Goal: Task Accomplishment & Management: Manage account settings

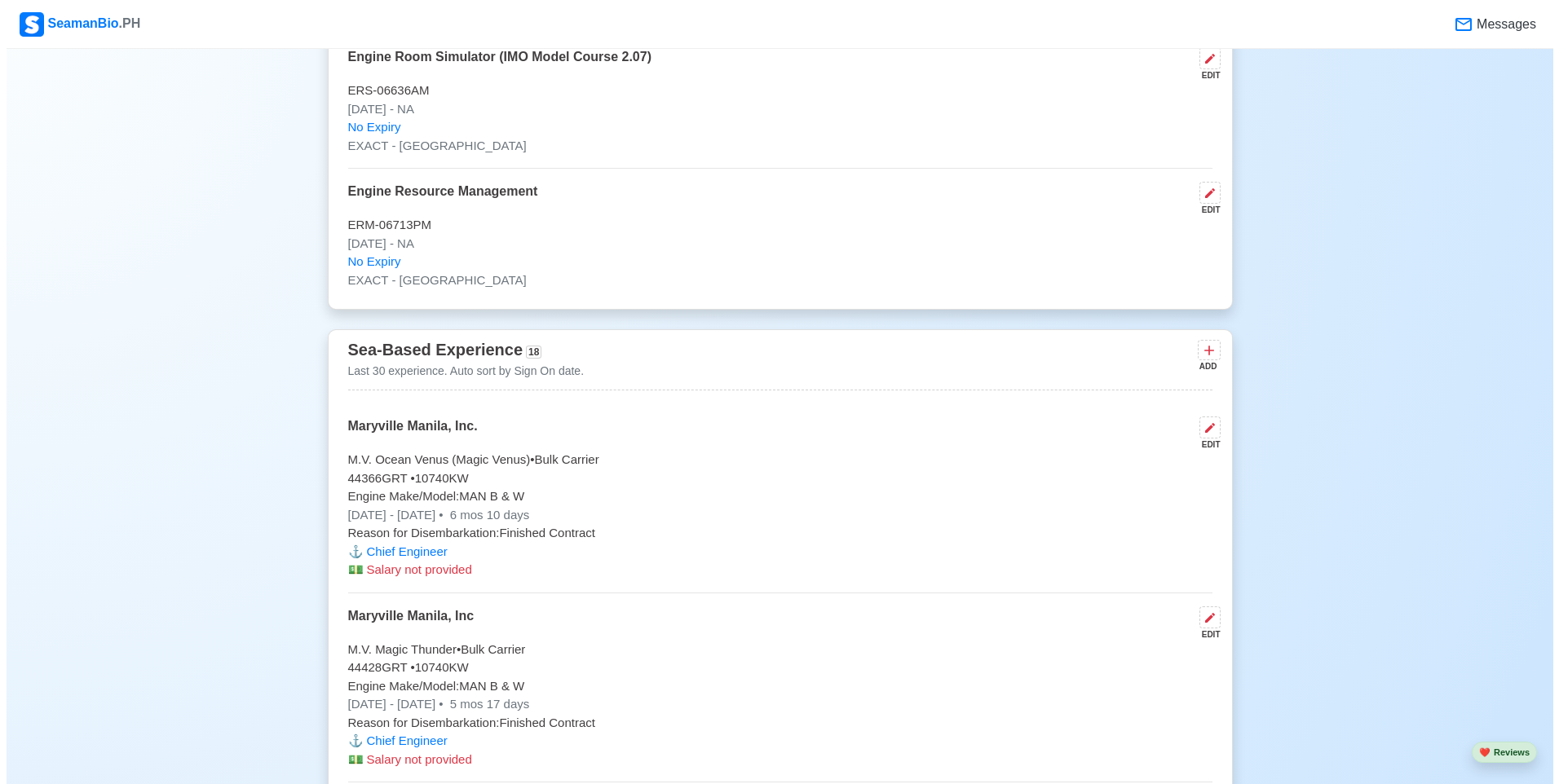
scroll to position [4971, 0]
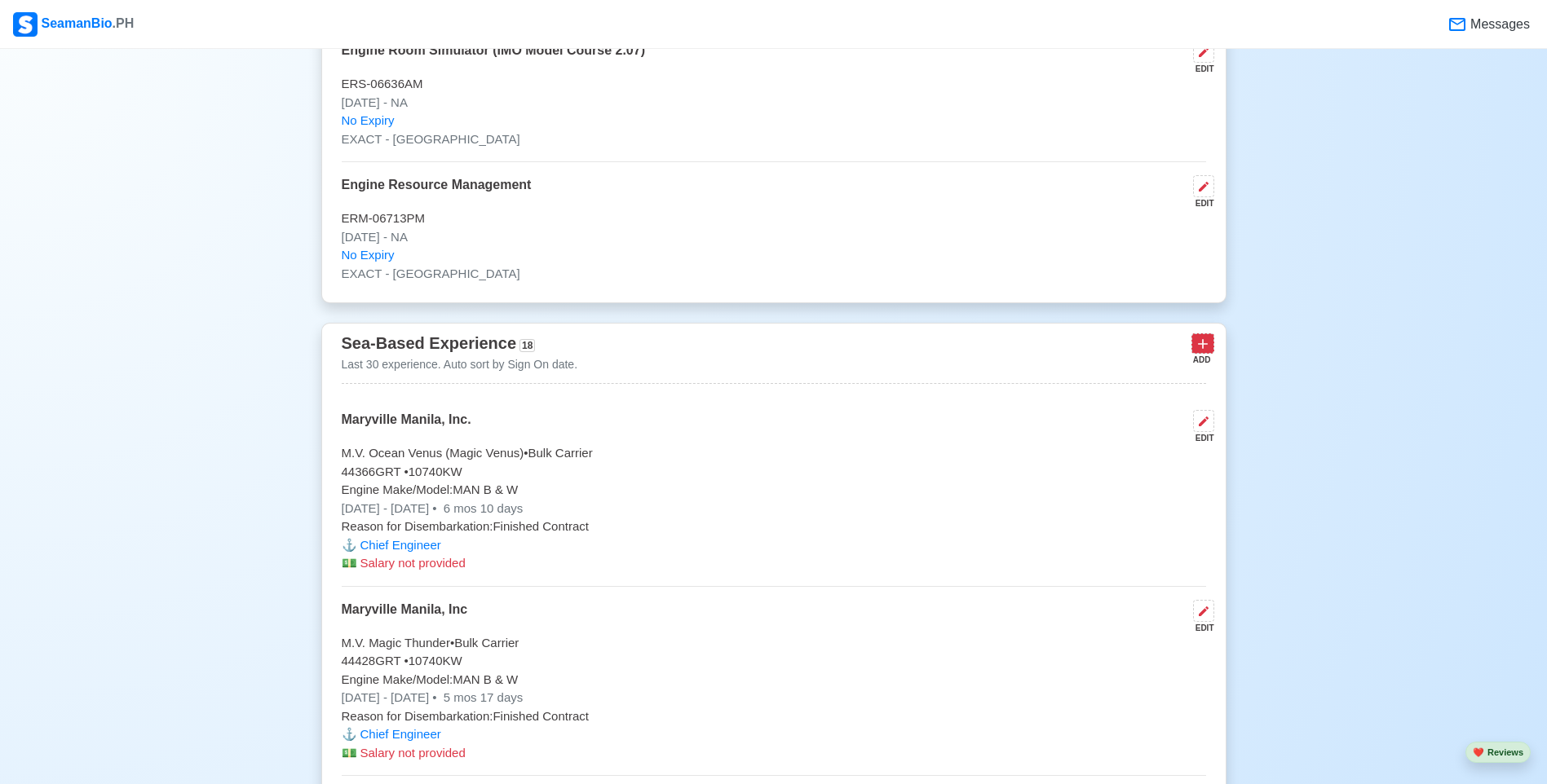
click at [1198, 349] on icon at bounding box center [1202, 343] width 16 height 16
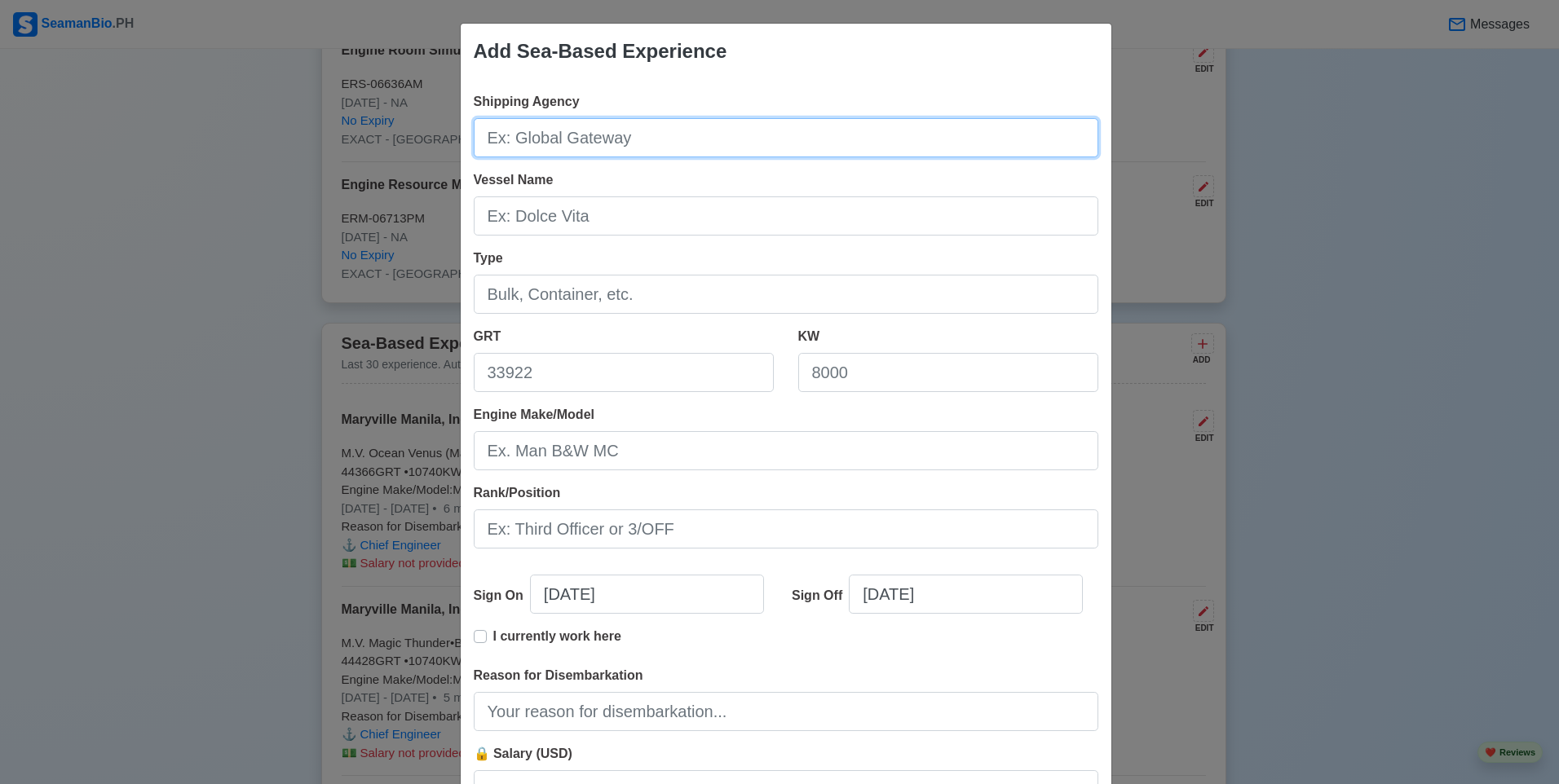
click at [662, 132] on input "Shipping Agency" at bounding box center [786, 138] width 625 height 39
type input "Synergy Group Operations, Inc."
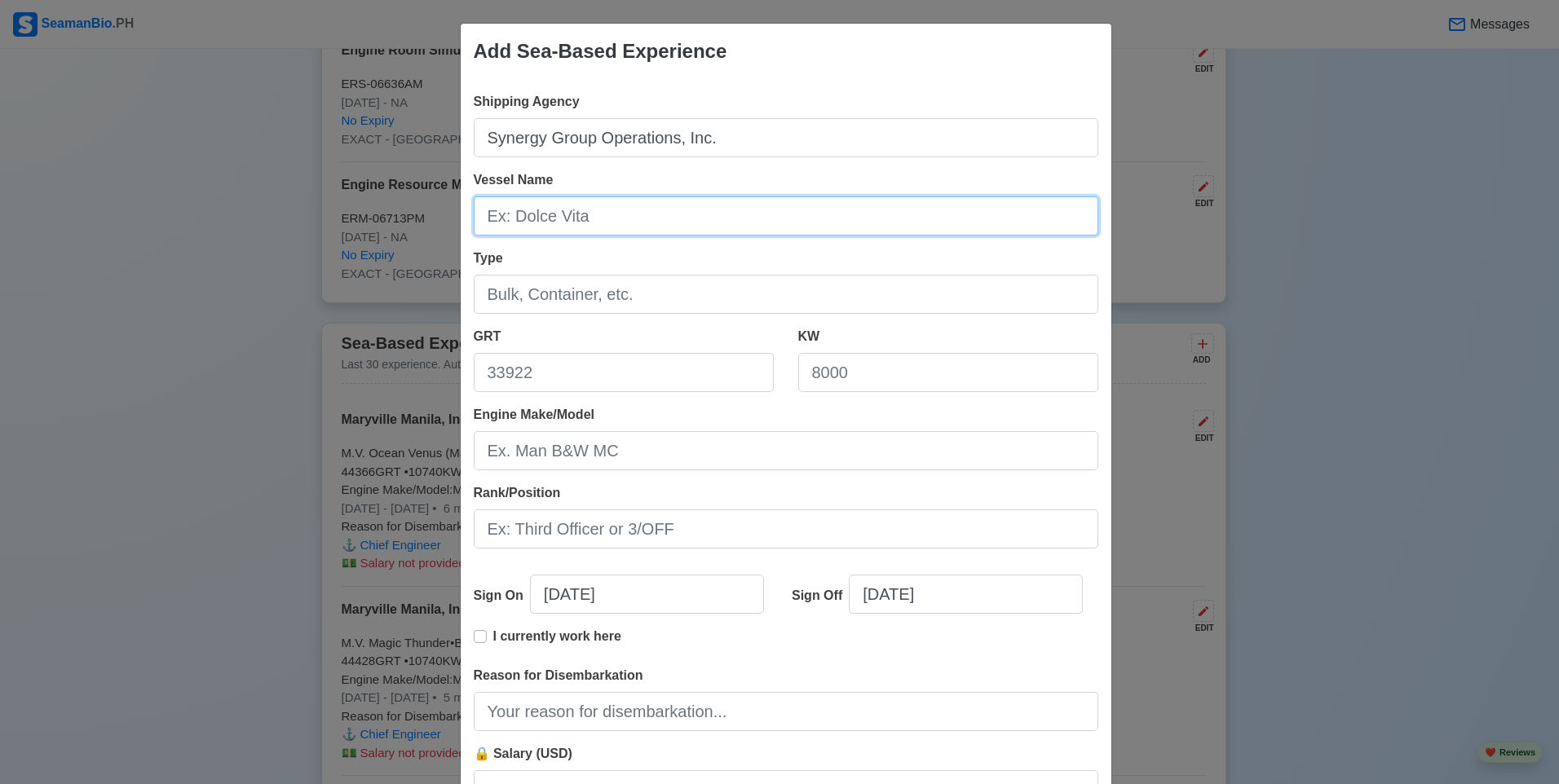
click at [593, 220] on input "Vessel Name" at bounding box center [786, 216] width 625 height 39
type input "M.V. Efficiency OL"
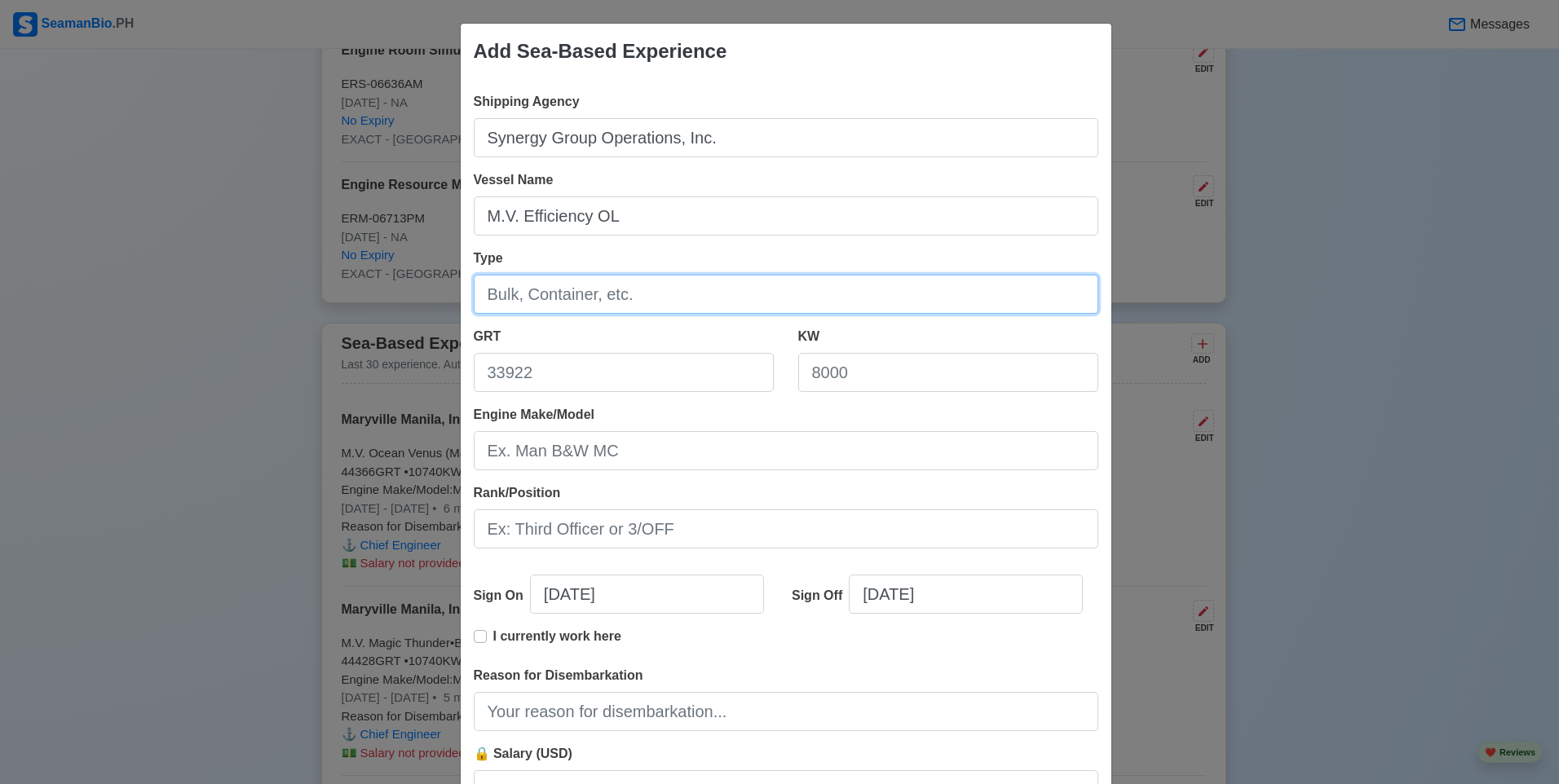
click at [885, 301] on input "Type" at bounding box center [786, 294] width 625 height 39
click at [513, 294] on input "Type" at bounding box center [786, 294] width 625 height 39
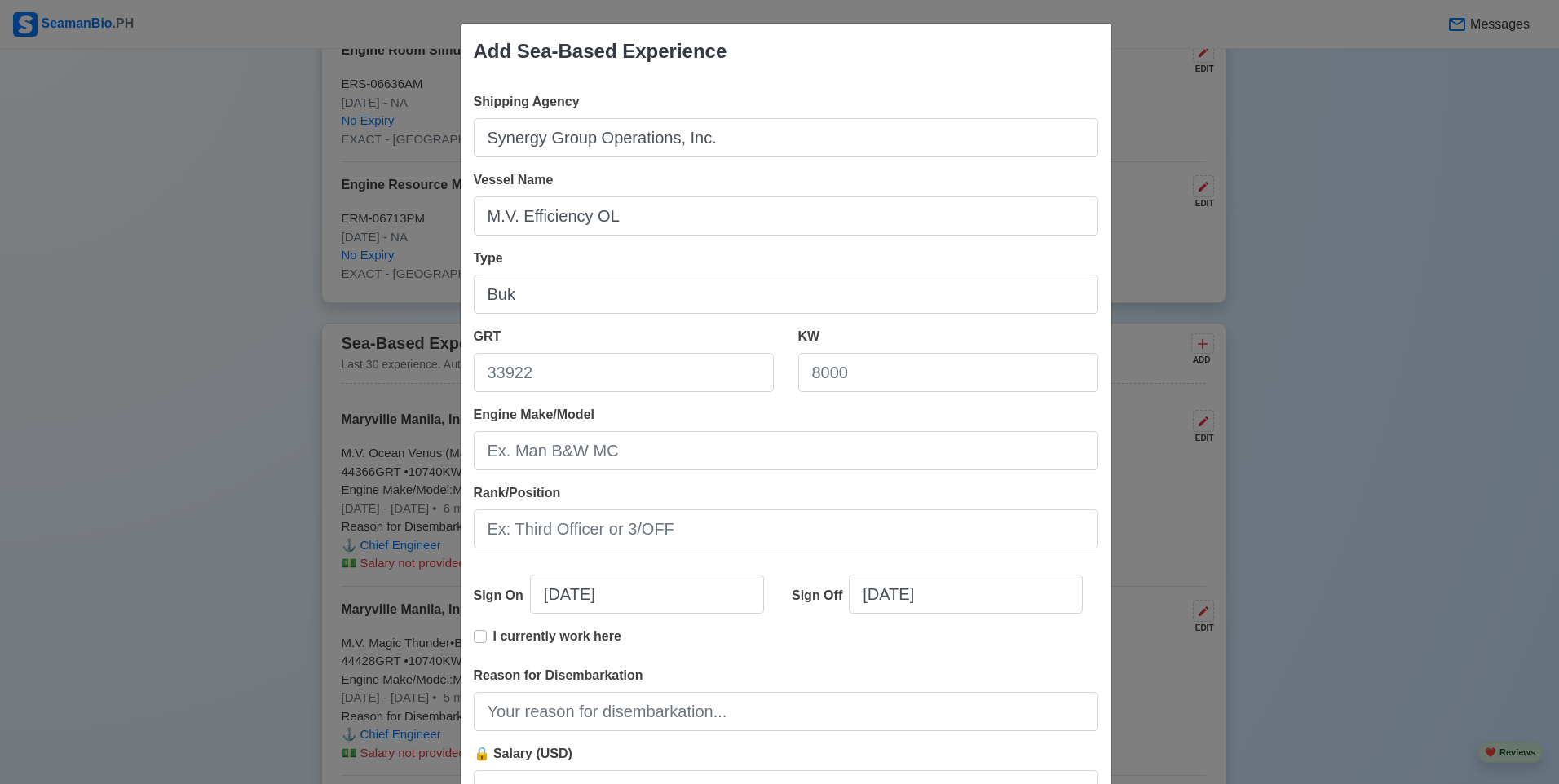
drag, startPoint x: 766, startPoint y: 33, endPoint x: 920, endPoint y: 75, distance: 159.6
click at [920, 75] on div "Add Sea-Based Experience" at bounding box center [785, 51] width 650 height 55
drag, startPoint x: 543, startPoint y: 34, endPoint x: 678, endPoint y: 48, distance: 135.7
click at [678, 48] on div "Add Sea-Based Experience" at bounding box center [785, 51] width 650 height 55
drag, startPoint x: 678, startPoint y: 48, endPoint x: 794, endPoint y: 139, distance: 147.4
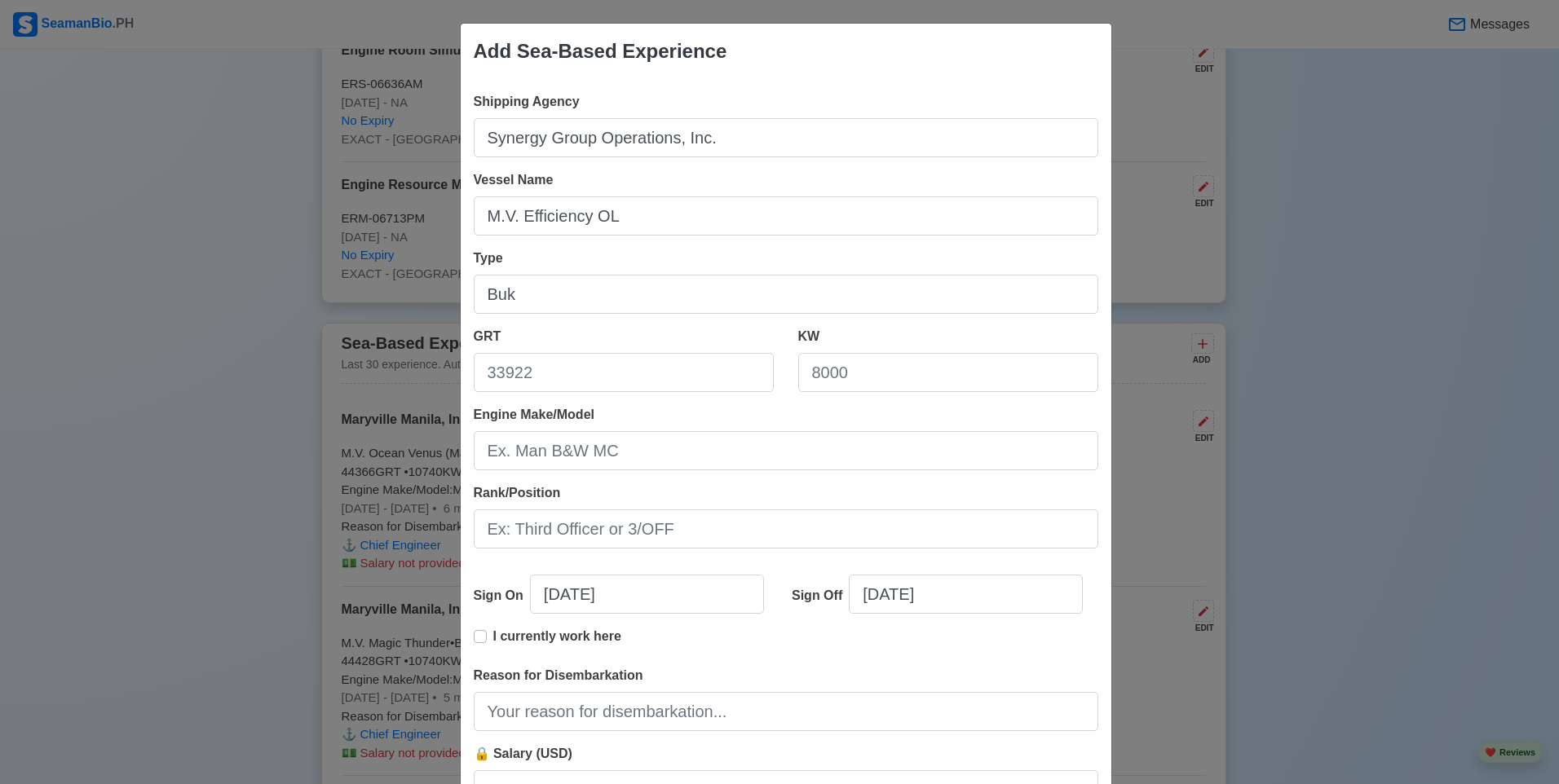
click at [836, 113] on div "Shipping Agency Synergy Group Operations, Inc." at bounding box center [786, 125] width 625 height 66
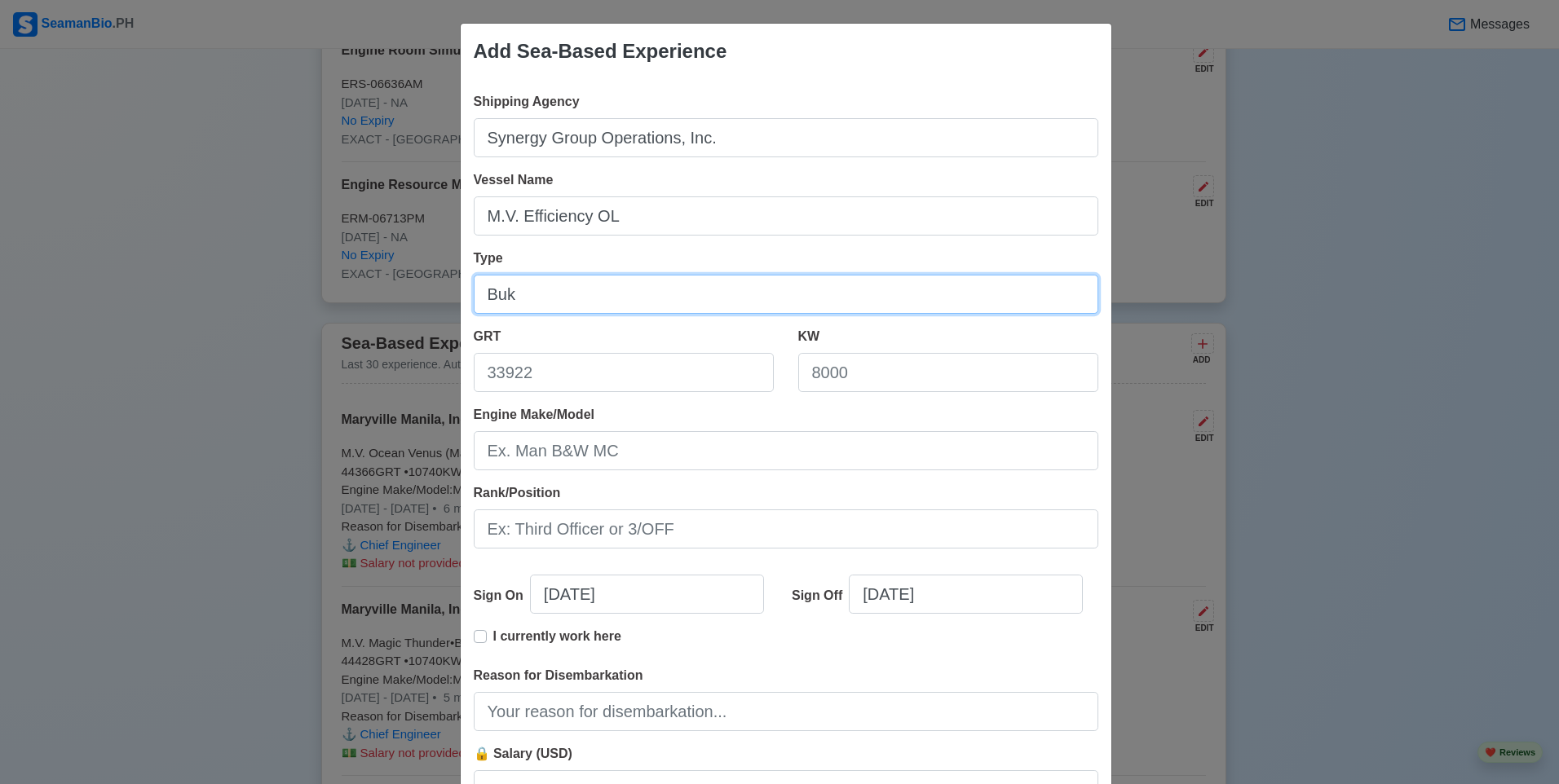
click at [588, 298] on input "Buk" at bounding box center [786, 294] width 625 height 39
type input "Bulk Carrier"
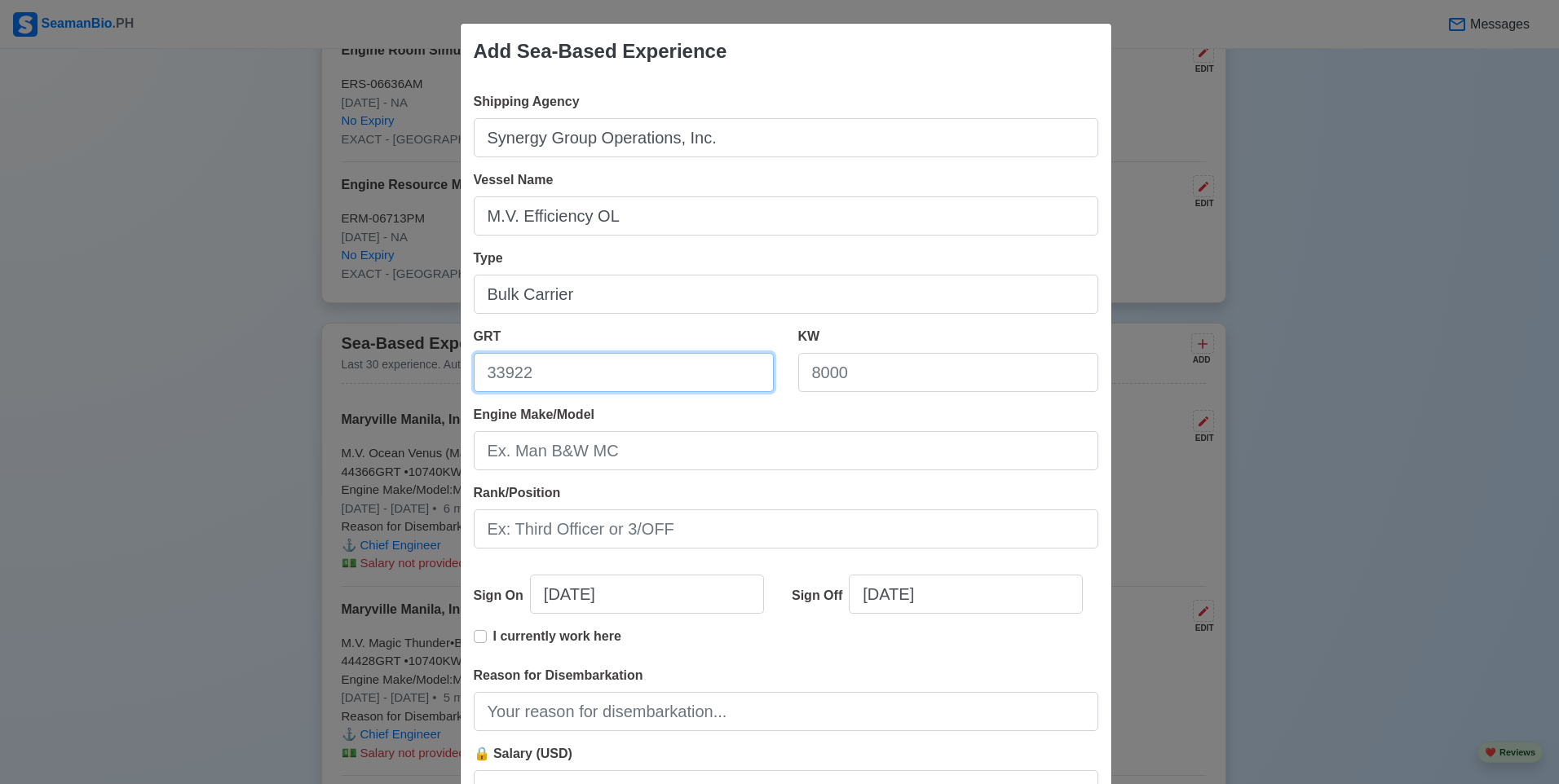
click at [642, 366] on input "GRT" at bounding box center [624, 372] width 300 height 39
type input "22852"
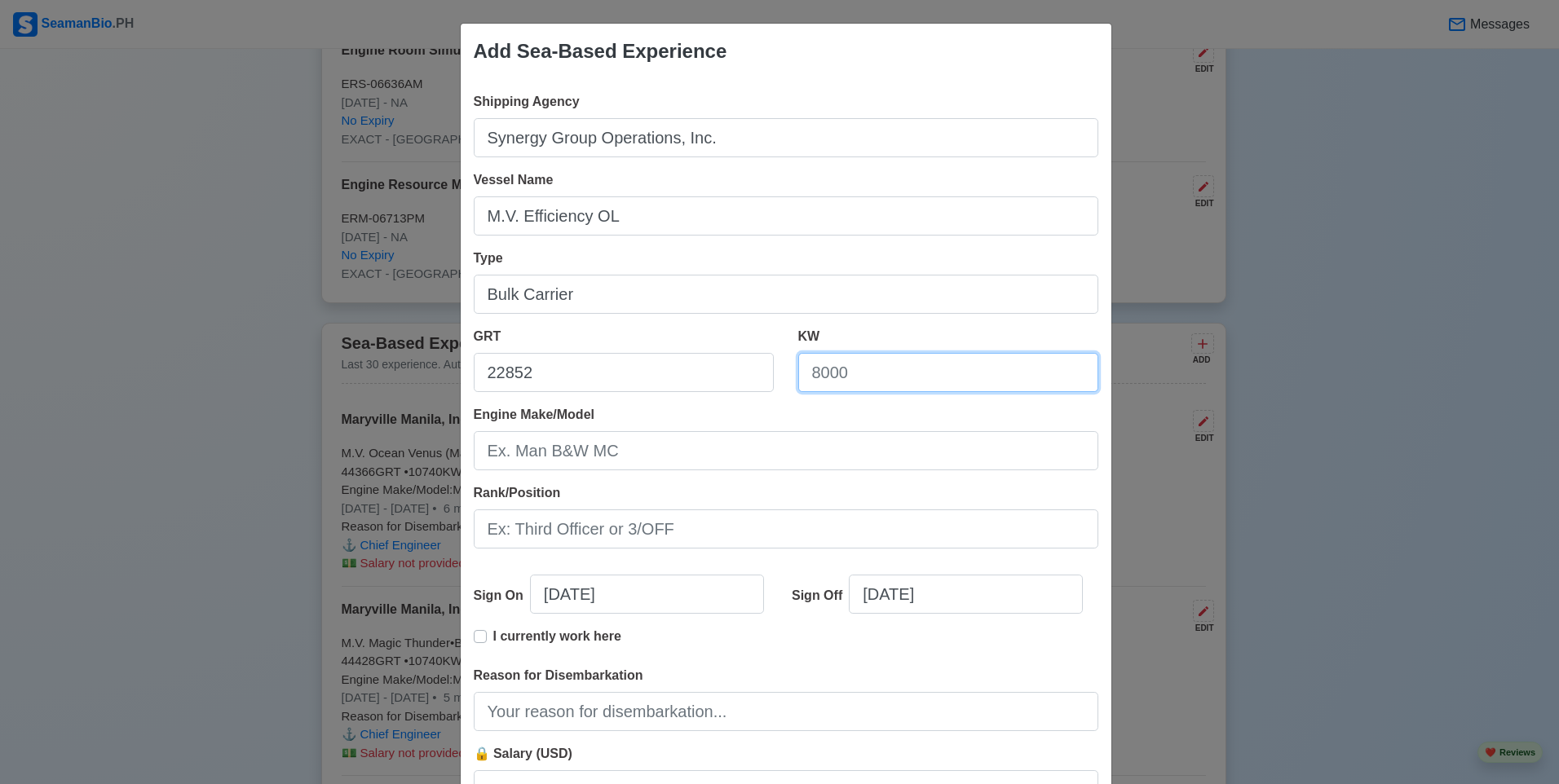
click at [892, 375] on input "KW" at bounding box center [948, 372] width 300 height 39
type input "7470"
drag, startPoint x: 759, startPoint y: 31, endPoint x: 884, endPoint y: 62, distance: 128.8
click at [884, 62] on div "Add Sea-Based Experience" at bounding box center [785, 51] width 650 height 55
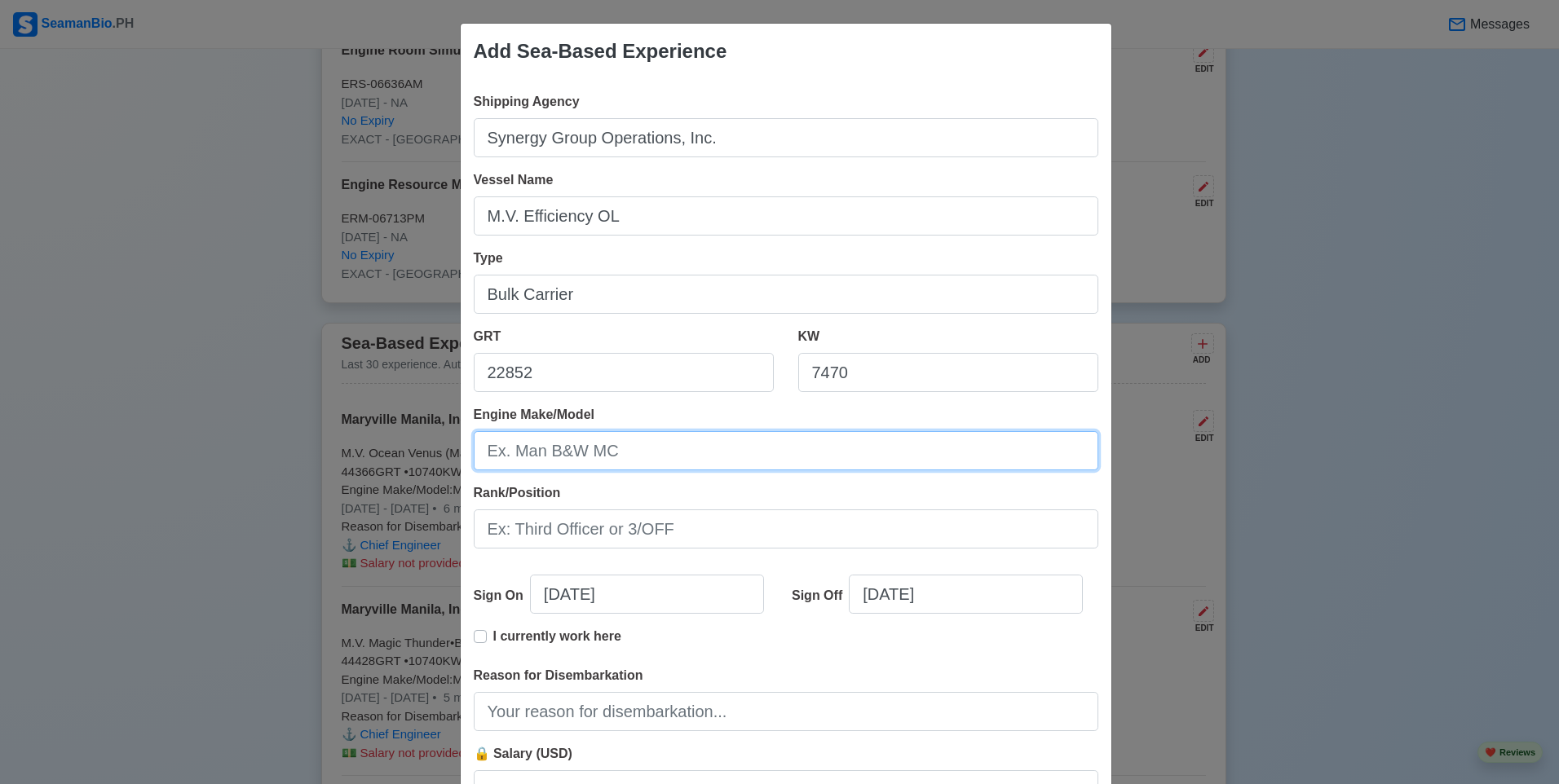
click at [659, 441] on input "Engine Make/Model" at bounding box center [786, 451] width 625 height 39
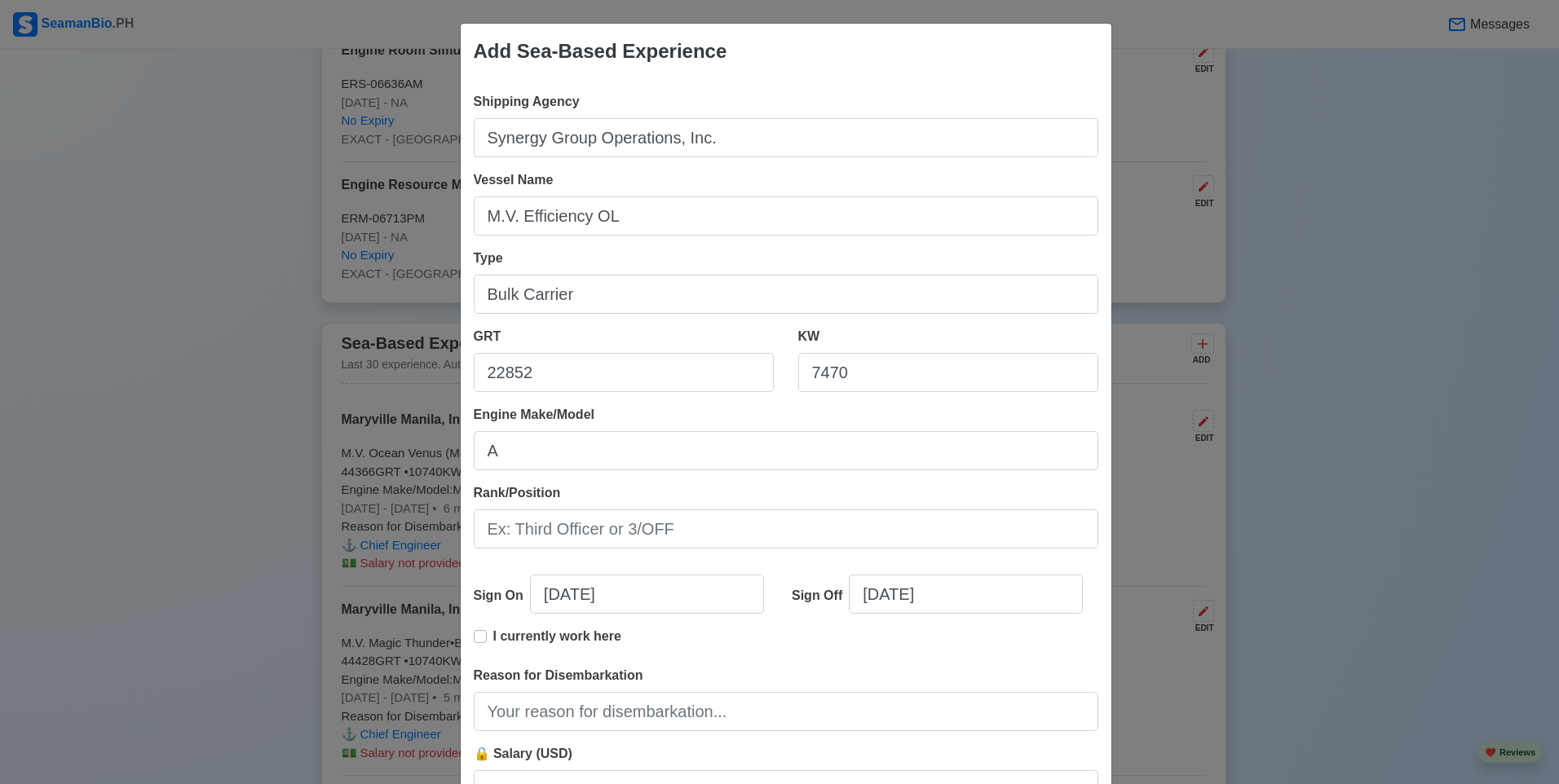
drag, startPoint x: 706, startPoint y: 34, endPoint x: 887, endPoint y: 51, distance: 181.8
click at [887, 51] on div "Add Sea-Based Experience" at bounding box center [785, 51] width 650 height 55
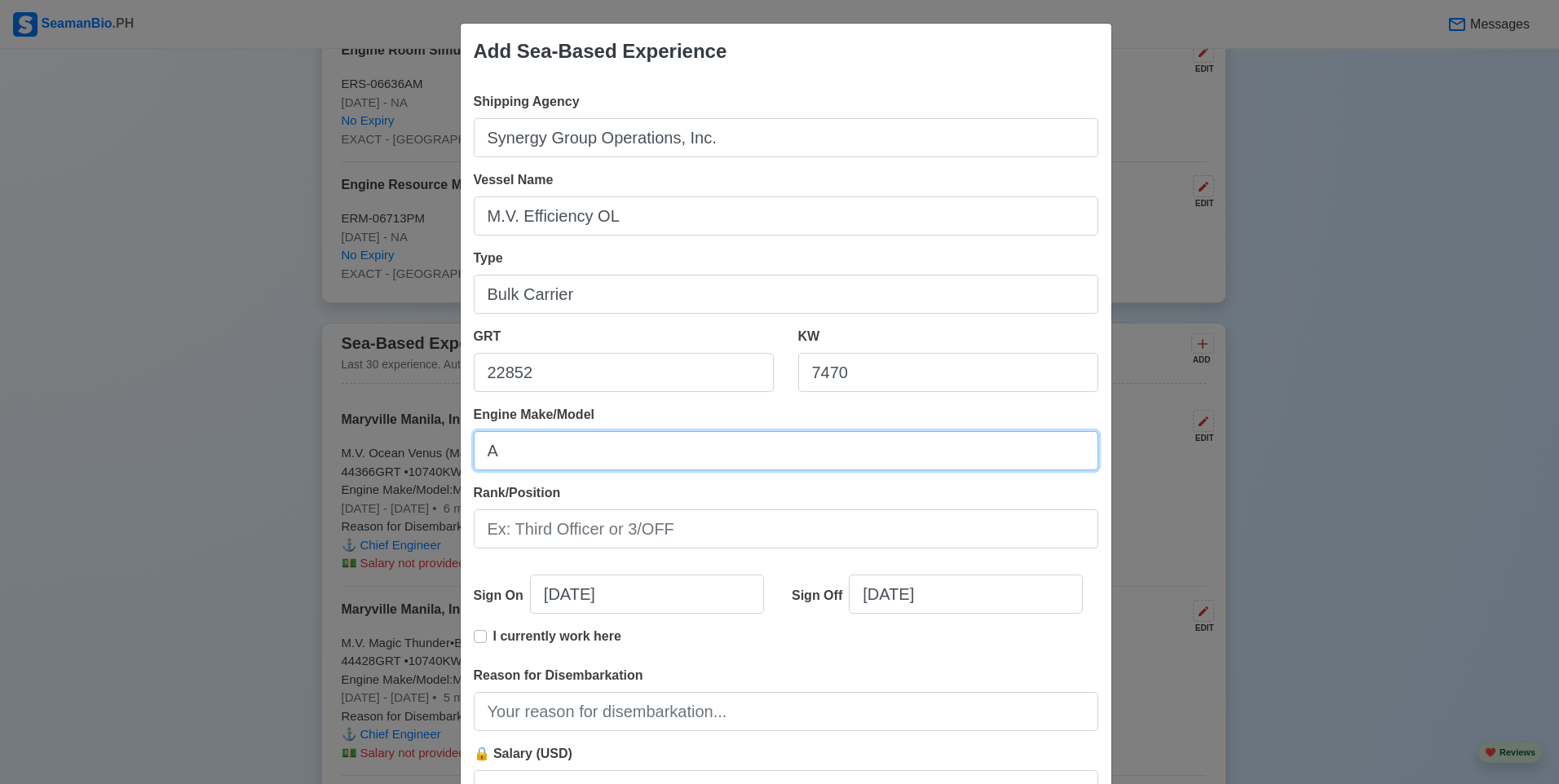
click at [638, 448] on input "A" at bounding box center [786, 451] width 625 height 39
type input "Akasaka-Mitsubishi UE Diesel Engine / 6UEC45LSE"
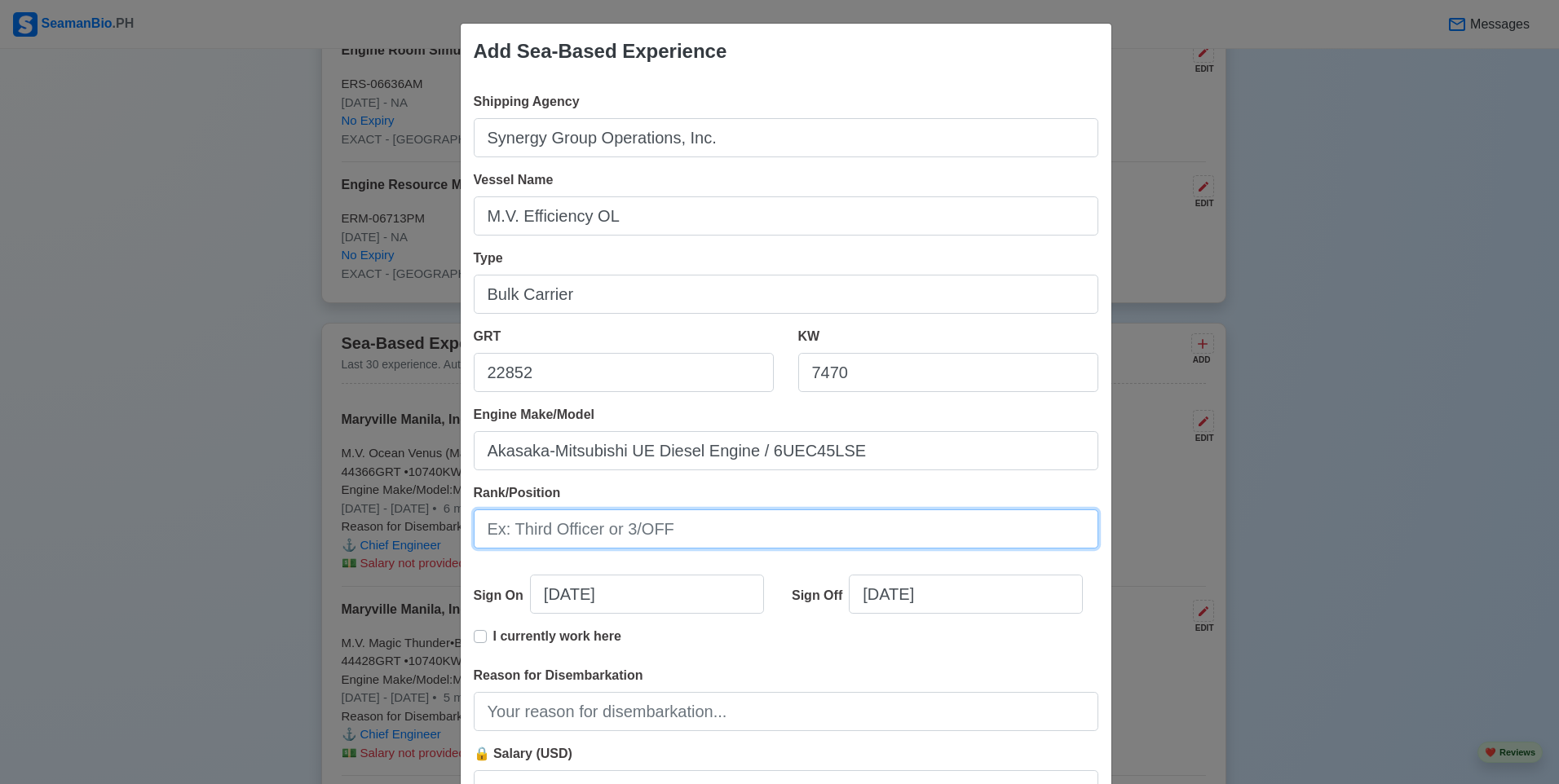
click at [651, 539] on input "Rank/Position" at bounding box center [786, 529] width 625 height 39
type input "Chief Engineer"
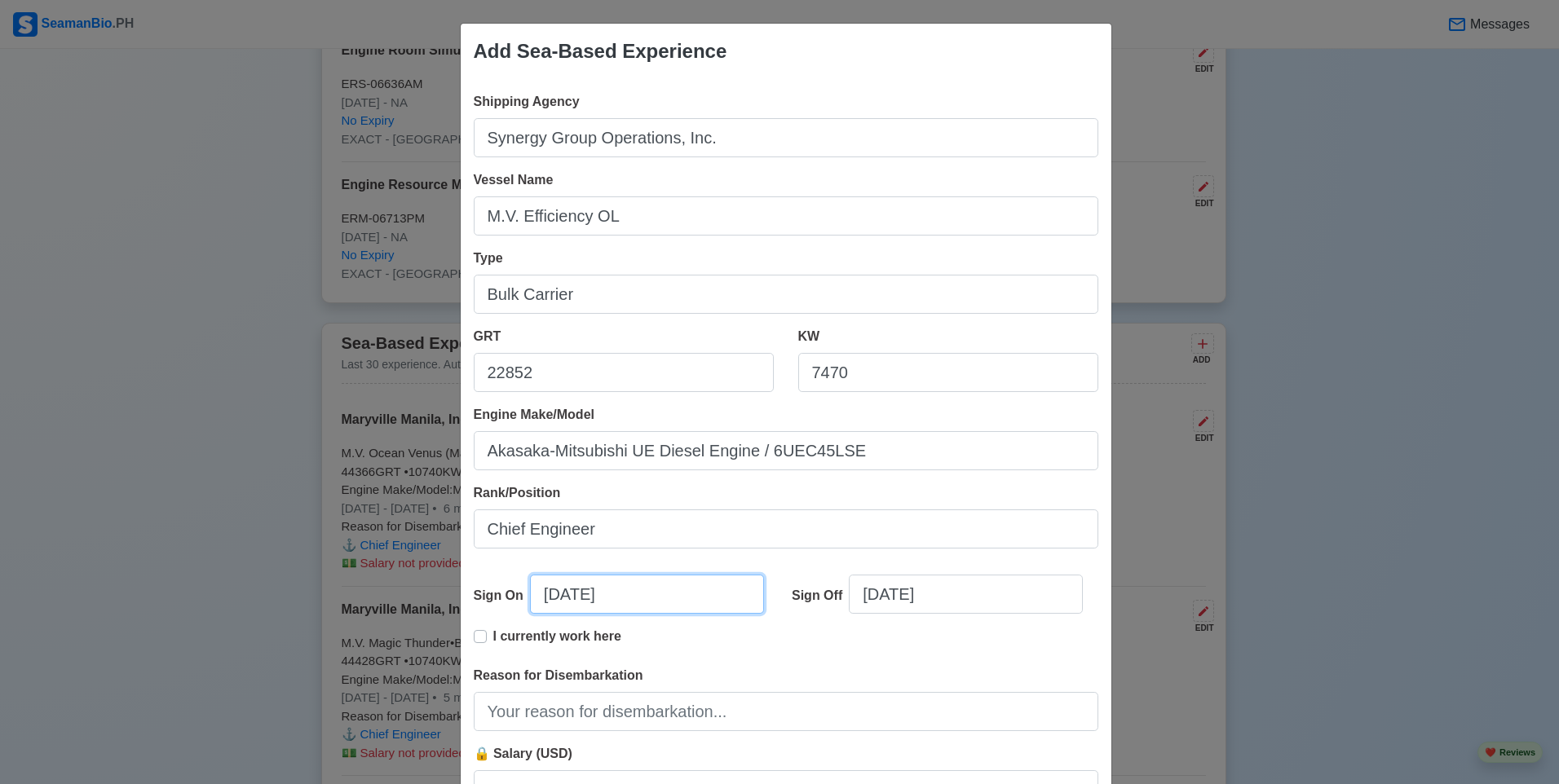
click at [645, 606] on input "[DATE]" at bounding box center [646, 595] width 234 height 39
select select "****"
select select "*********"
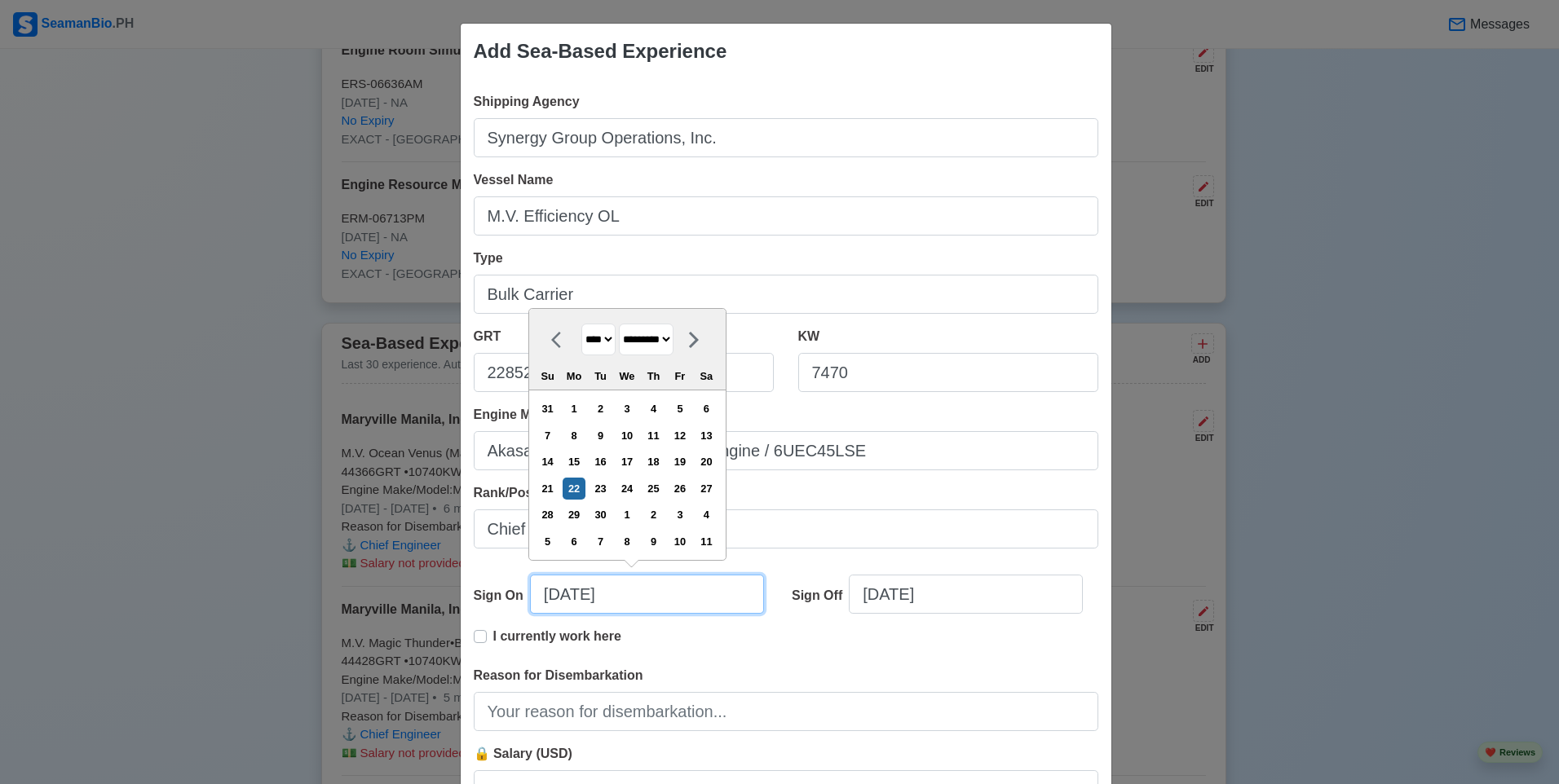
drag, startPoint x: 564, startPoint y: 596, endPoint x: 576, endPoint y: 597, distance: 12.0
click at [576, 597] on input "[DATE]" at bounding box center [646, 595] width 234 height 39
drag, startPoint x: 538, startPoint y: 595, endPoint x: 550, endPoint y: 593, distance: 12.2
click at [550, 593] on input "[DATE]" at bounding box center [646, 595] width 234 height 39
type input "[DATE]"
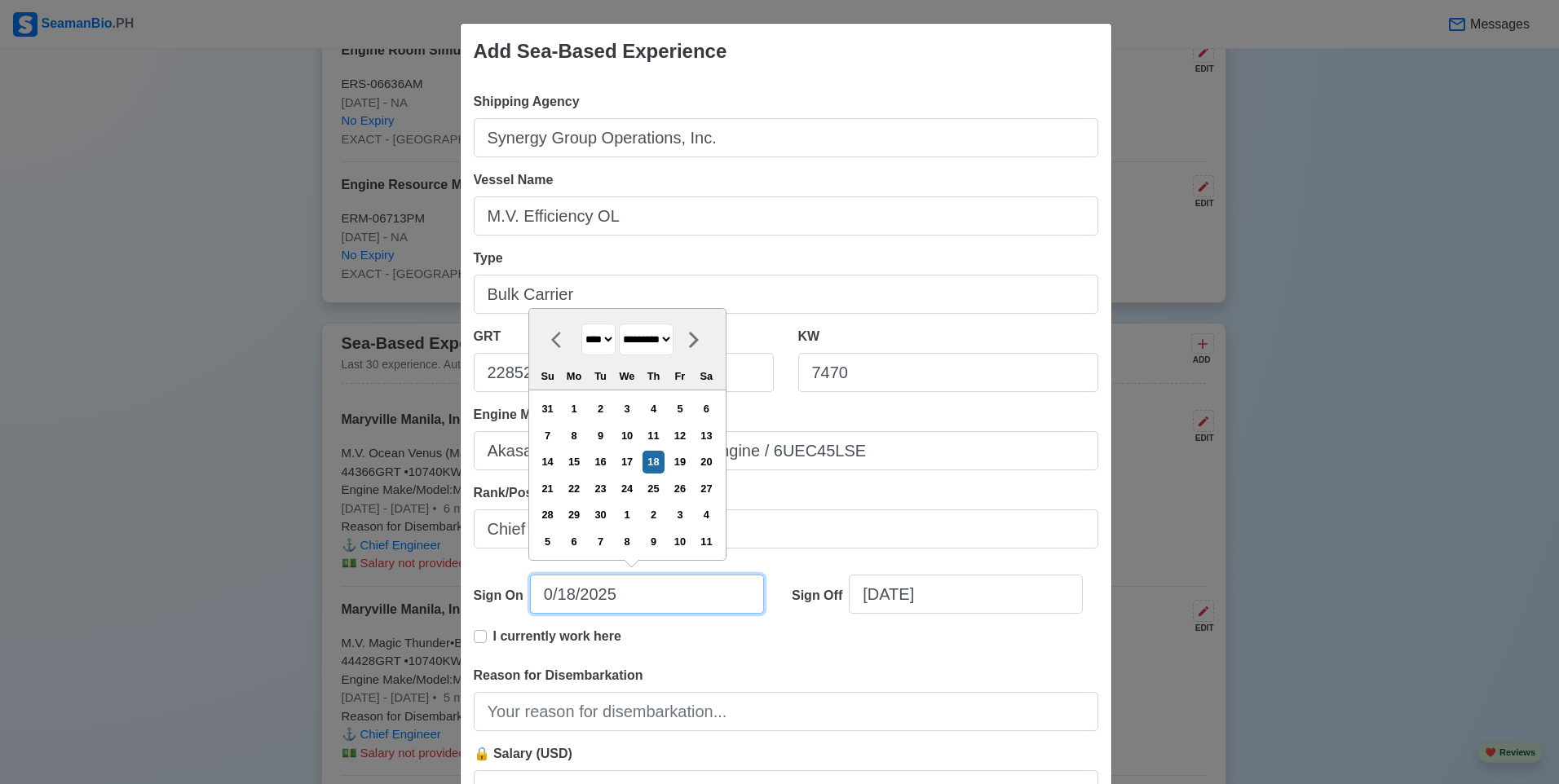
select select "*****"
type input "[DATE]"
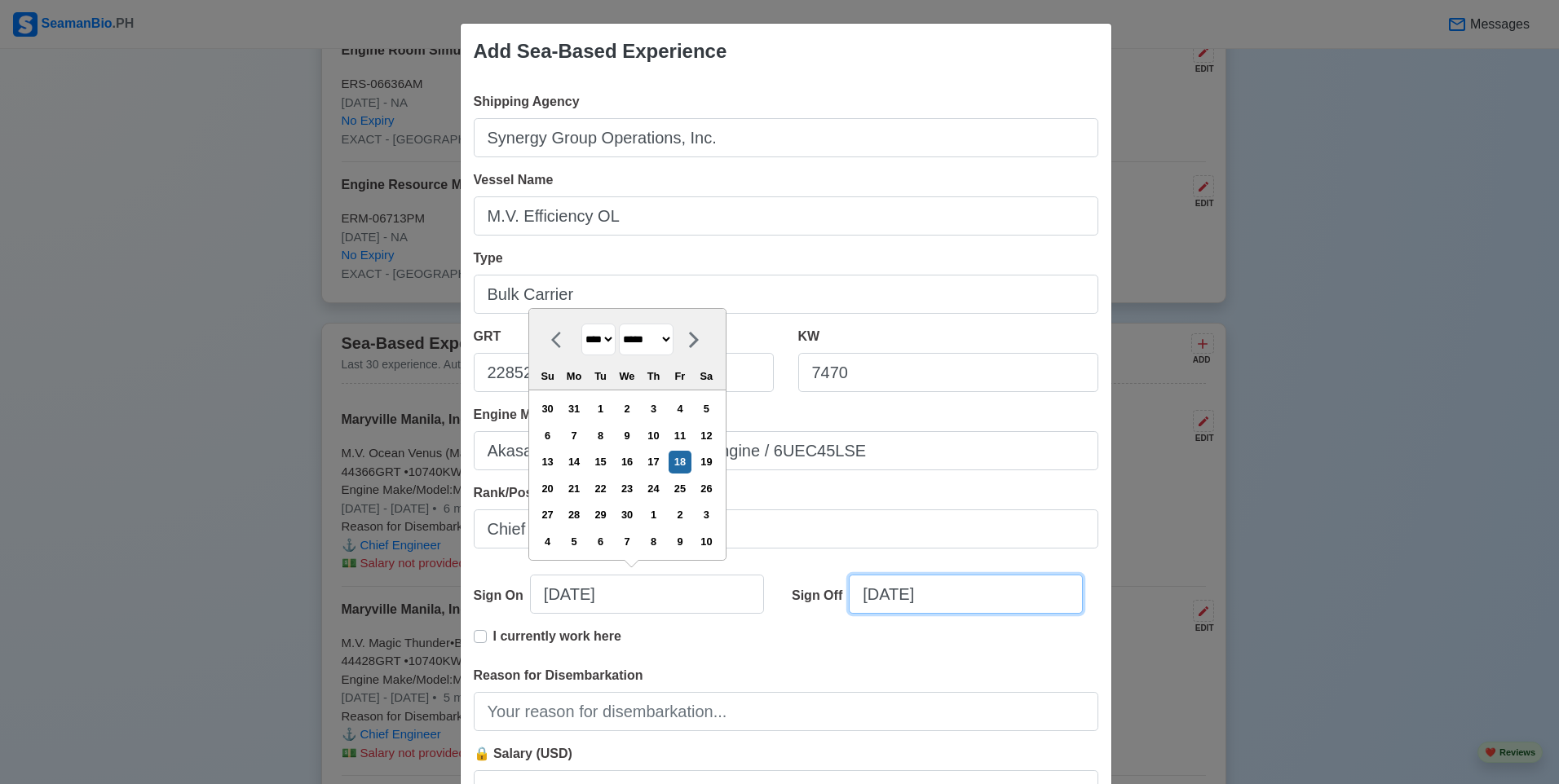
click at [918, 596] on input "[DATE]" at bounding box center [965, 595] width 234 height 39
select select "****"
select select "*********"
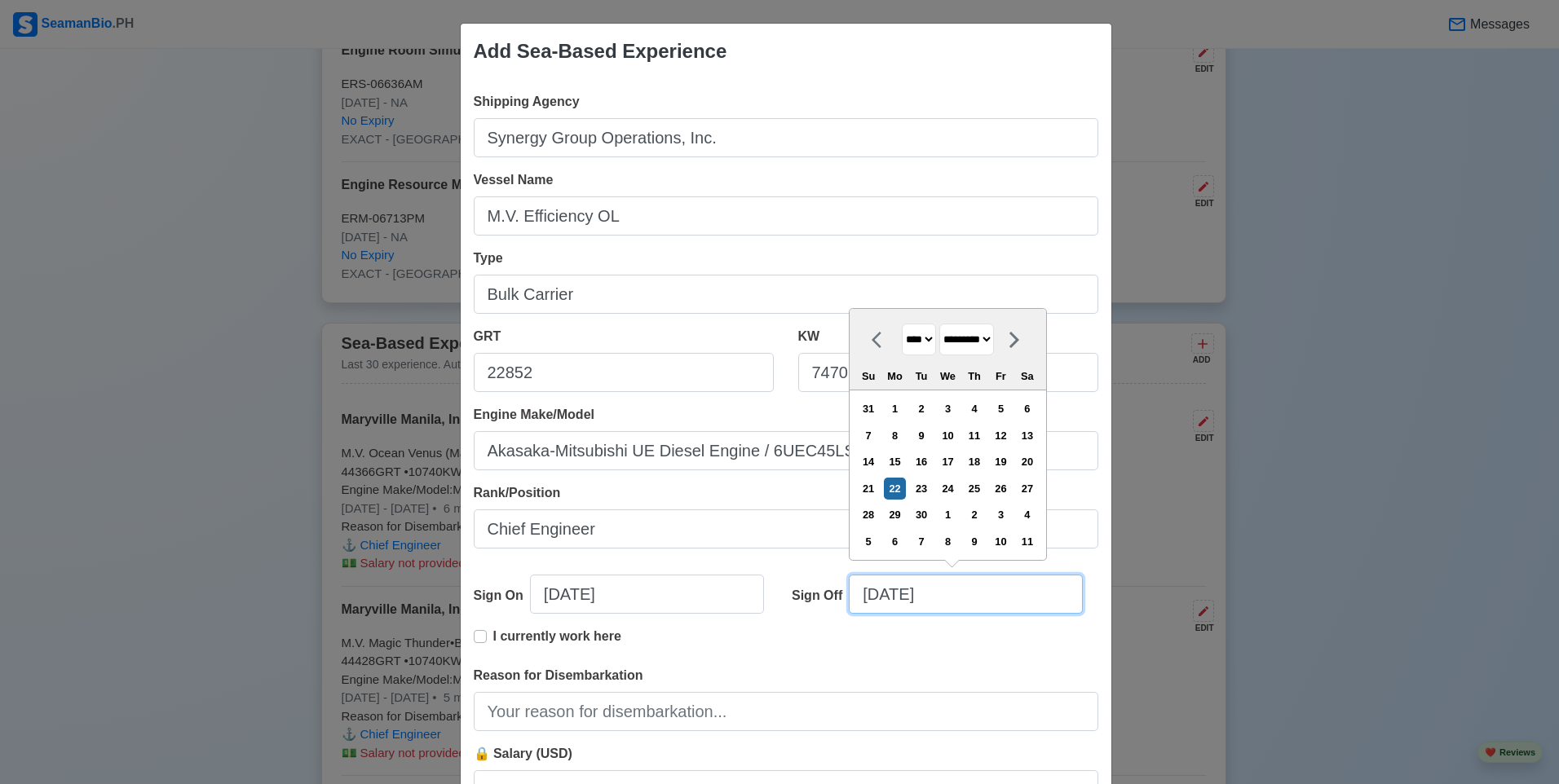
click at [872, 594] on input "[DATE]" at bounding box center [965, 595] width 234 height 39
type input "[DATE]"
select select "******"
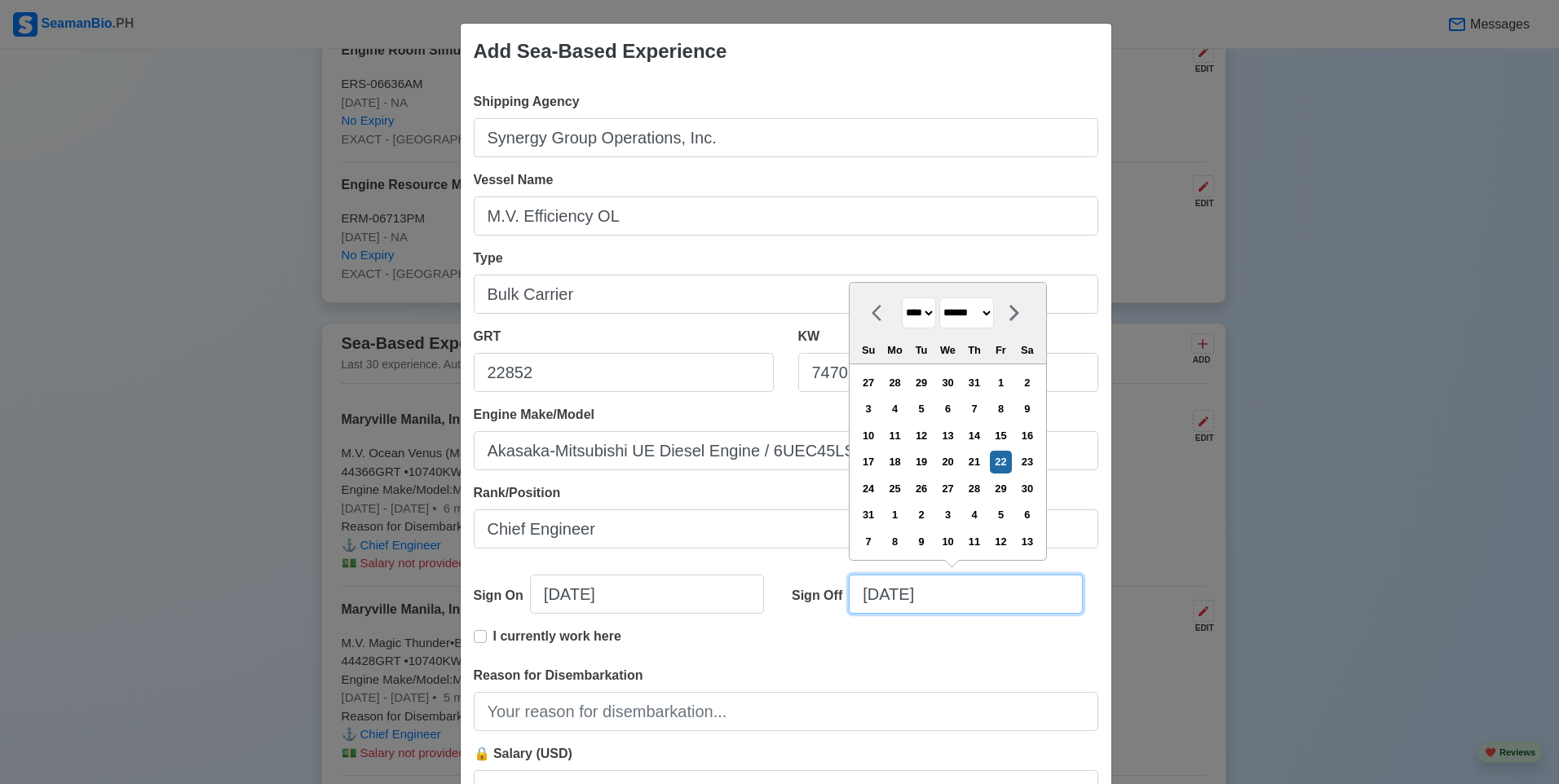
drag, startPoint x: 885, startPoint y: 595, endPoint x: 900, endPoint y: 596, distance: 15.0
click at [900, 596] on input "[DATE]" at bounding box center [965, 595] width 234 height 39
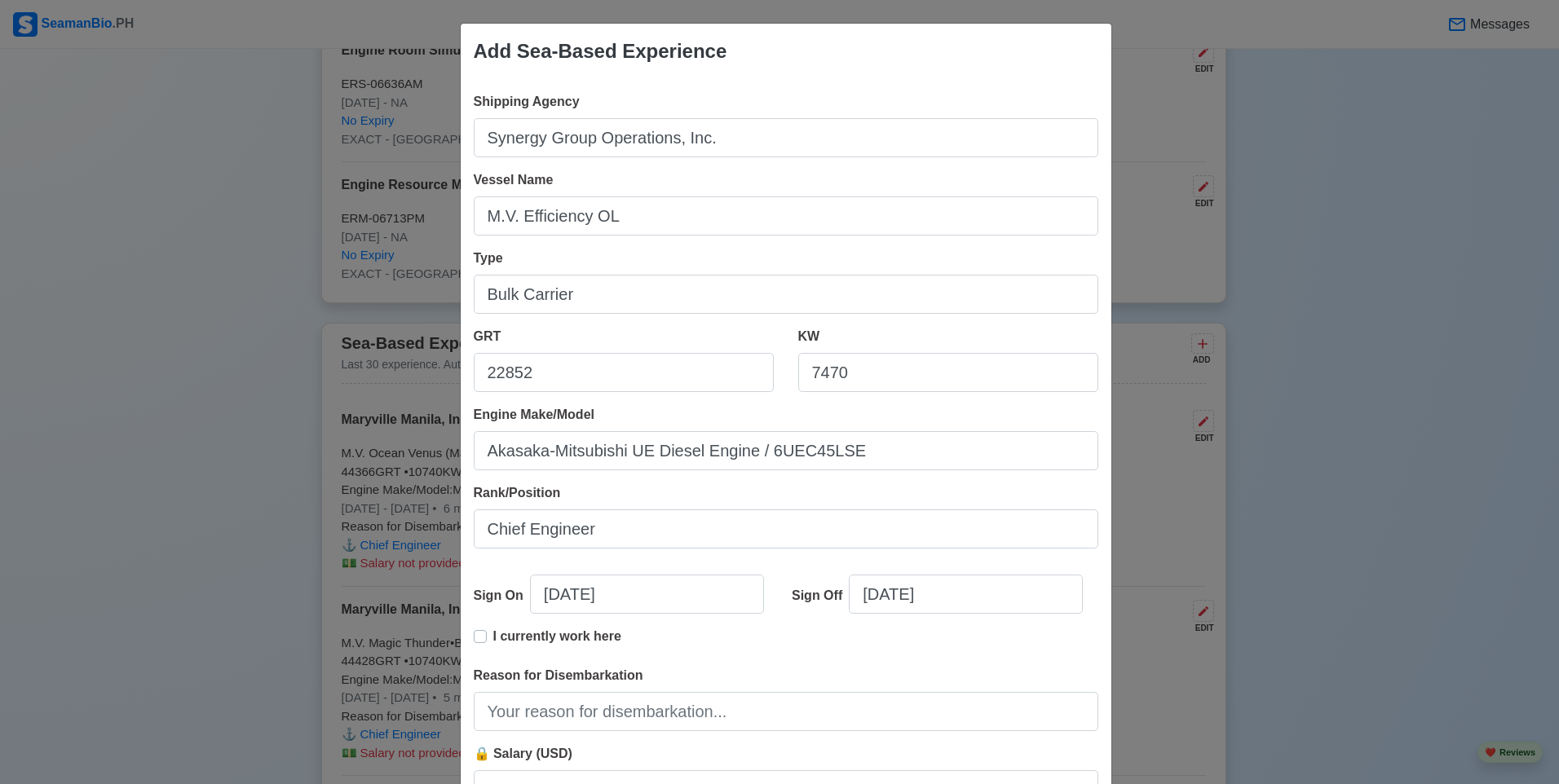
click at [988, 622] on div "Sign Off [DATE]" at bounding box center [939, 601] width 319 height 53
click at [493, 638] on label "I currently work here" at bounding box center [557, 642] width 128 height 33
type input "[DATE]"
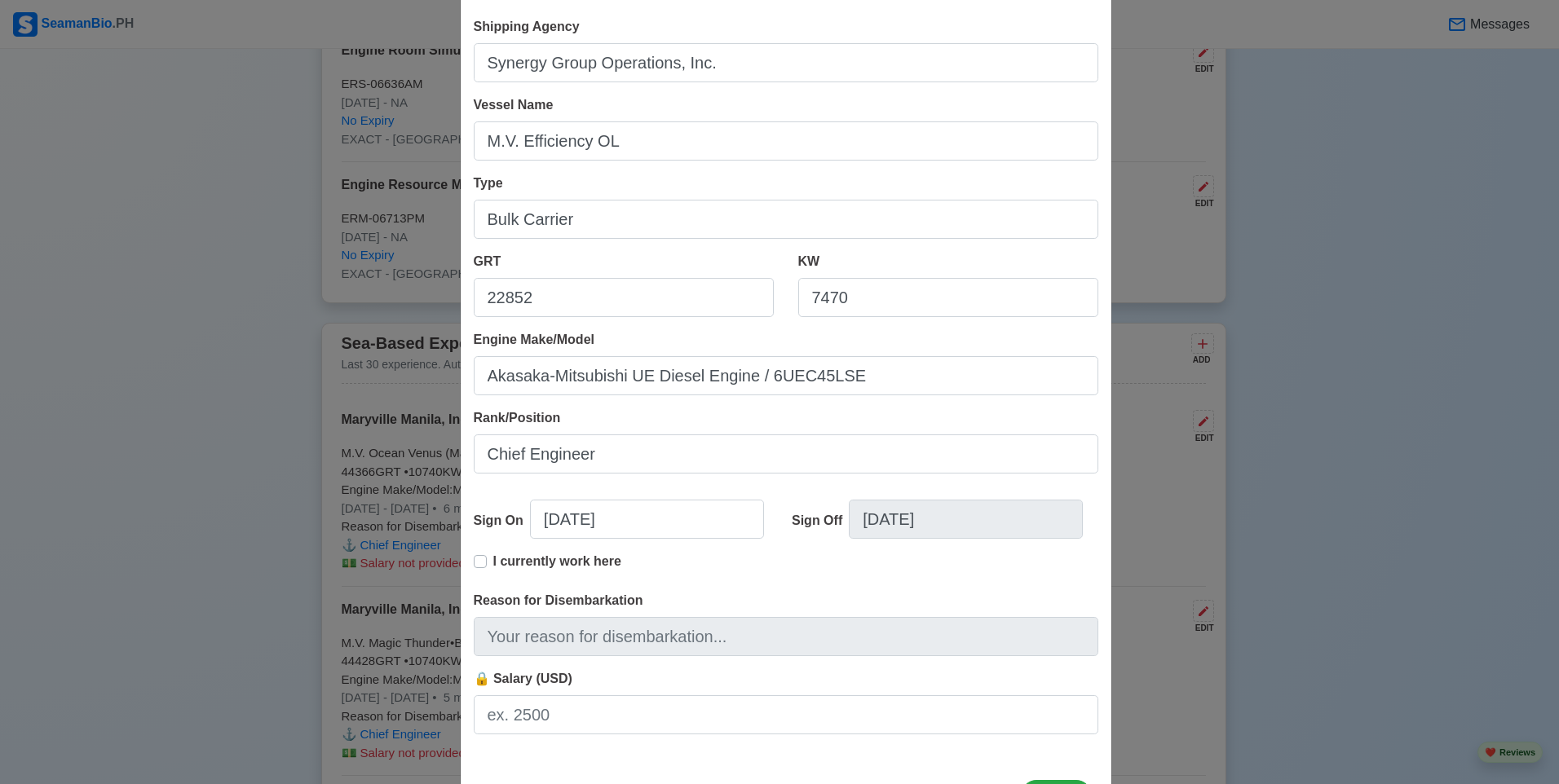
scroll to position [82, 0]
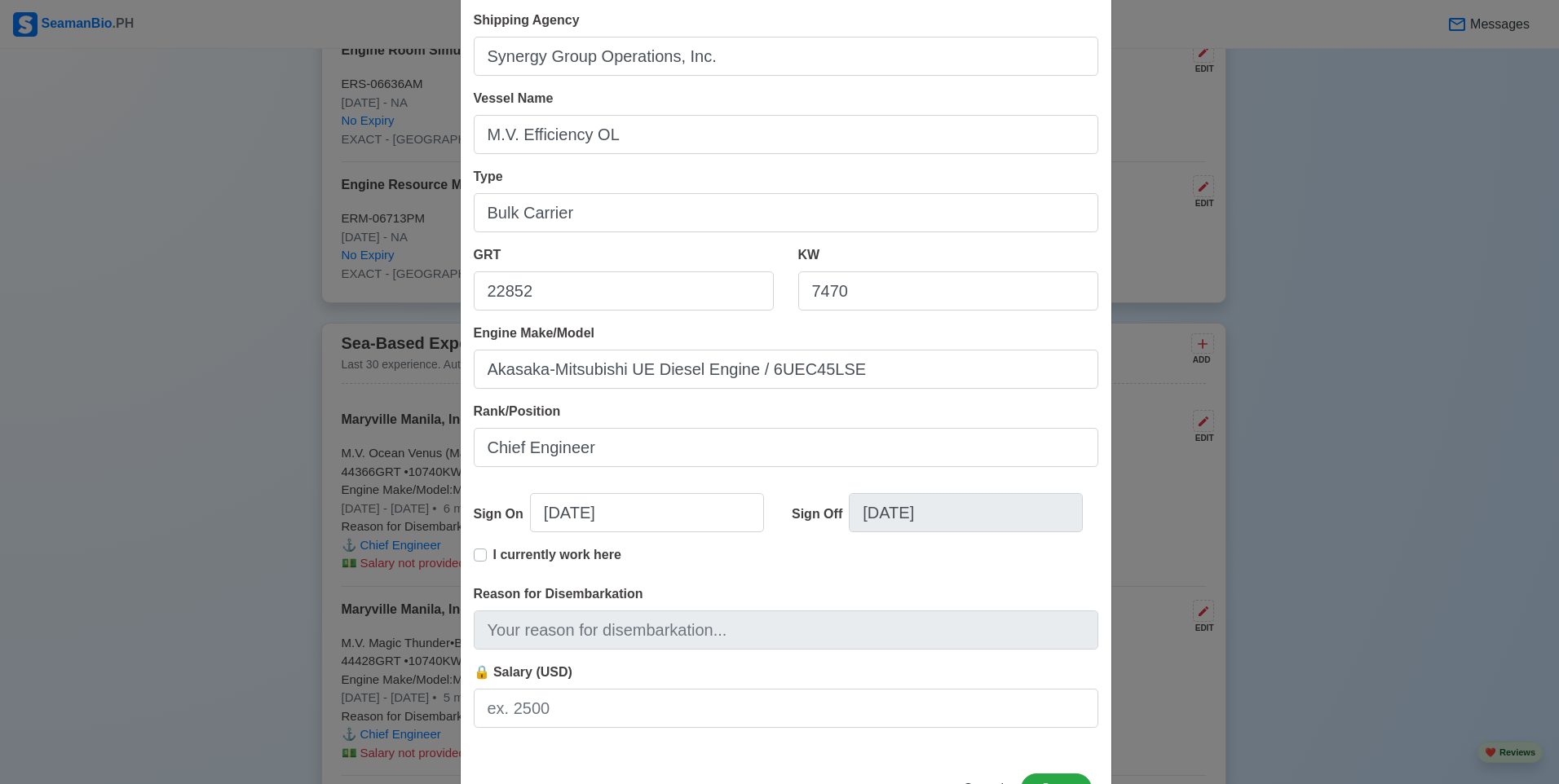
click at [493, 555] on label "I currently work here" at bounding box center [557, 561] width 128 height 33
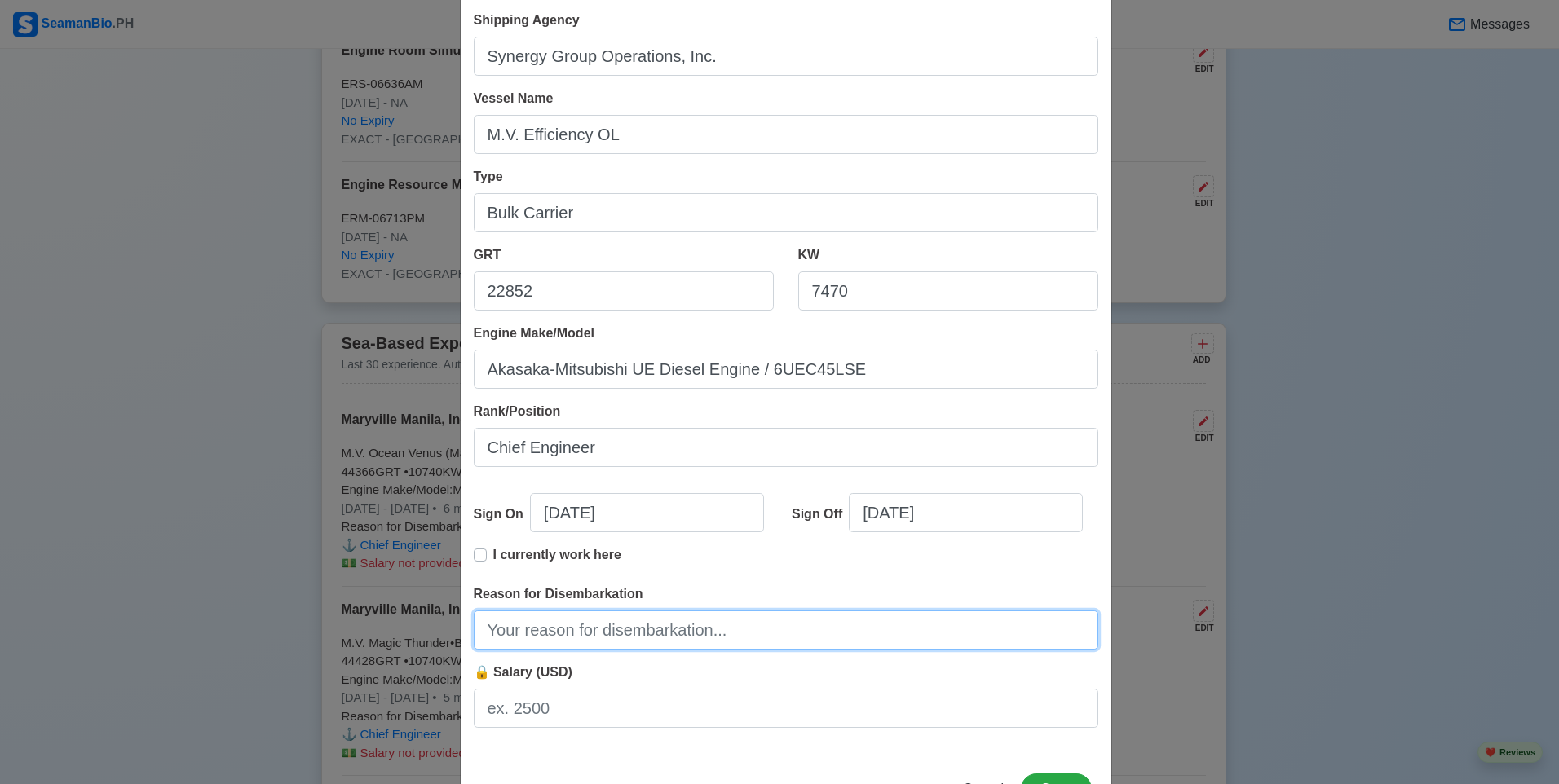
click at [551, 628] on input "Reason for Disembarkation" at bounding box center [786, 630] width 625 height 39
type input "r"
click at [687, 635] on input "Repatriated" at bounding box center [786, 630] width 625 height 39
type input "Repatriated"
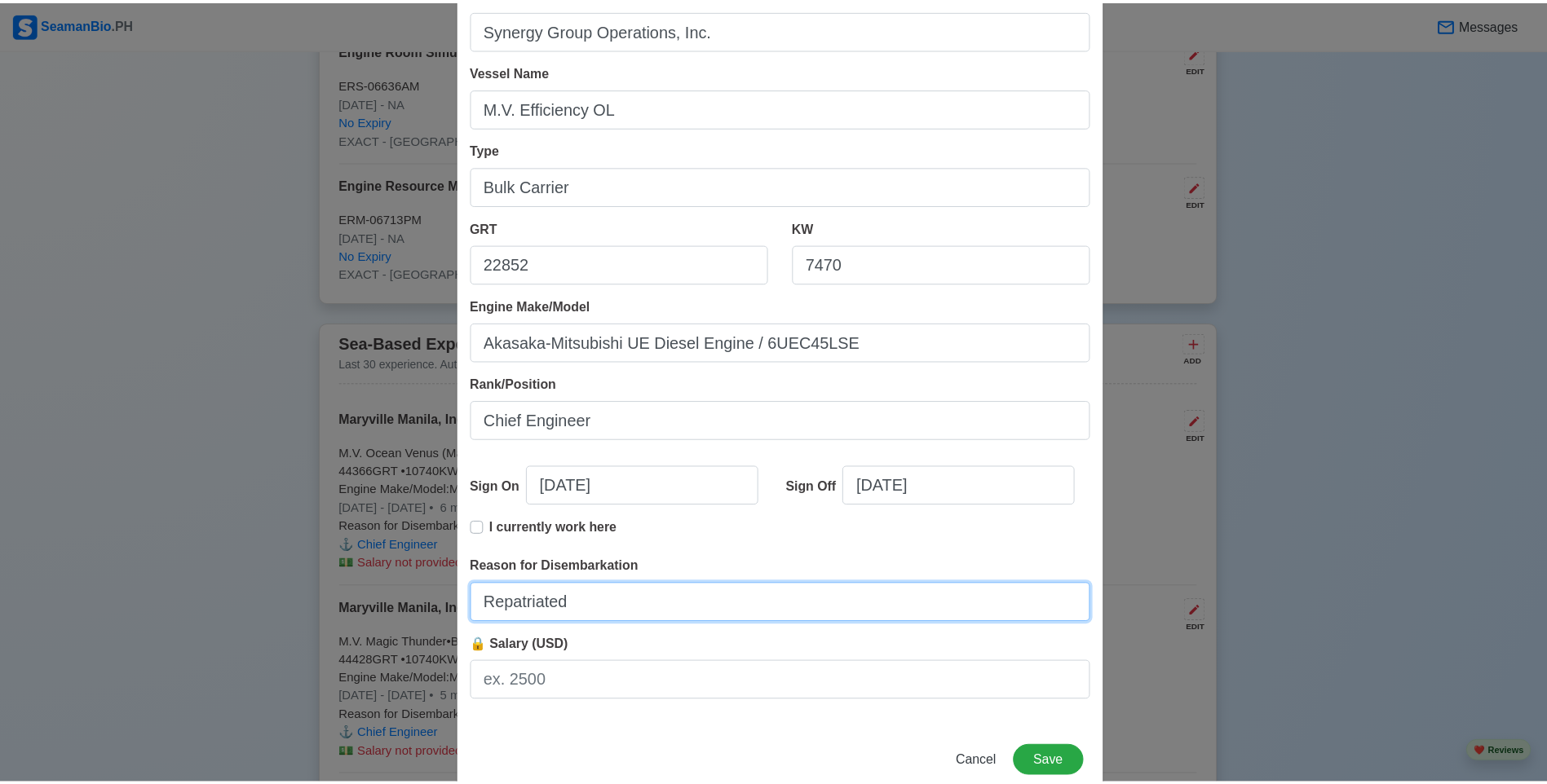
scroll to position [145, 0]
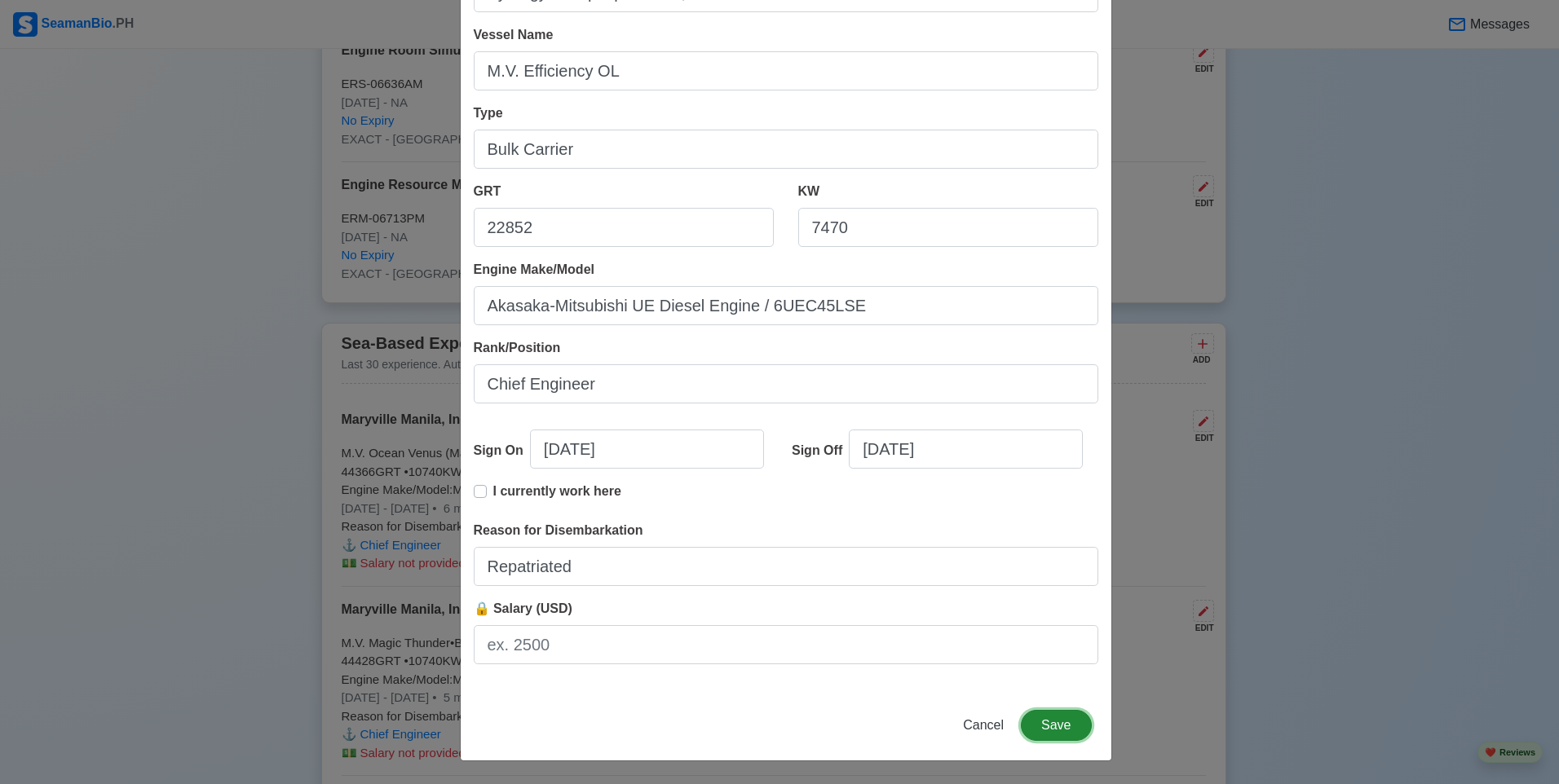
click at [1061, 722] on button "Save" at bounding box center [1055, 725] width 70 height 31
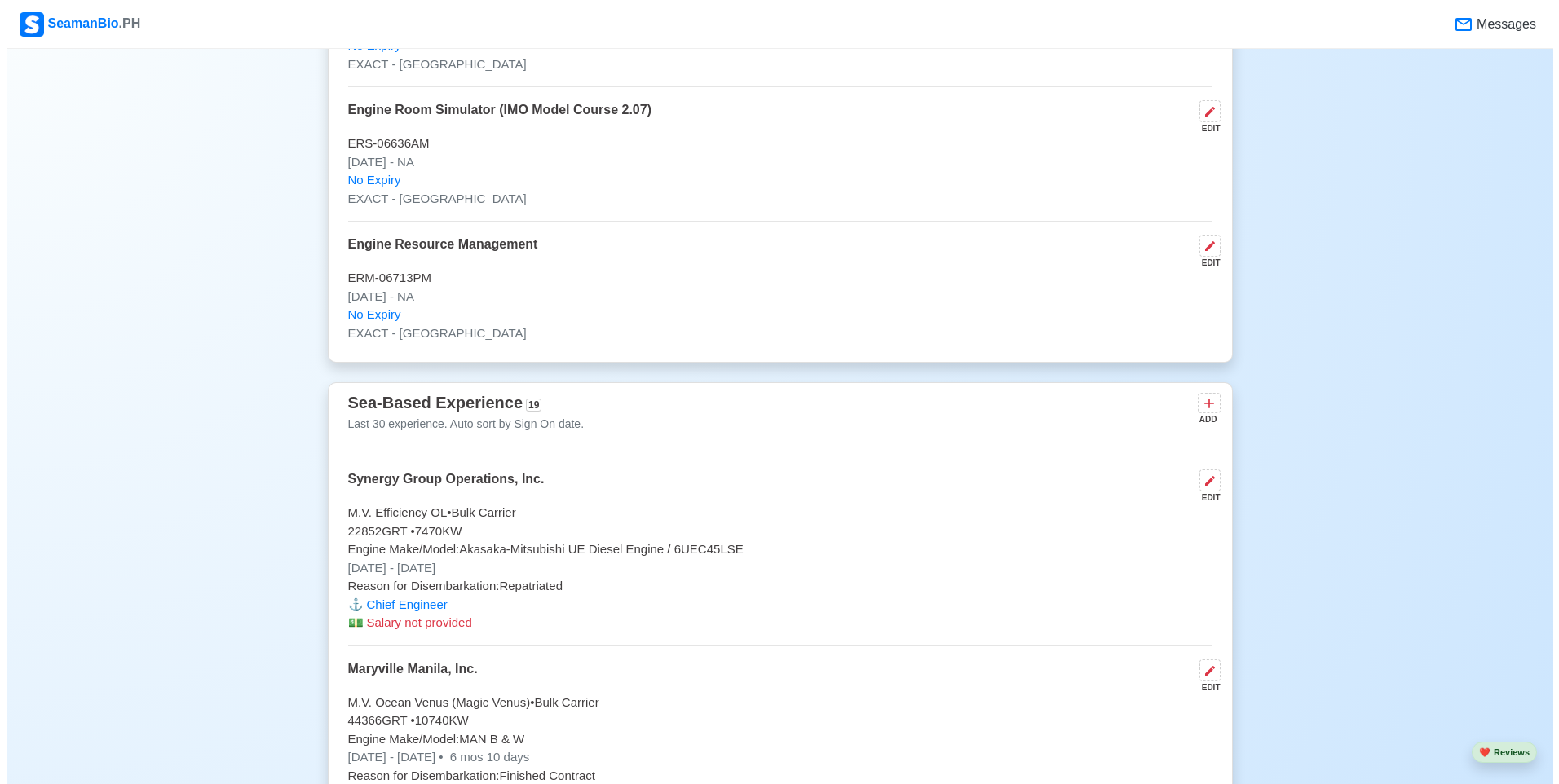
scroll to position [4890, 0]
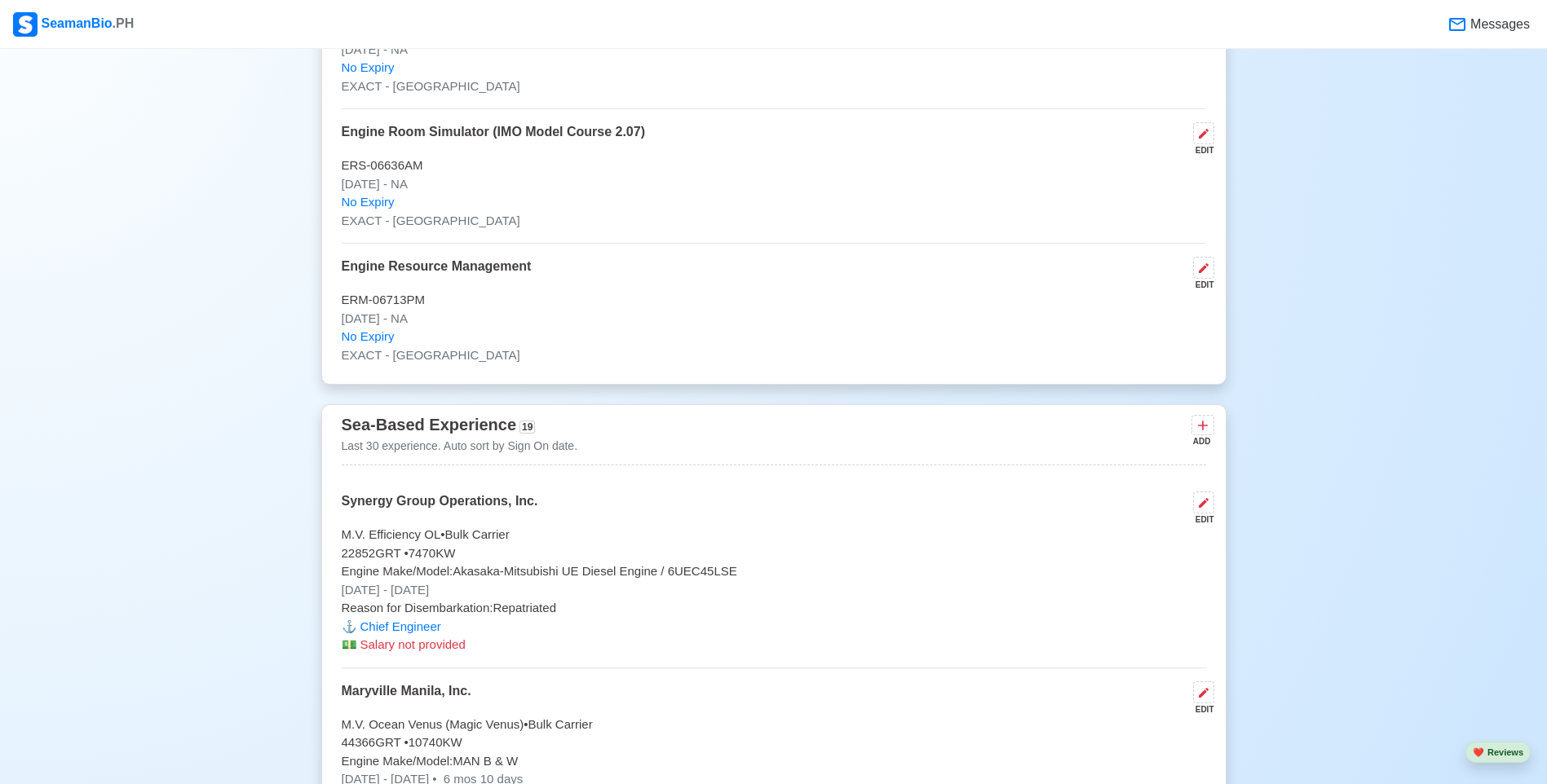
click at [535, 613] on p "Reason for Disembarkation: Repatriated" at bounding box center [773, 609] width 864 height 19
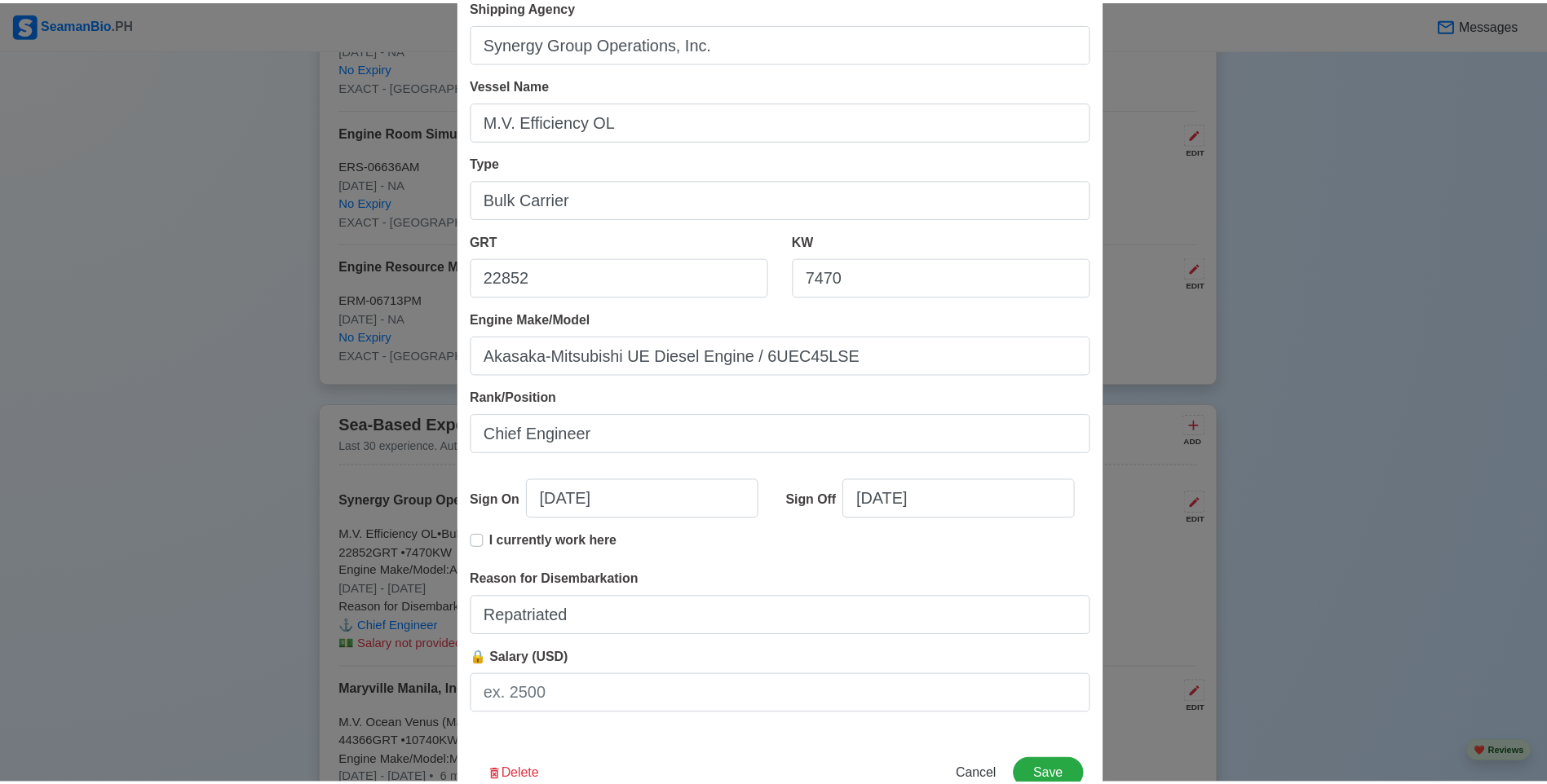
scroll to position [145, 0]
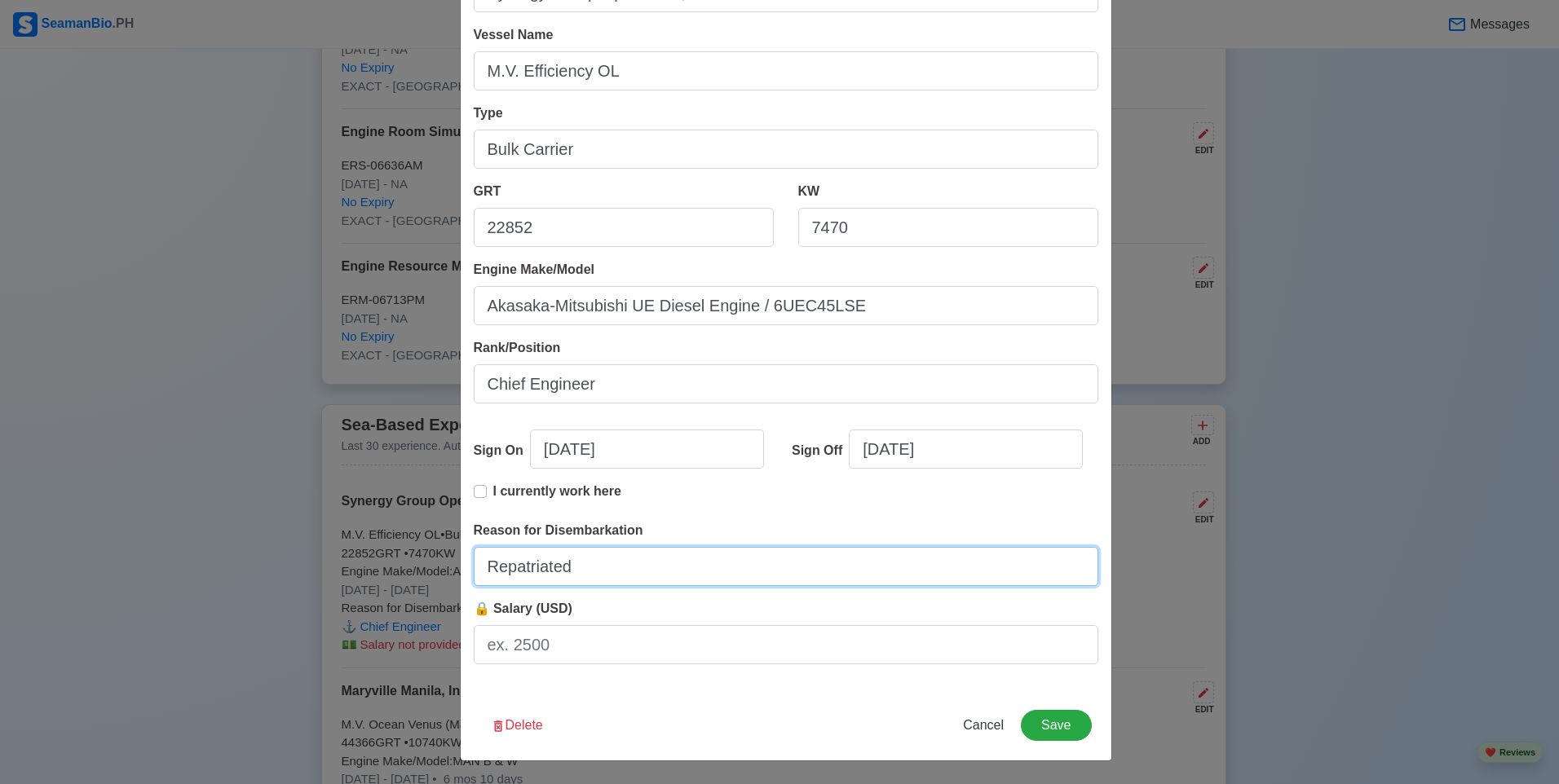
click at [629, 565] on input "Repatriated" at bounding box center [786, 566] width 625 height 39
click at [1203, 657] on div "Edit Experience Shipping Agency Synergy Group Operations, Inc. Vessel Name M.V.…" at bounding box center [780, 392] width 1559 height 784
click at [1059, 713] on button "Save" at bounding box center [1055, 725] width 70 height 31
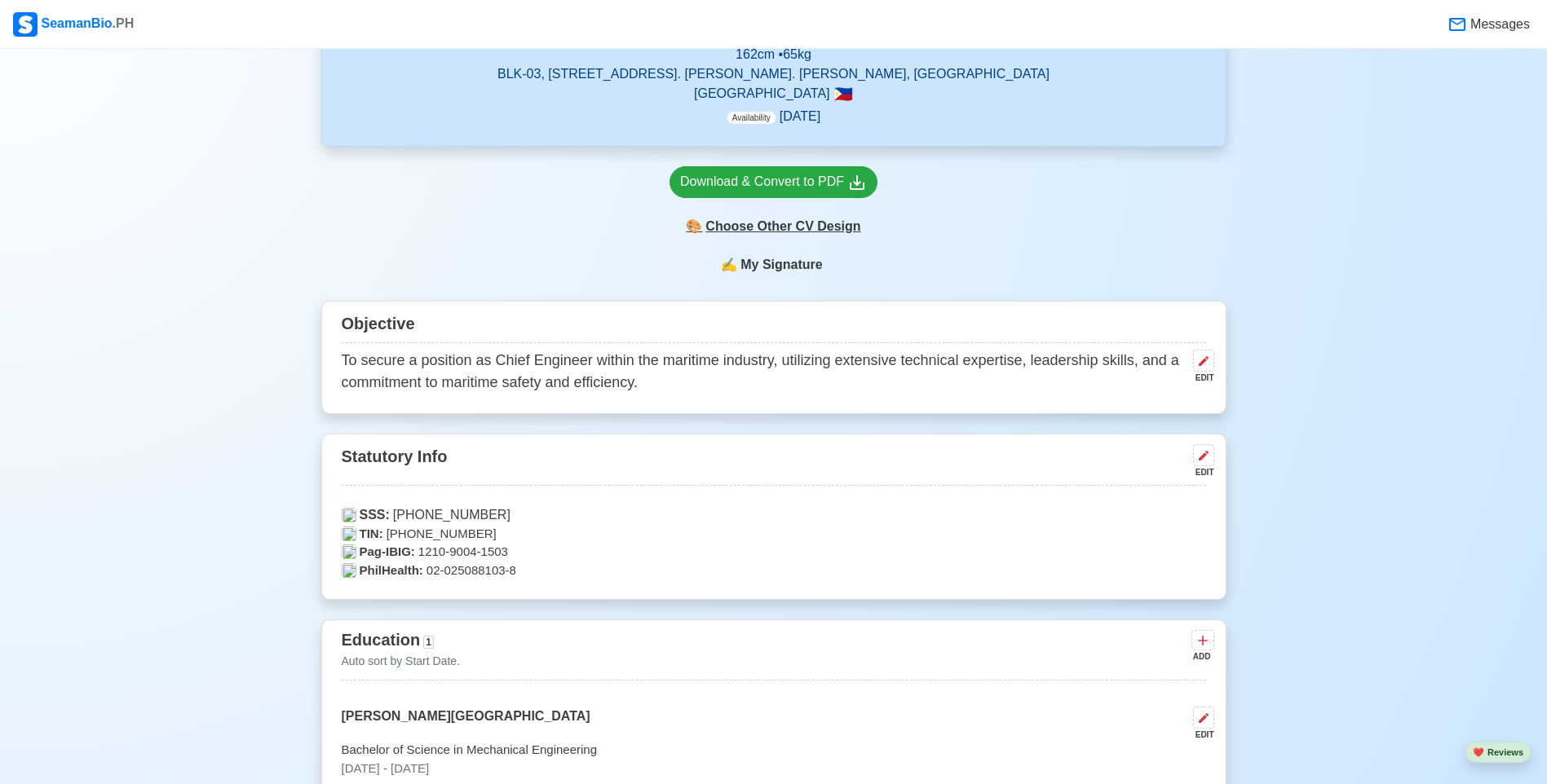
scroll to position [245, 0]
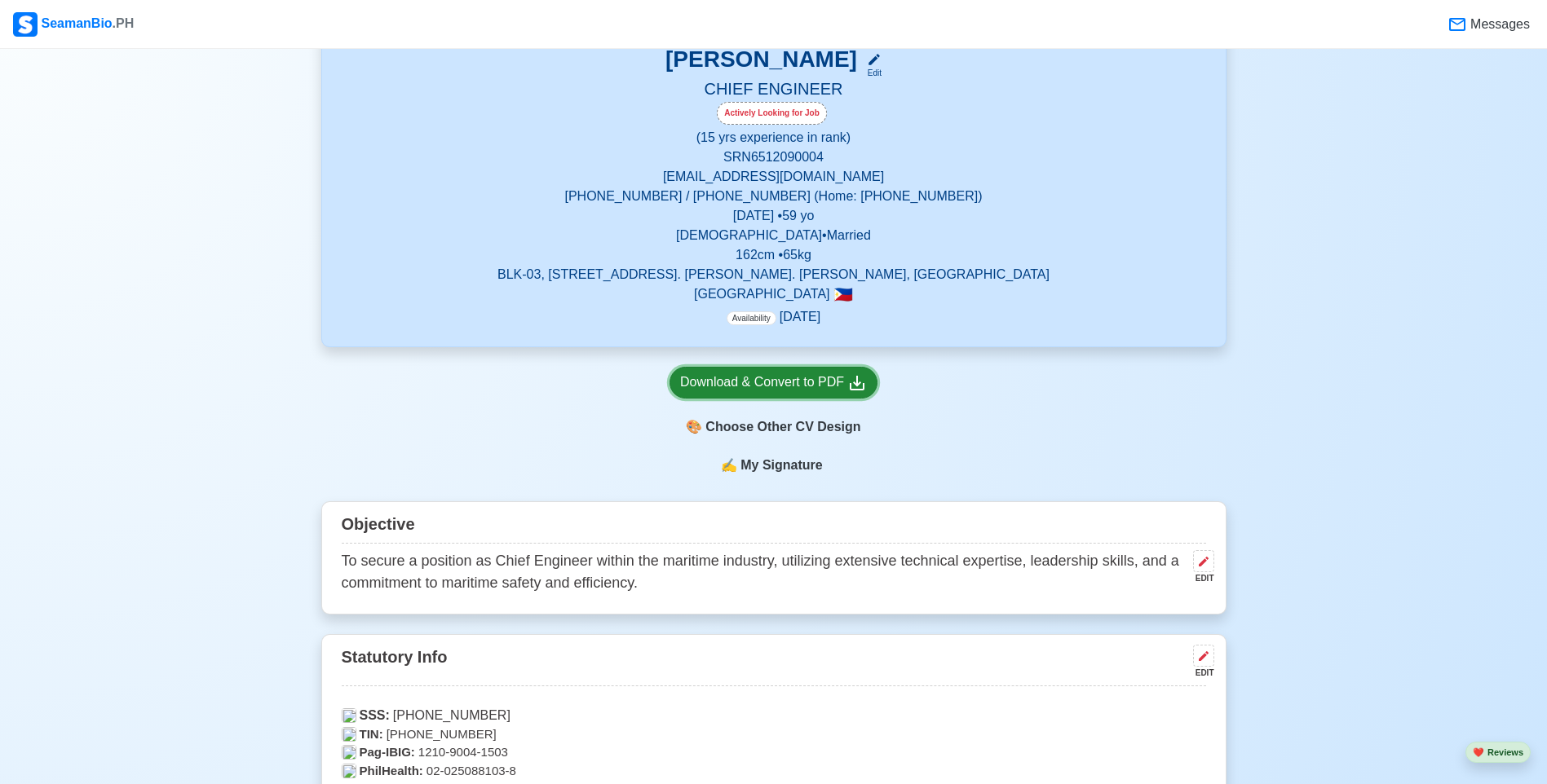
click at [857, 384] on icon at bounding box center [857, 383] width 20 height 20
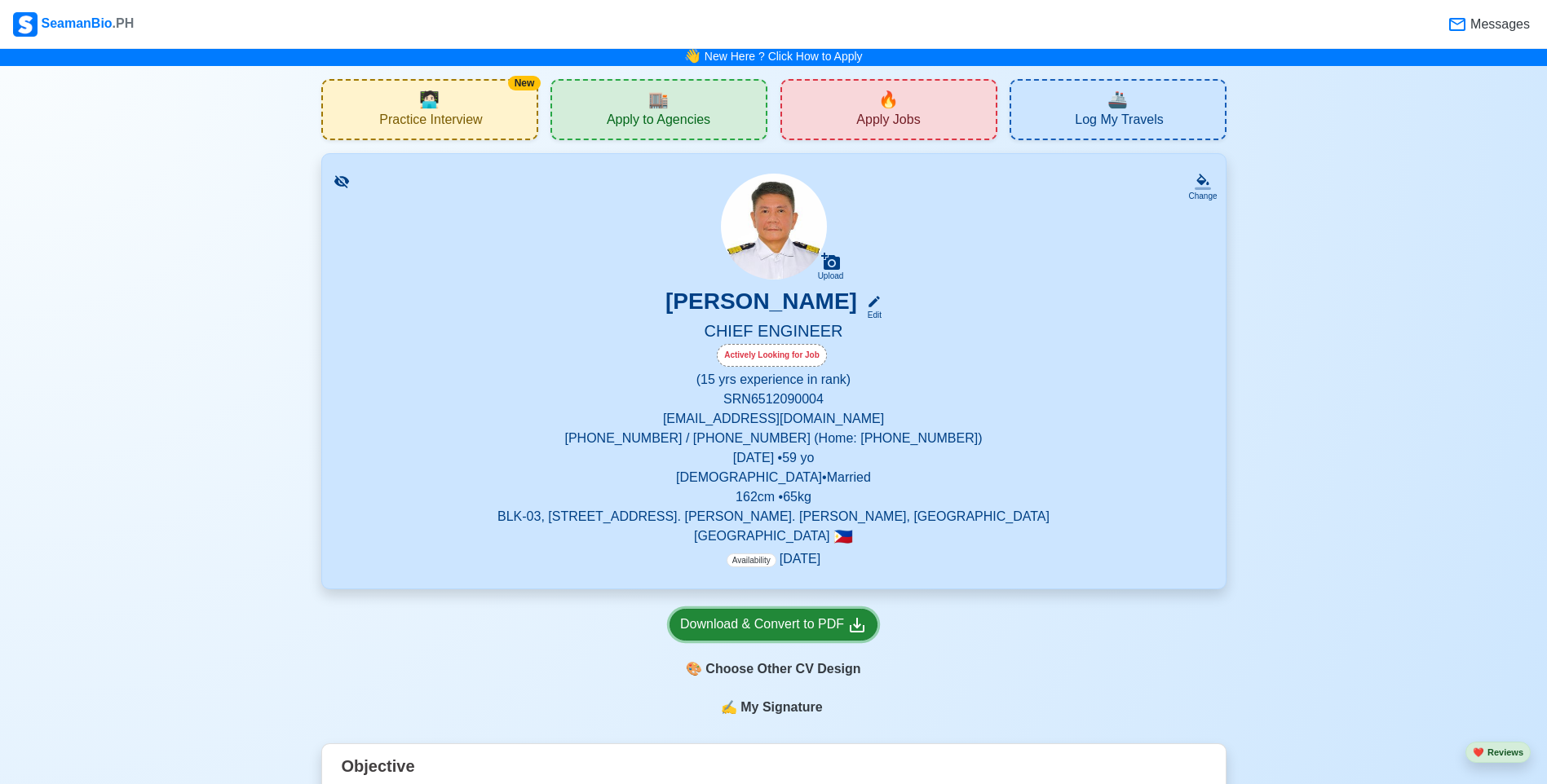
scroll to position [0, 0]
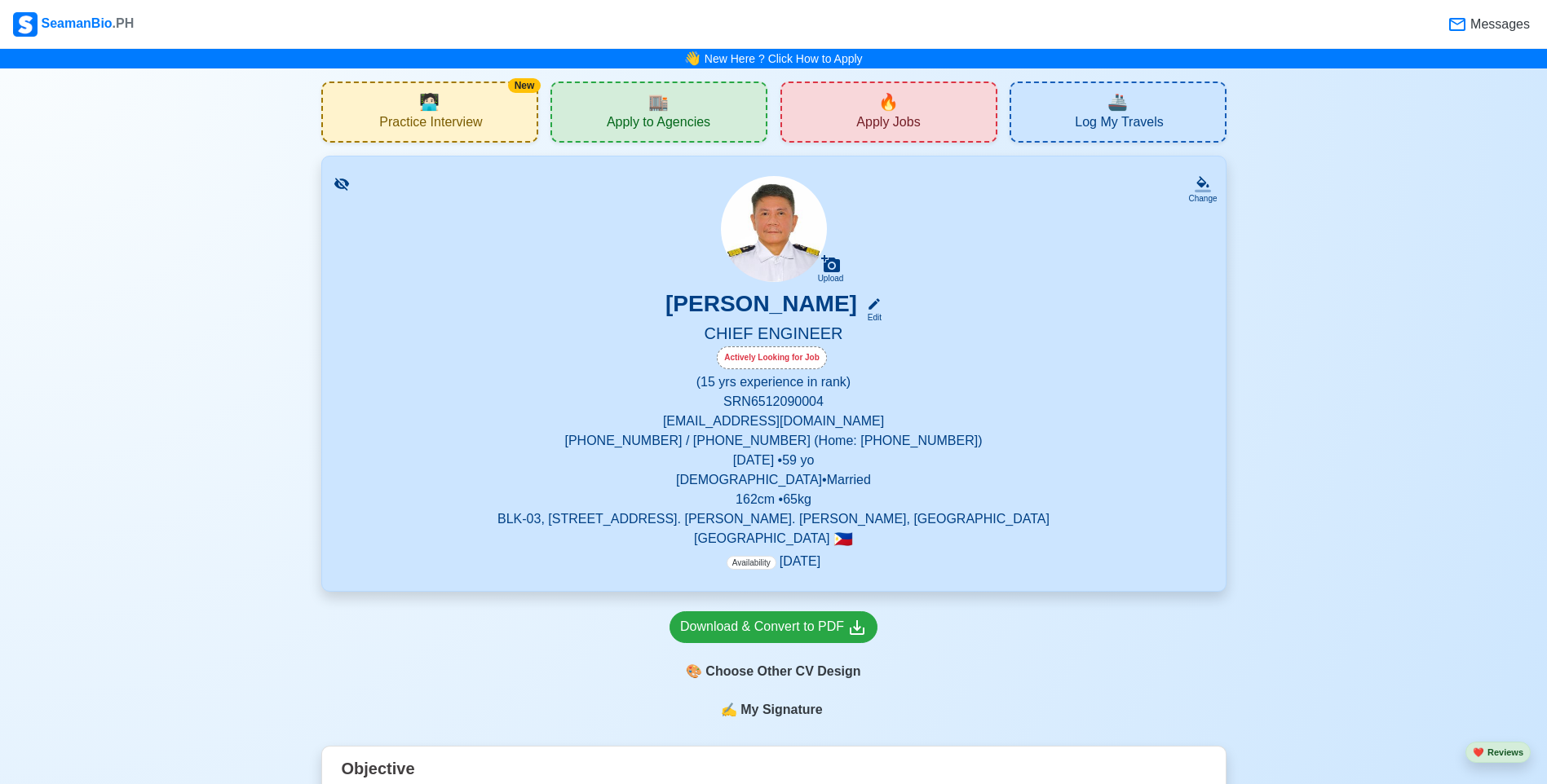
click at [711, 107] on div "🏬 Apply to Agencies" at bounding box center [659, 112] width 217 height 61
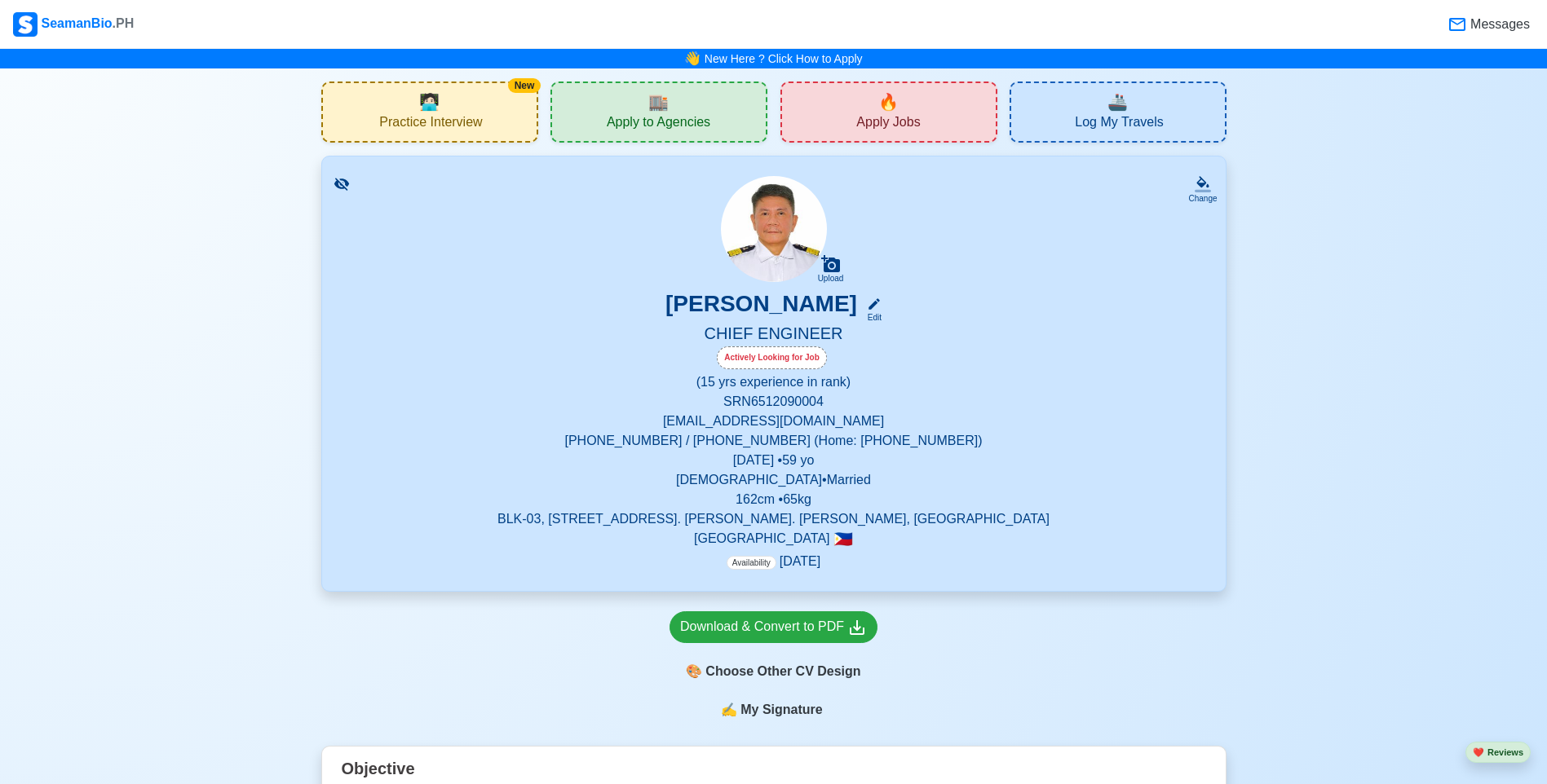
click at [930, 104] on div "🔥 Apply Jobs" at bounding box center [888, 112] width 217 height 61
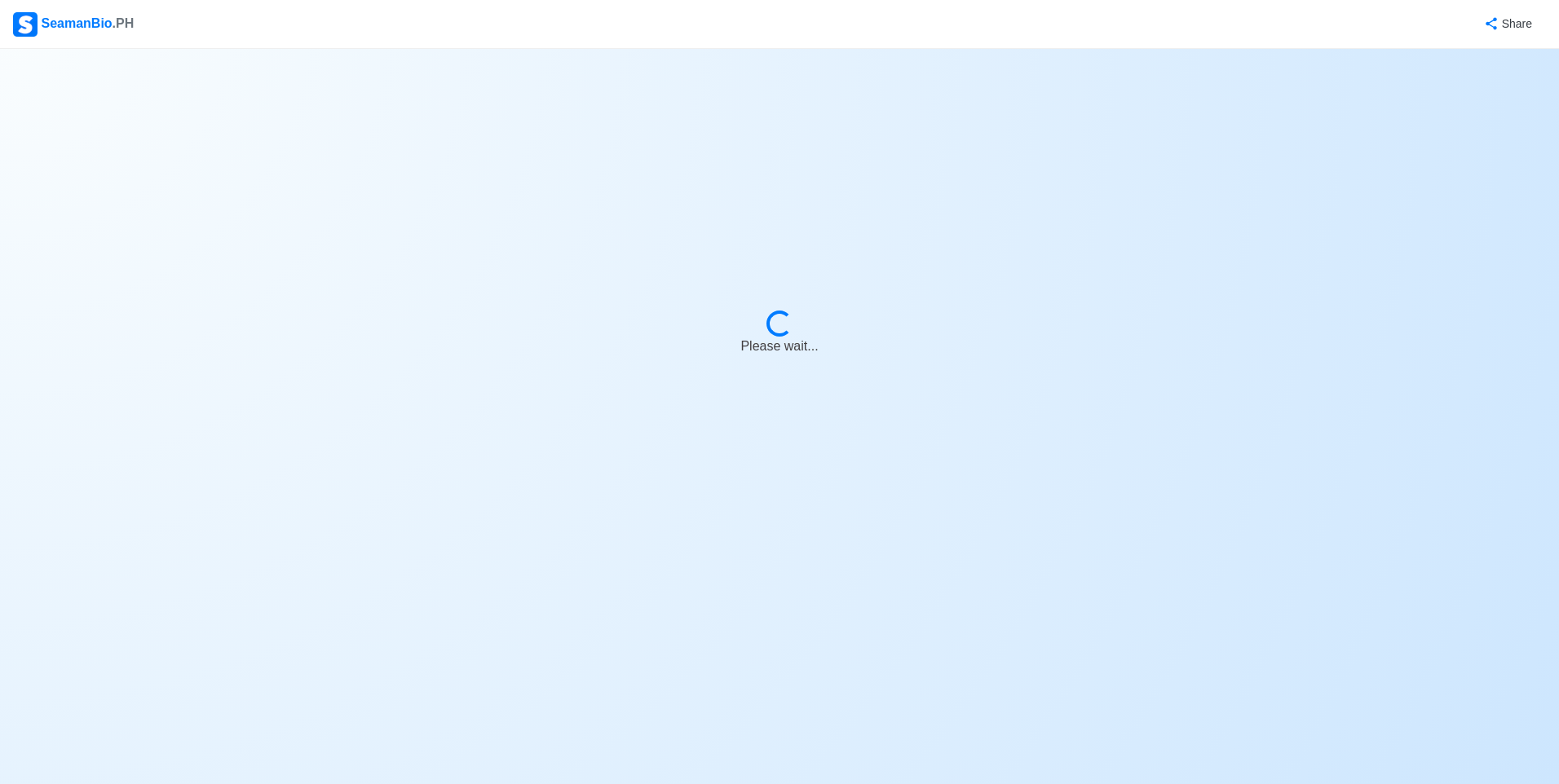
select select "Chief Engineer"
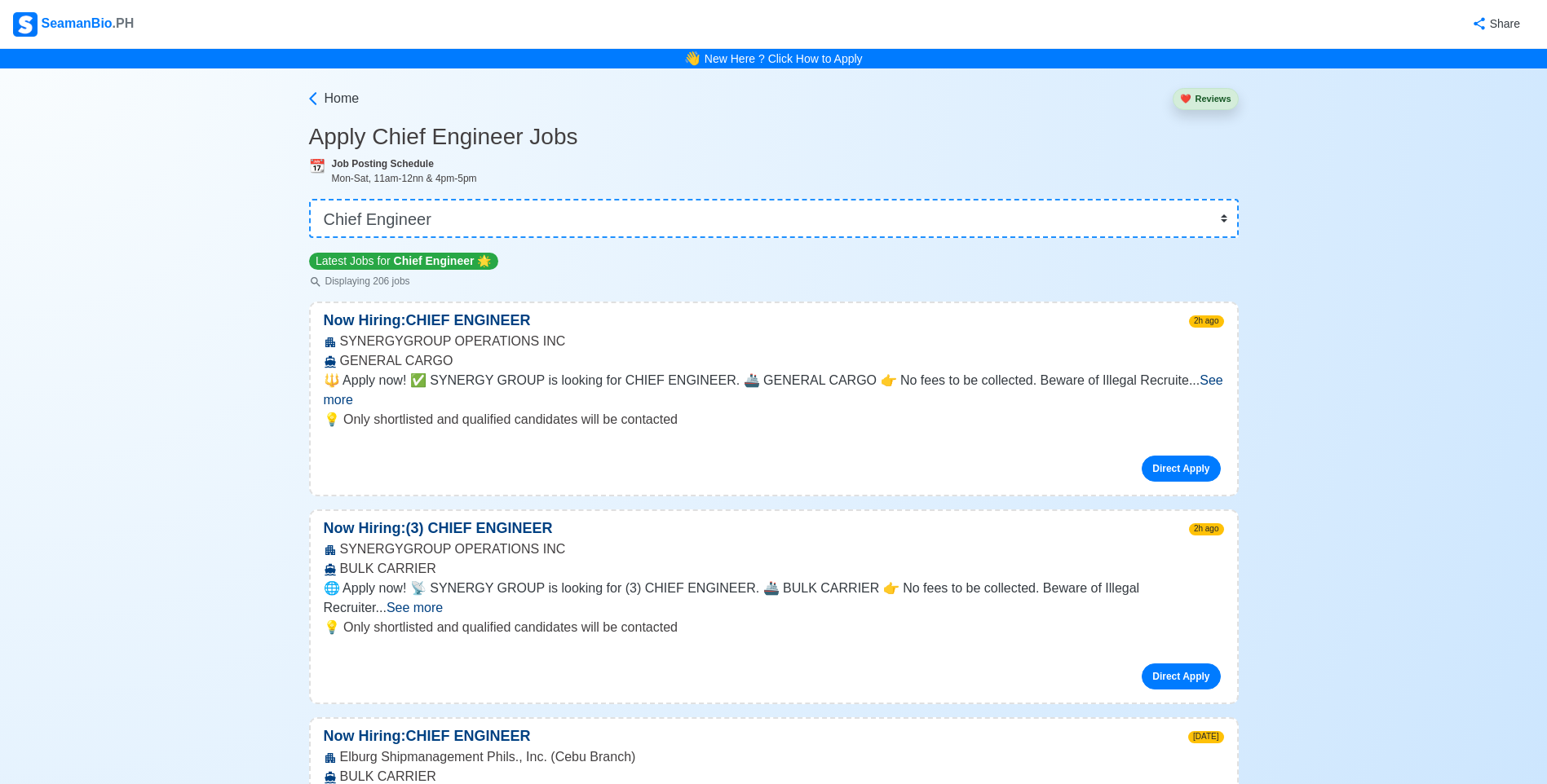
click at [1198, 384] on span "See more" at bounding box center [773, 390] width 900 height 34
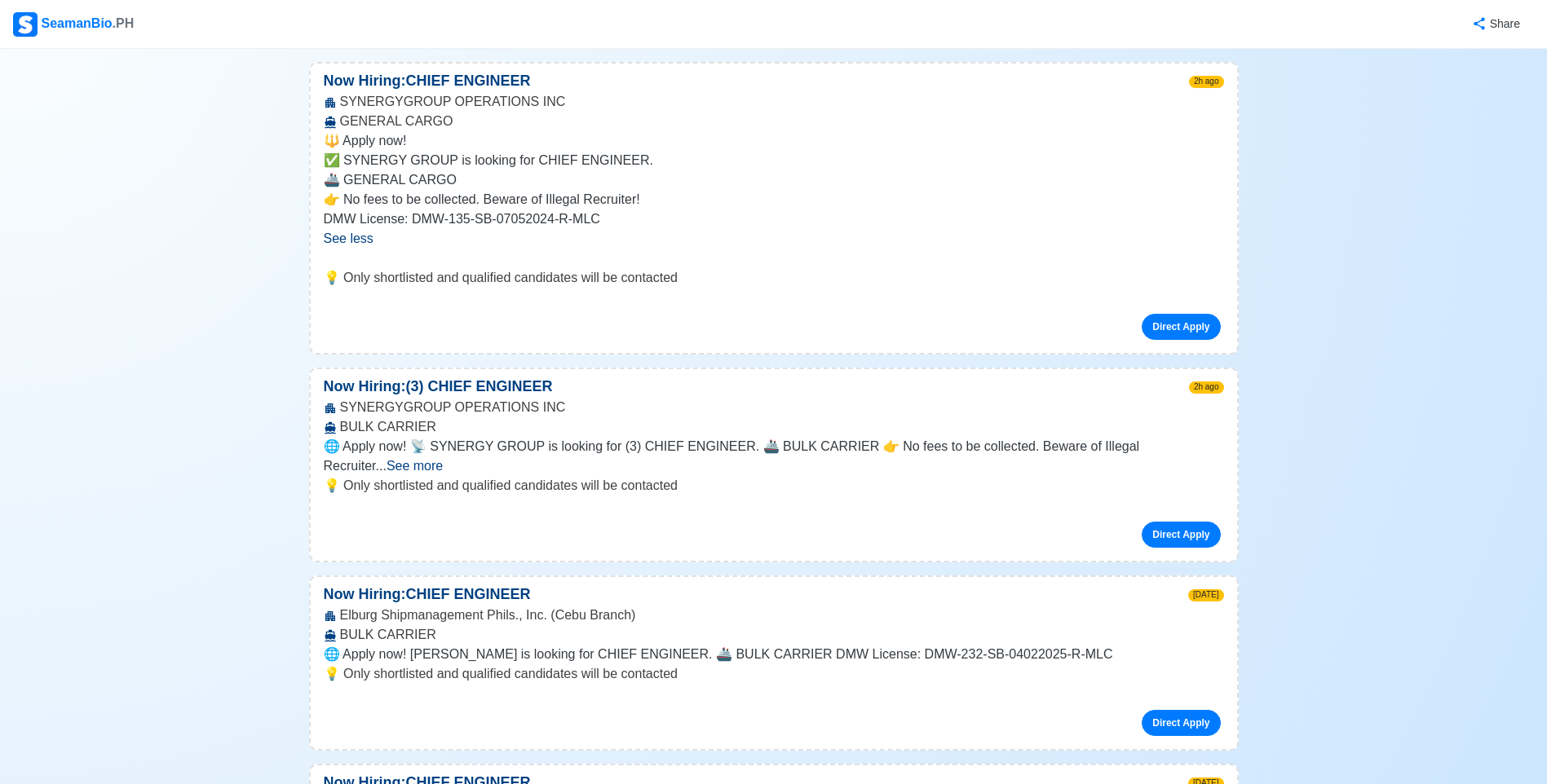
scroll to position [245, 0]
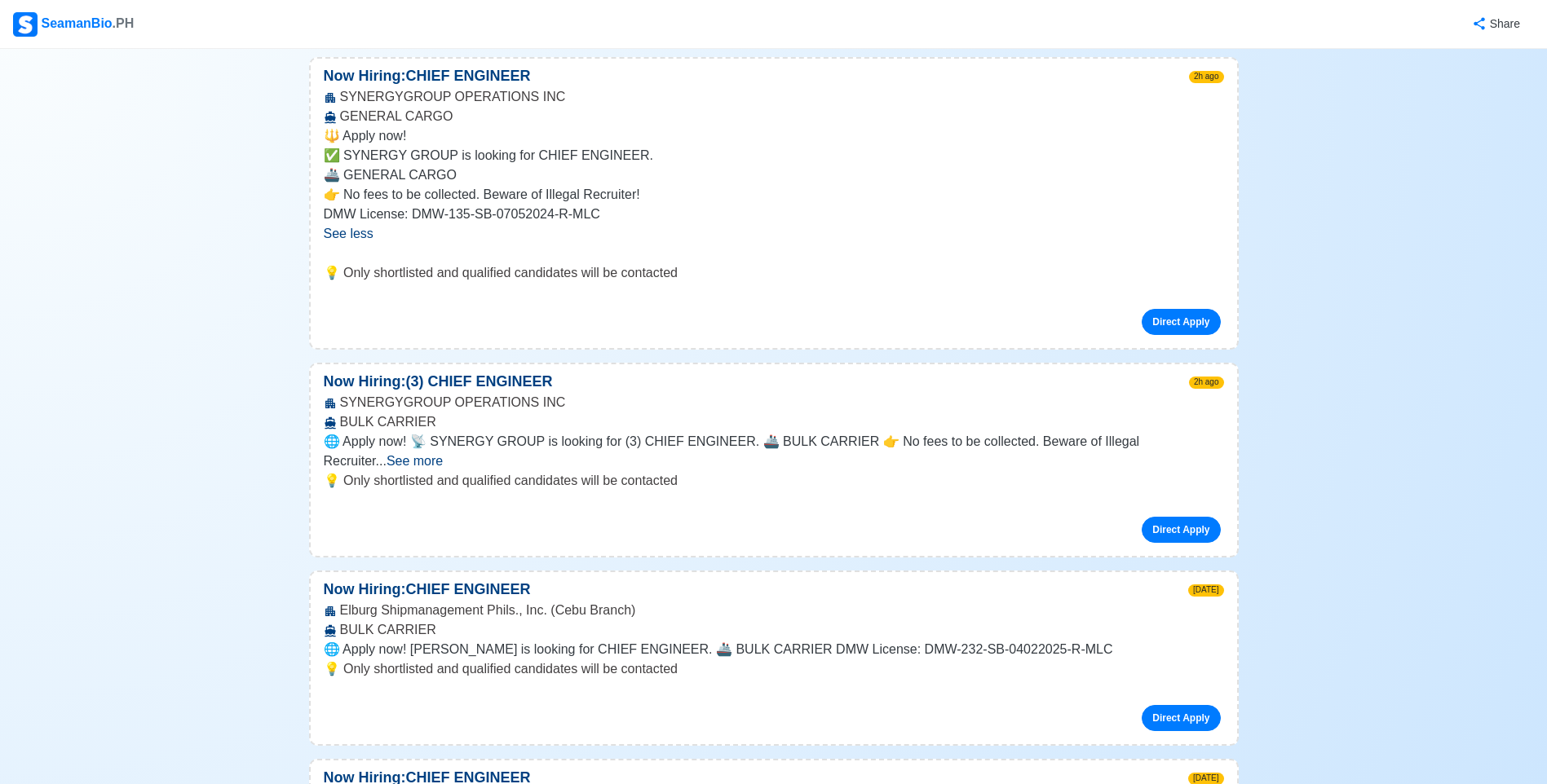
click at [443, 454] on span "See more" at bounding box center [415, 460] width 56 height 14
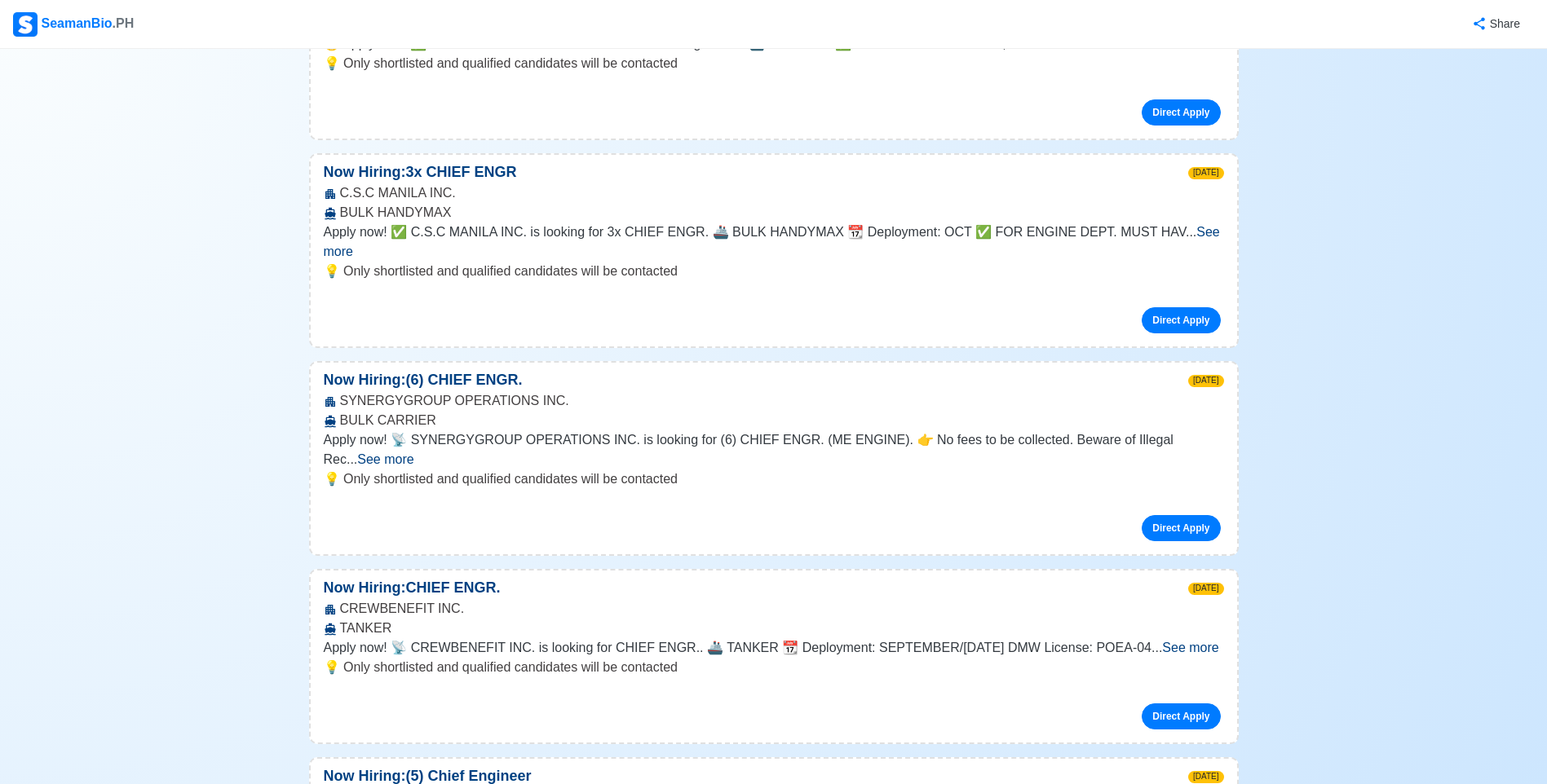
scroll to position [2526, 0]
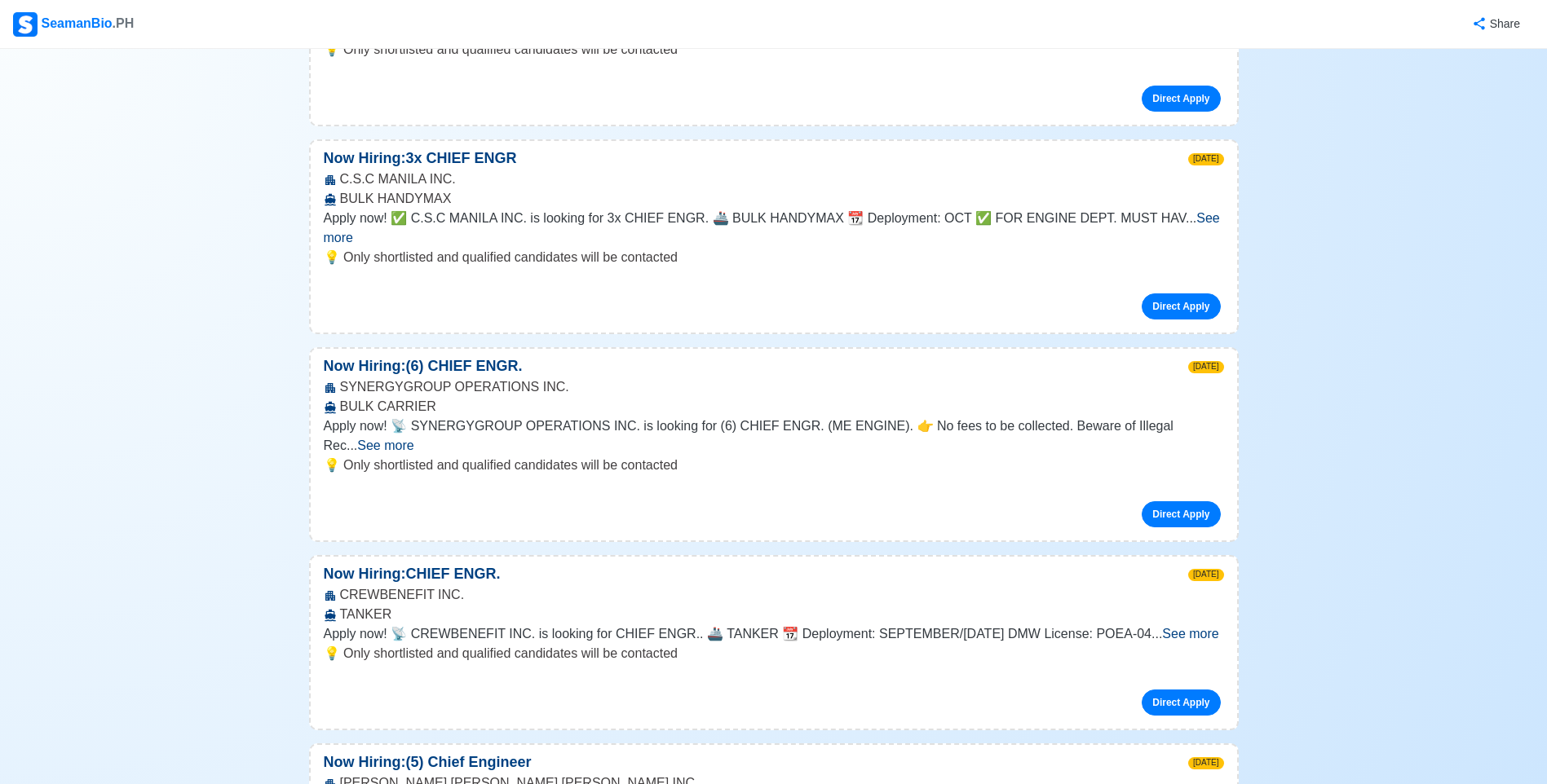
click at [414, 439] on span "See more" at bounding box center [386, 445] width 56 height 14
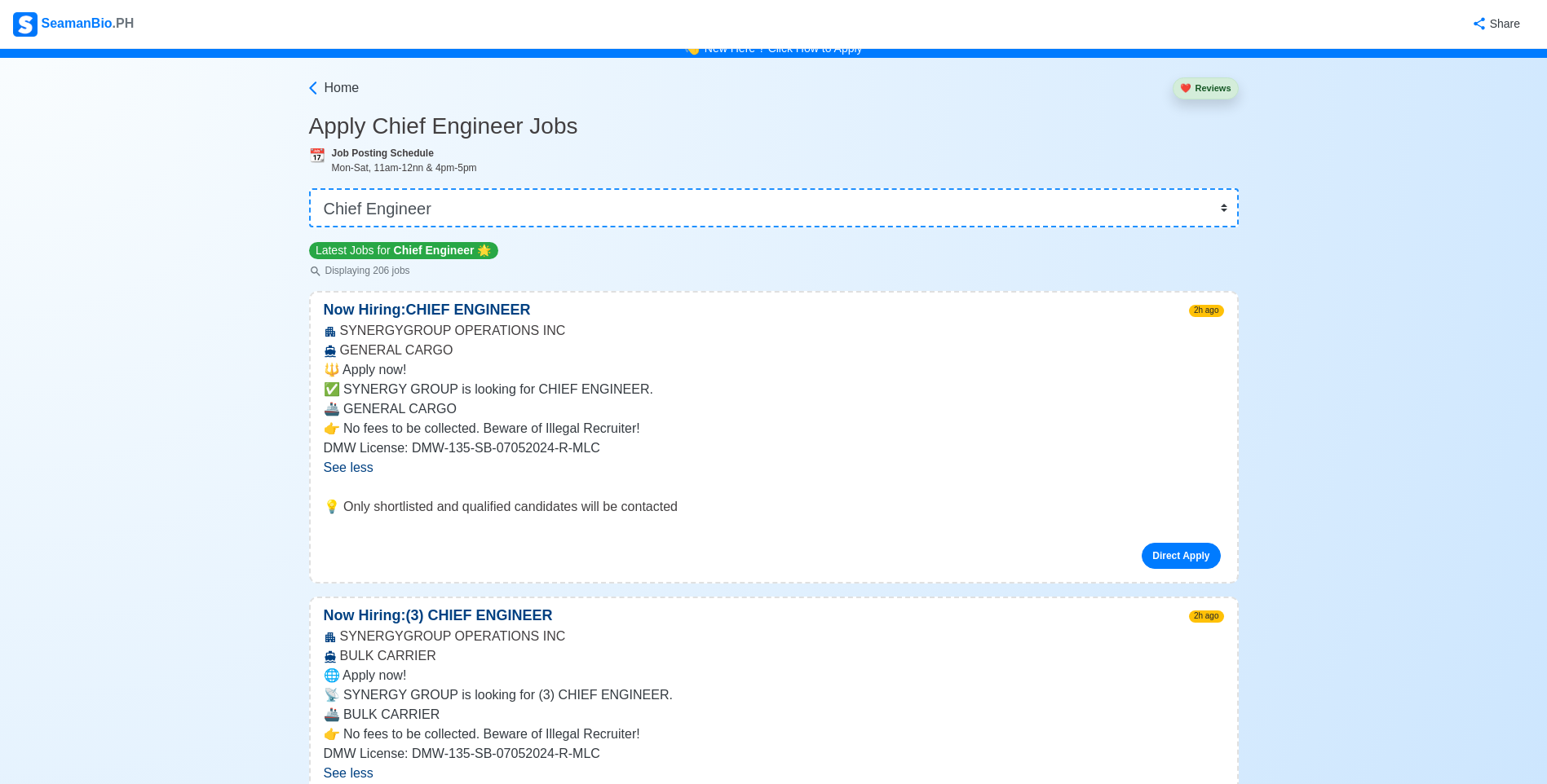
scroll to position [0, 0]
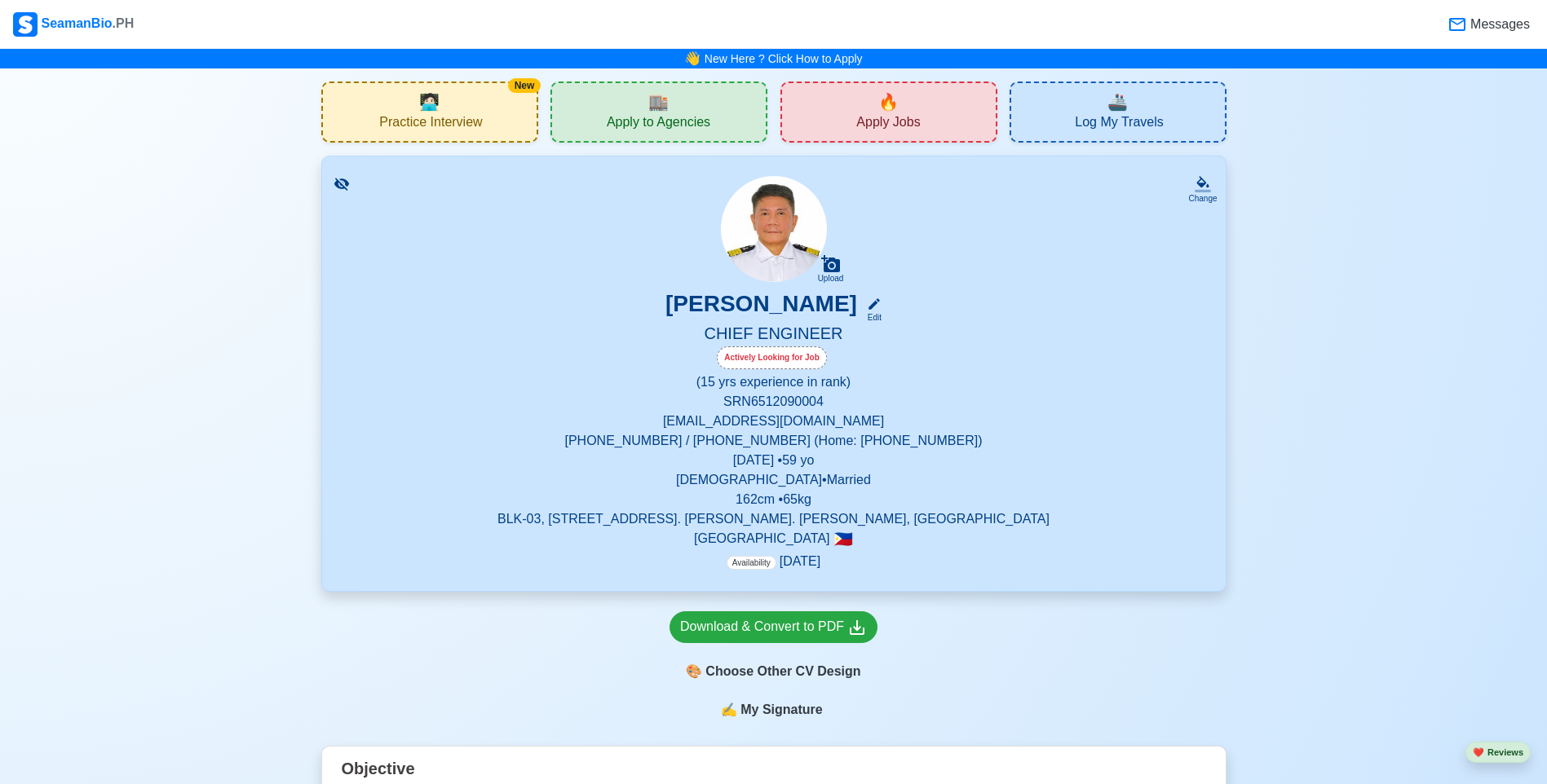
click at [810, 317] on h3 "[PERSON_NAME]" at bounding box center [761, 307] width 191 height 34
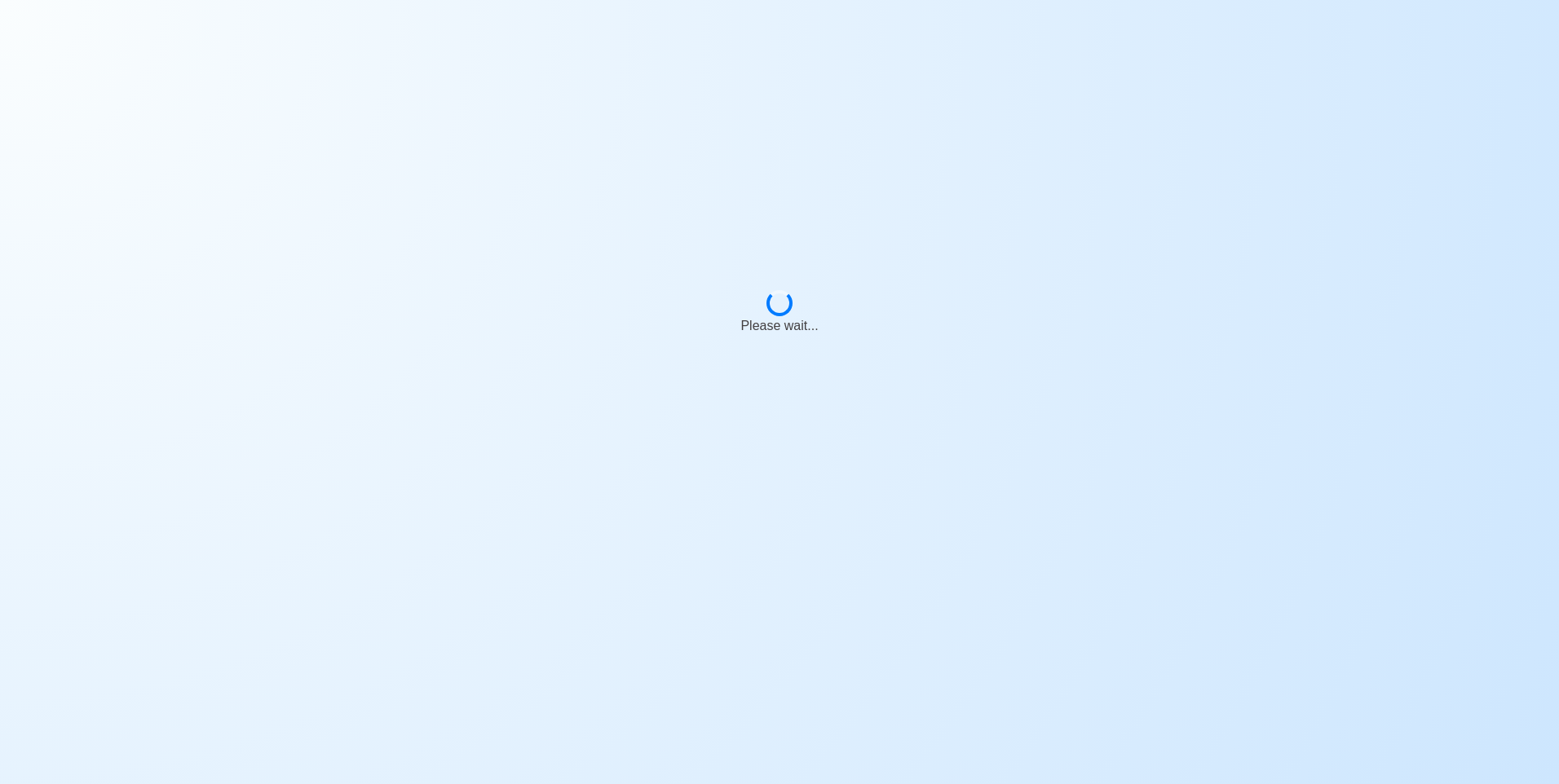
select select "Actively Looking for Job"
select select "Not Visible for Hiring"
select select "Married"
select select "[DEMOGRAPHIC_DATA]"
select select "PH"
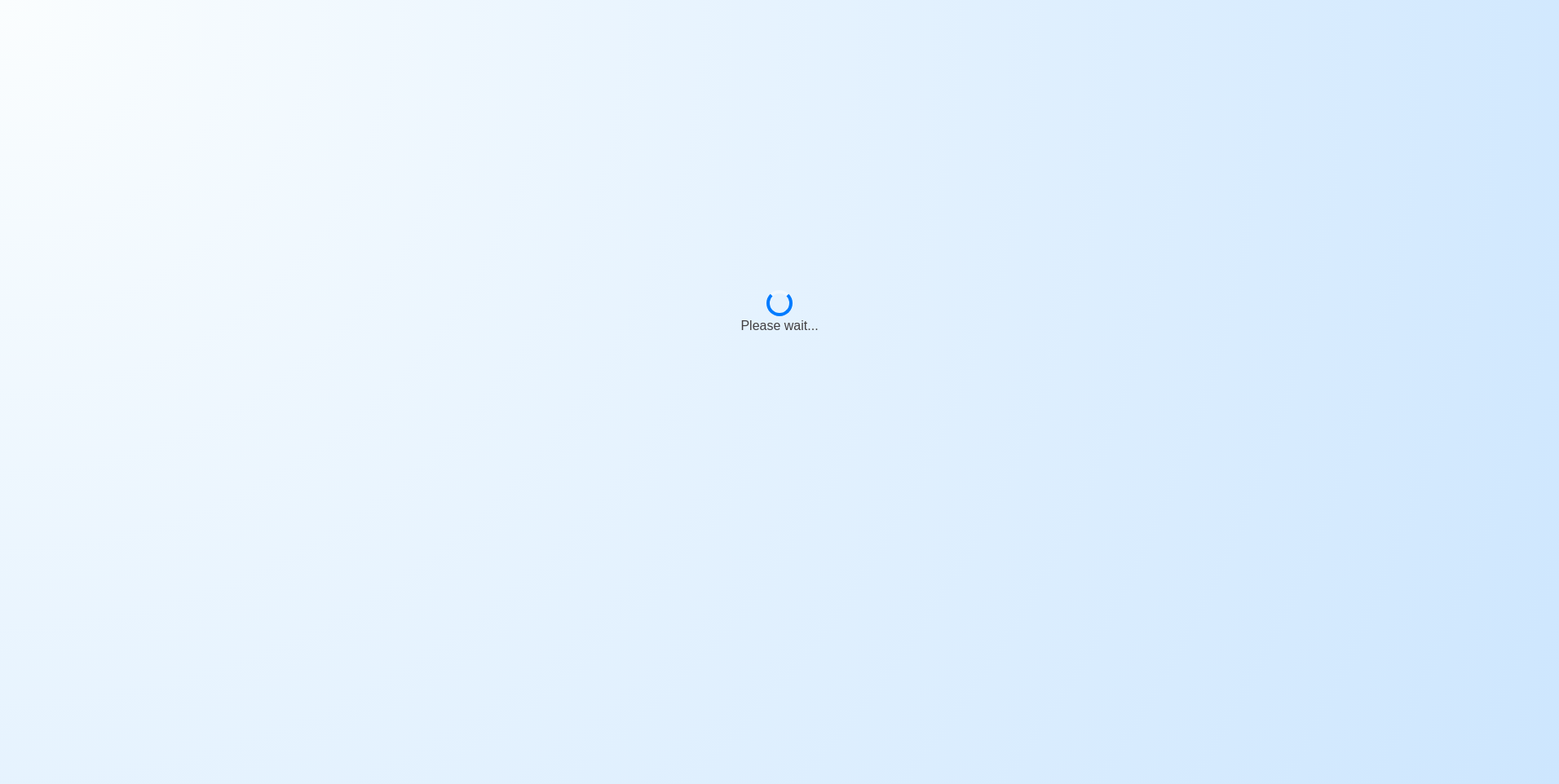
select select "15"
select select "0"
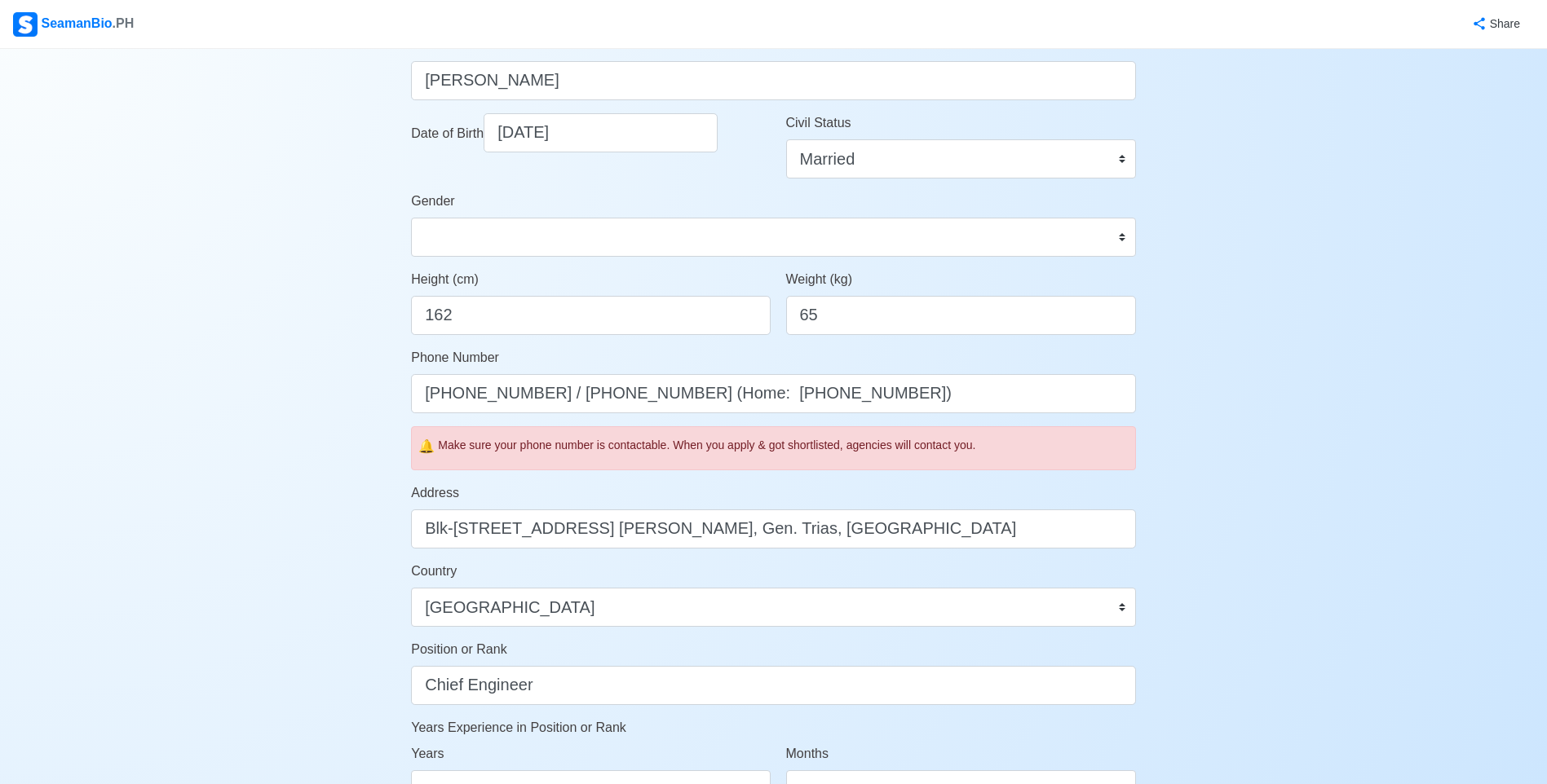
scroll to position [245, 0]
drag, startPoint x: 918, startPoint y: 390, endPoint x: 435, endPoint y: 384, distance: 483.0
click at [435, 384] on input "[PHONE_NUMBER] / [PHONE_NUMBER] (Home: [PHONE_NUMBER])" at bounding box center [773, 393] width 725 height 39
click at [678, 387] on input "[PHONE_NUMBER] / [PHONE_NUMBER] (Home: [PHONE_NUMBER])" at bounding box center [773, 393] width 725 height 39
drag, startPoint x: 466, startPoint y: 392, endPoint x: 543, endPoint y: 395, distance: 77.1
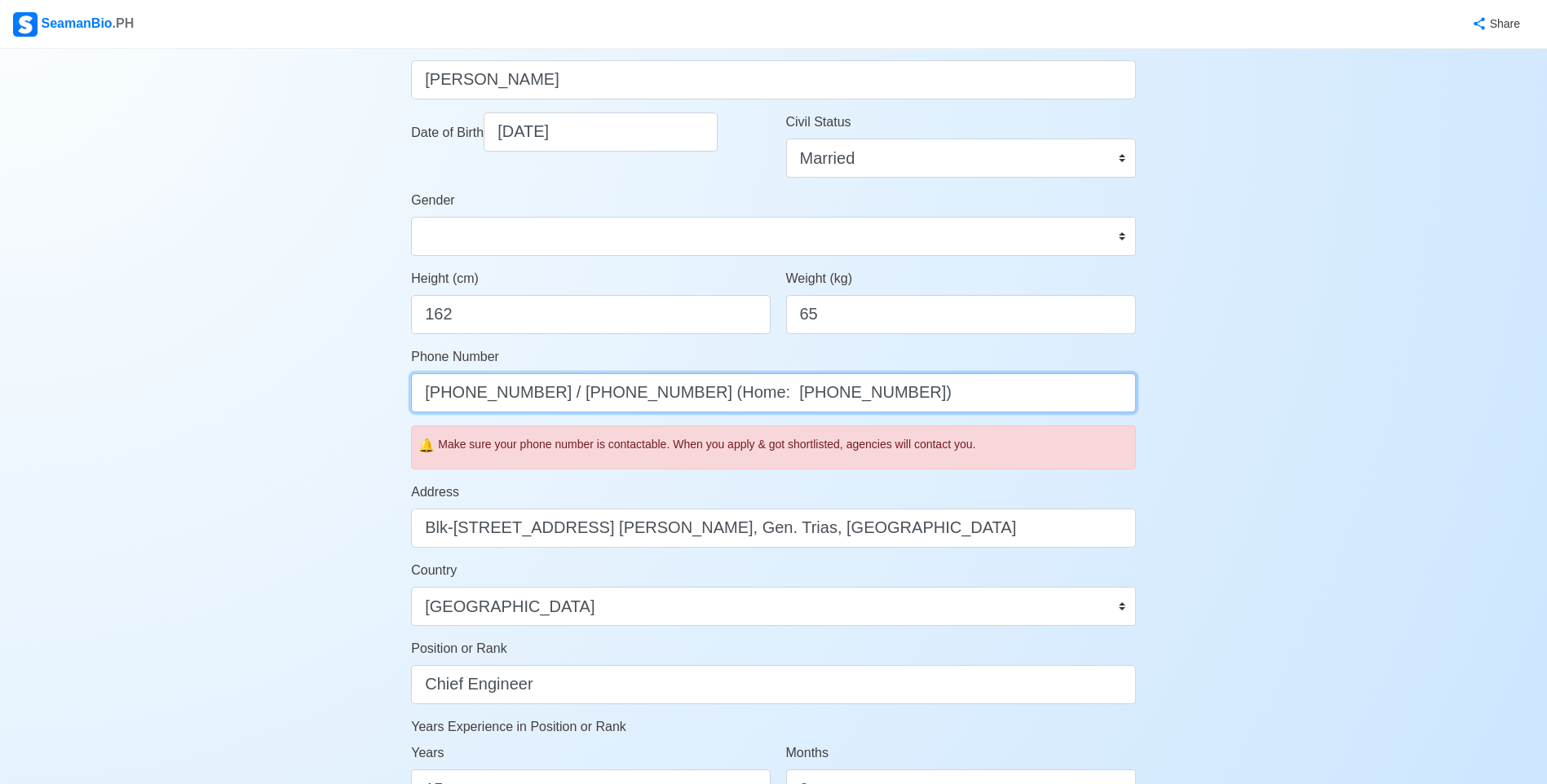
click at [543, 395] on input "[PHONE_NUMBER] / [PHONE_NUMBER] (Home: [PHONE_NUMBER])" at bounding box center [773, 393] width 725 height 39
drag, startPoint x: 689, startPoint y: 393, endPoint x: 935, endPoint y: 414, distance: 246.9
click at [935, 414] on form "Your Job Status Onboard Actively Looking for Job Not Looking for Job Hiring Vis…" at bounding box center [773, 467] width 725 height 1179
click at [565, 394] on input "[PHONE_NUMBER] / [PHONE_NUMBER]" at bounding box center [773, 393] width 725 height 39
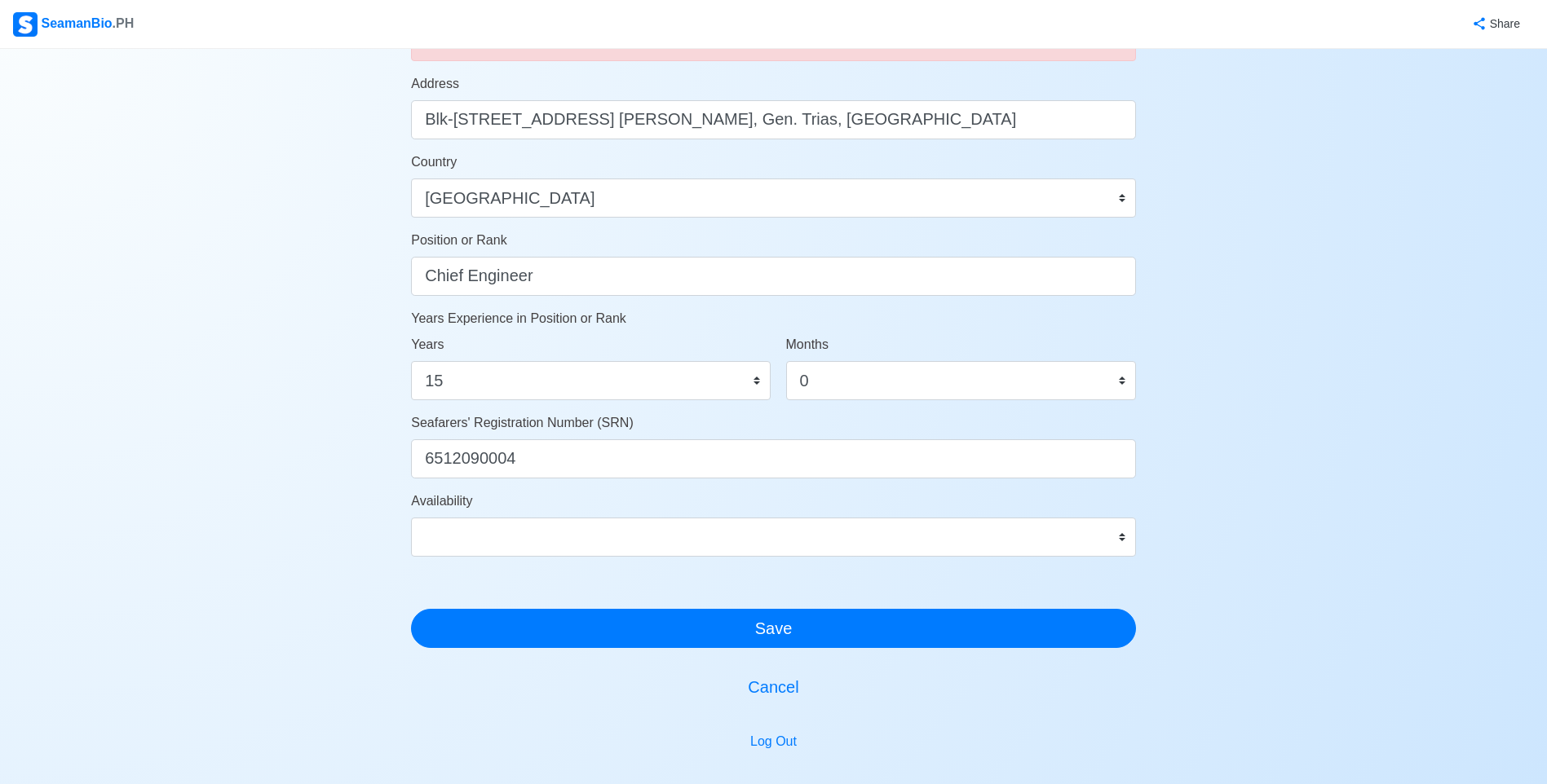
scroll to position [733, 0]
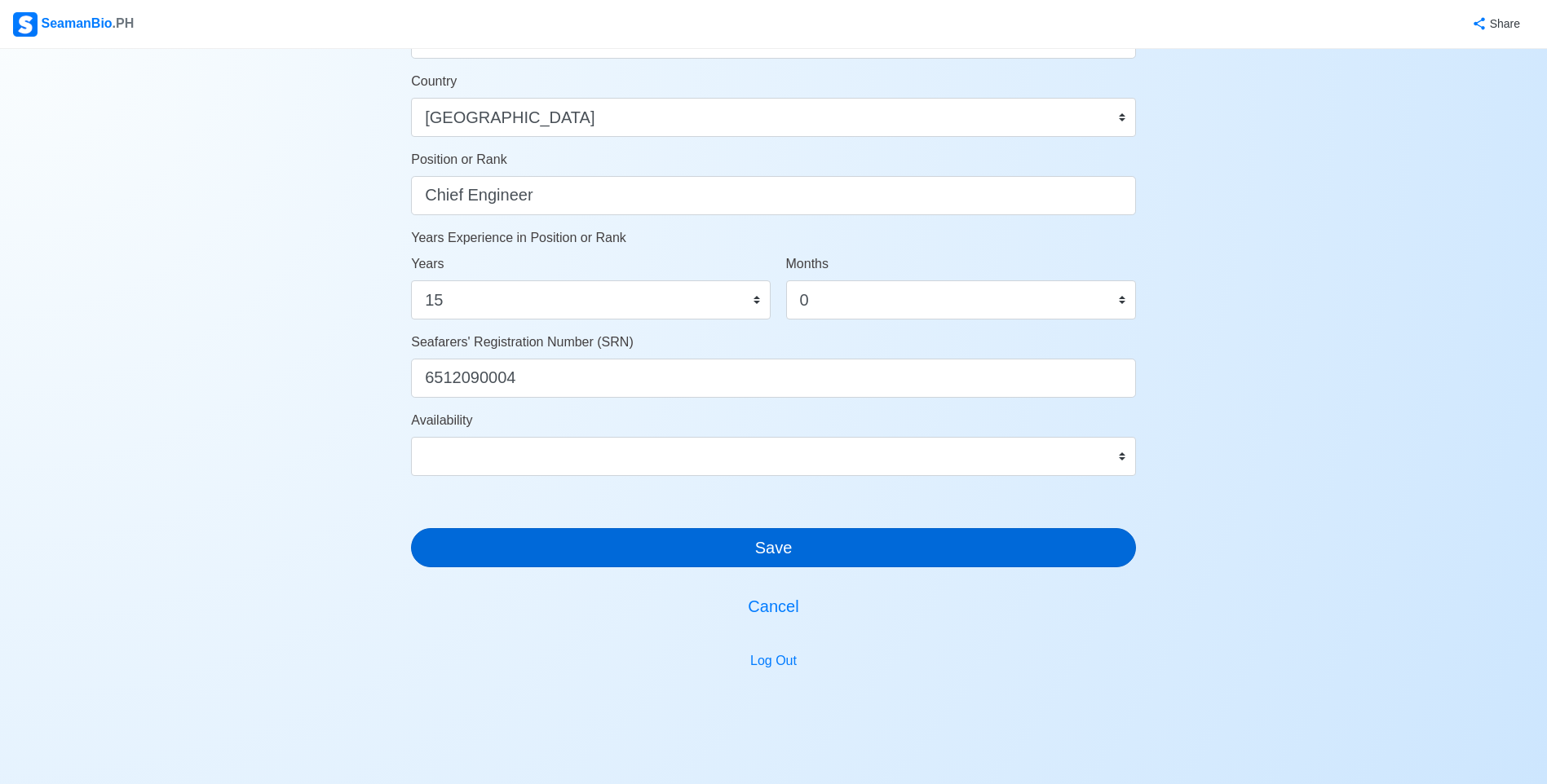
type input "[PHONE_NUMBER] / [PHONE_NUMBER] / [PHONE_NUMBER]"
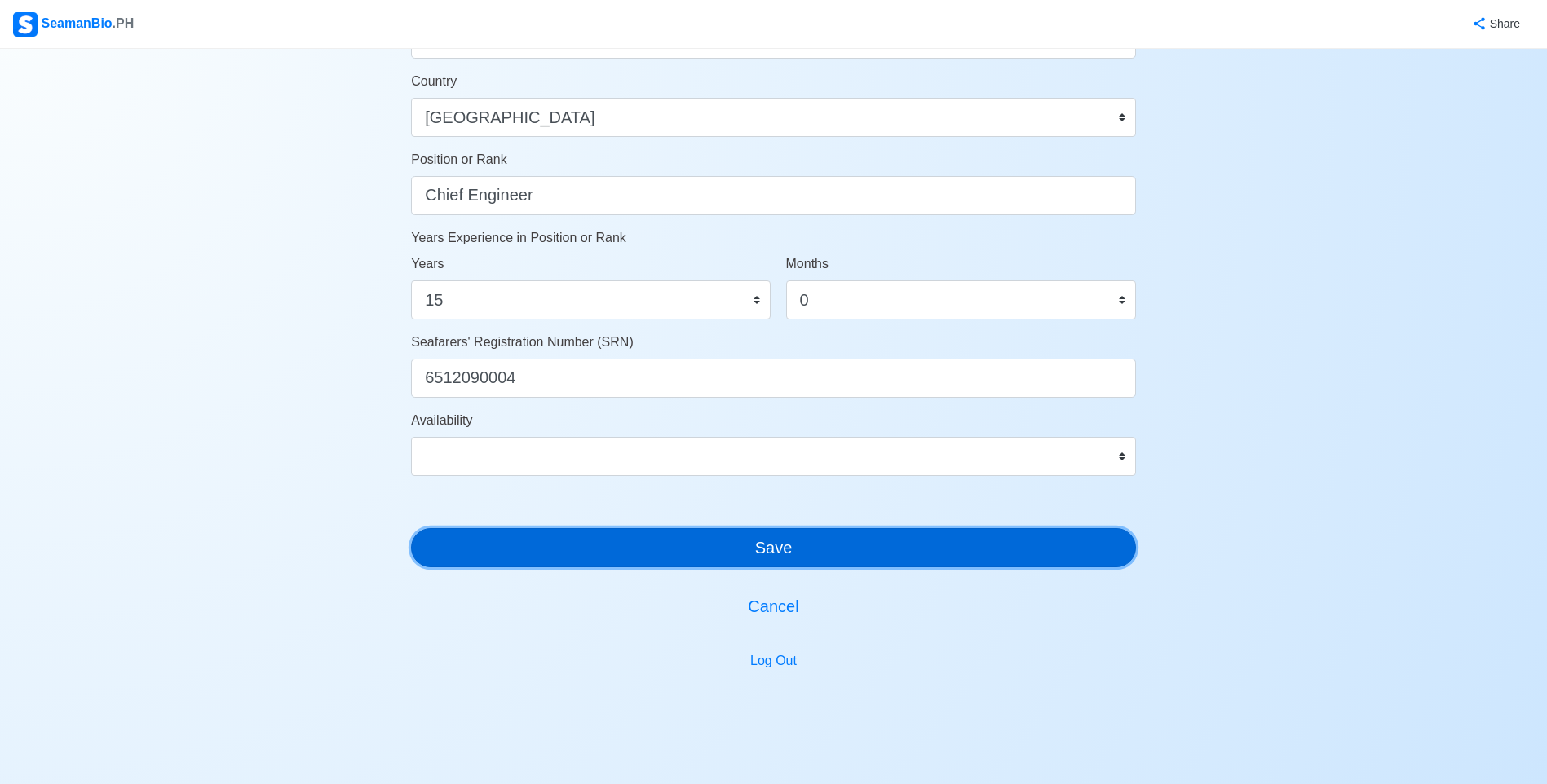
click at [885, 561] on button "Save" at bounding box center [773, 548] width 725 height 39
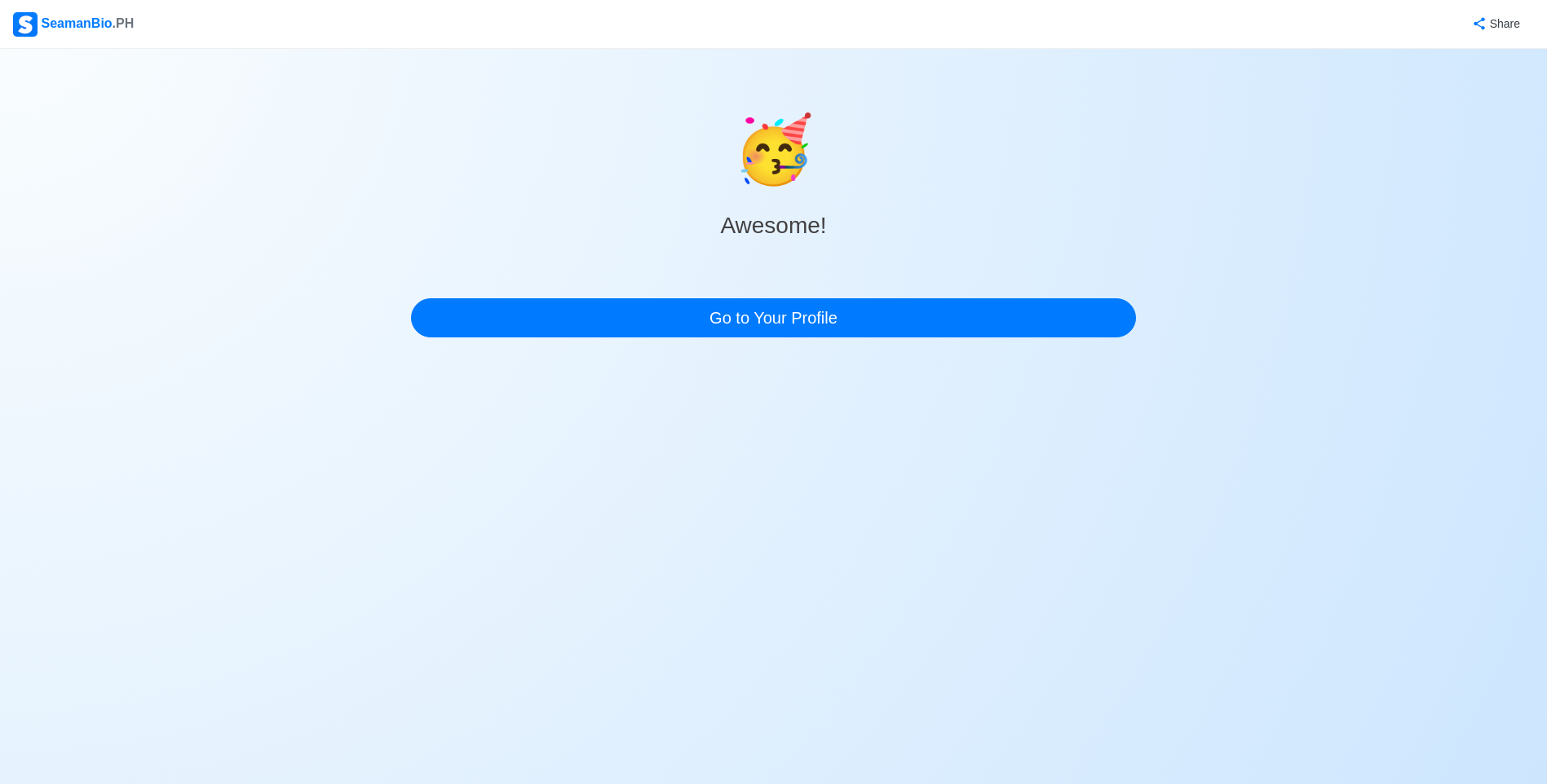
scroll to position [0, 0]
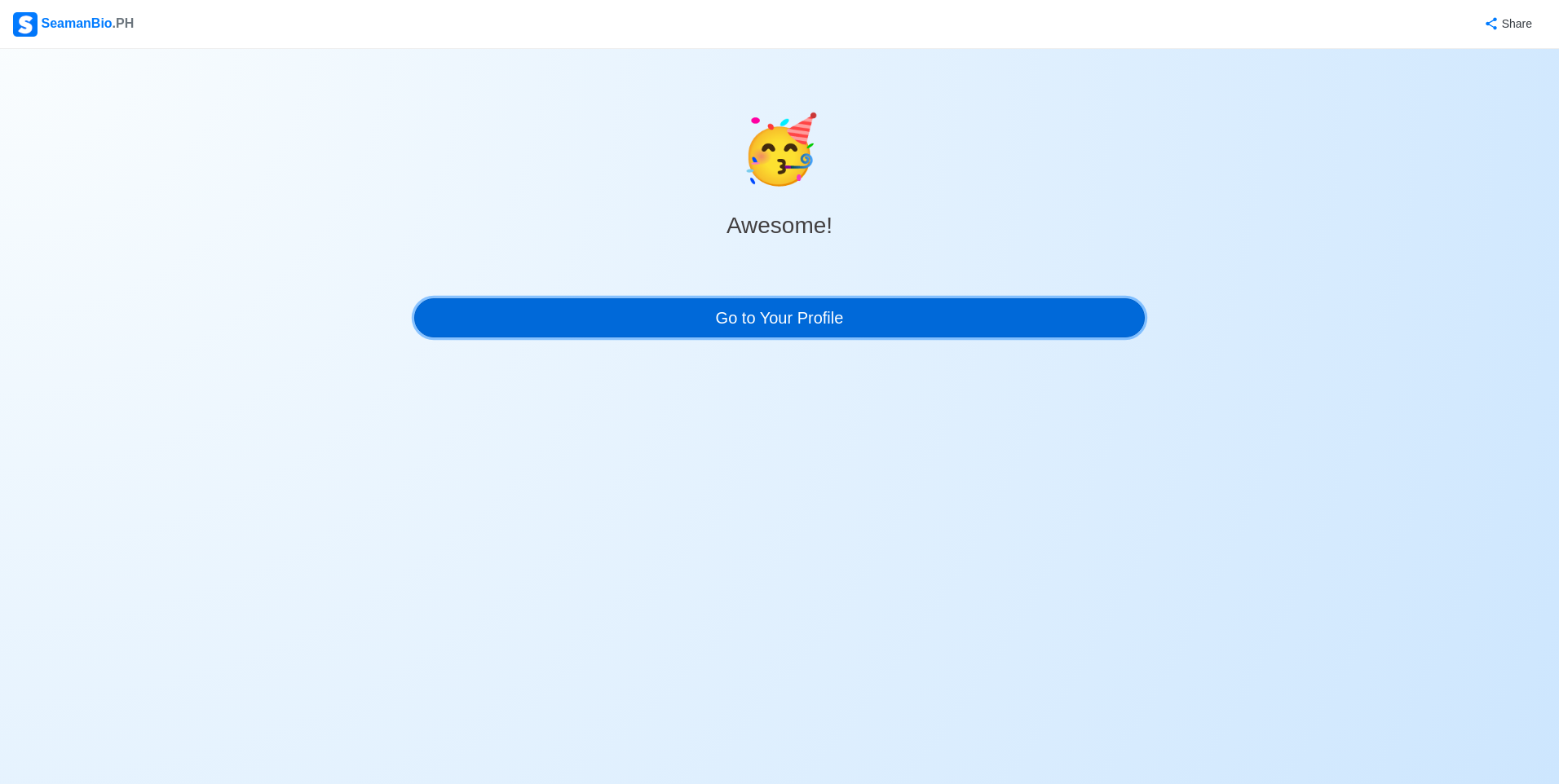
click at [761, 310] on link "Go to Your Profile" at bounding box center [779, 318] width 731 height 39
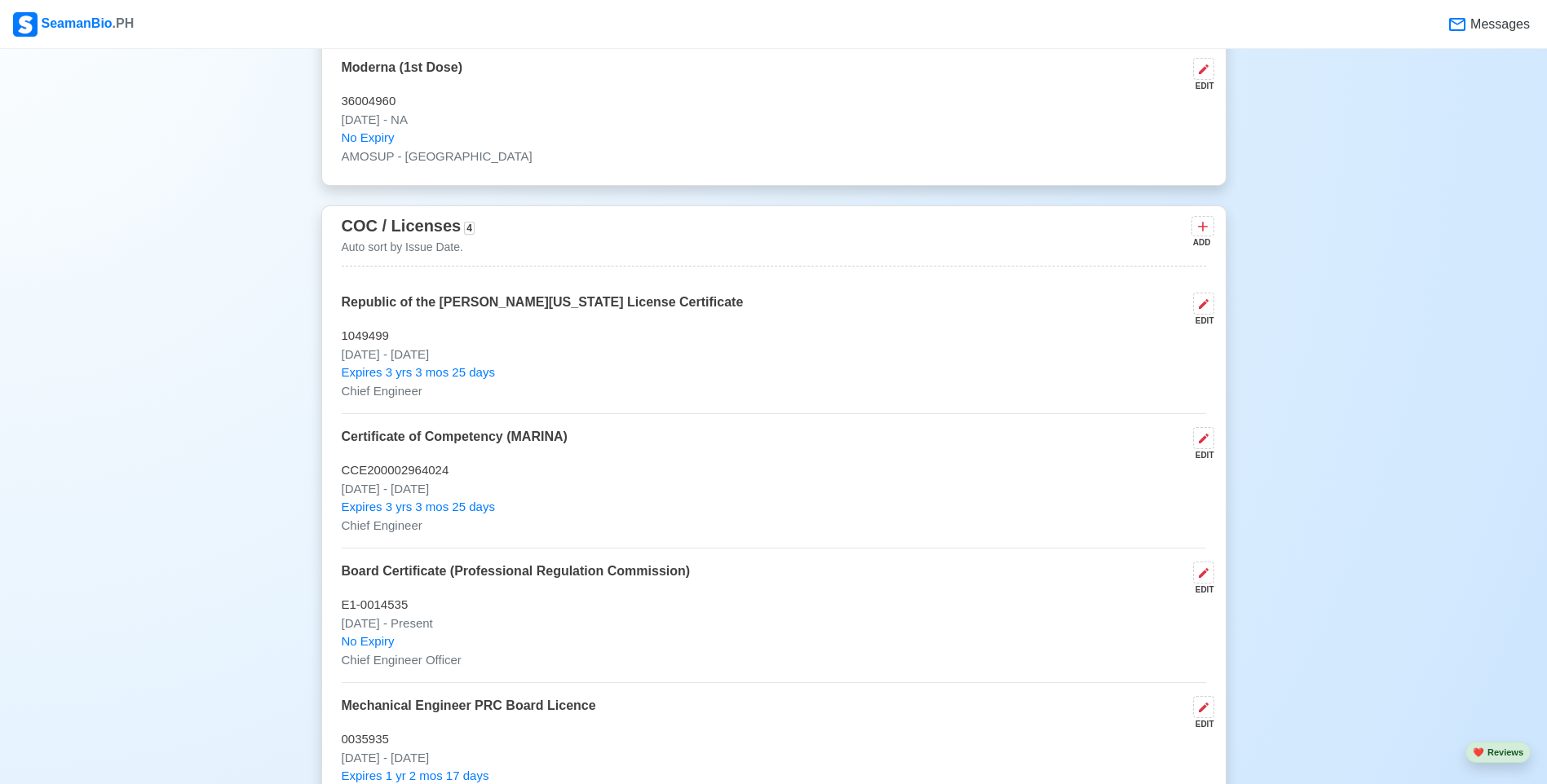
scroll to position [2282, 0]
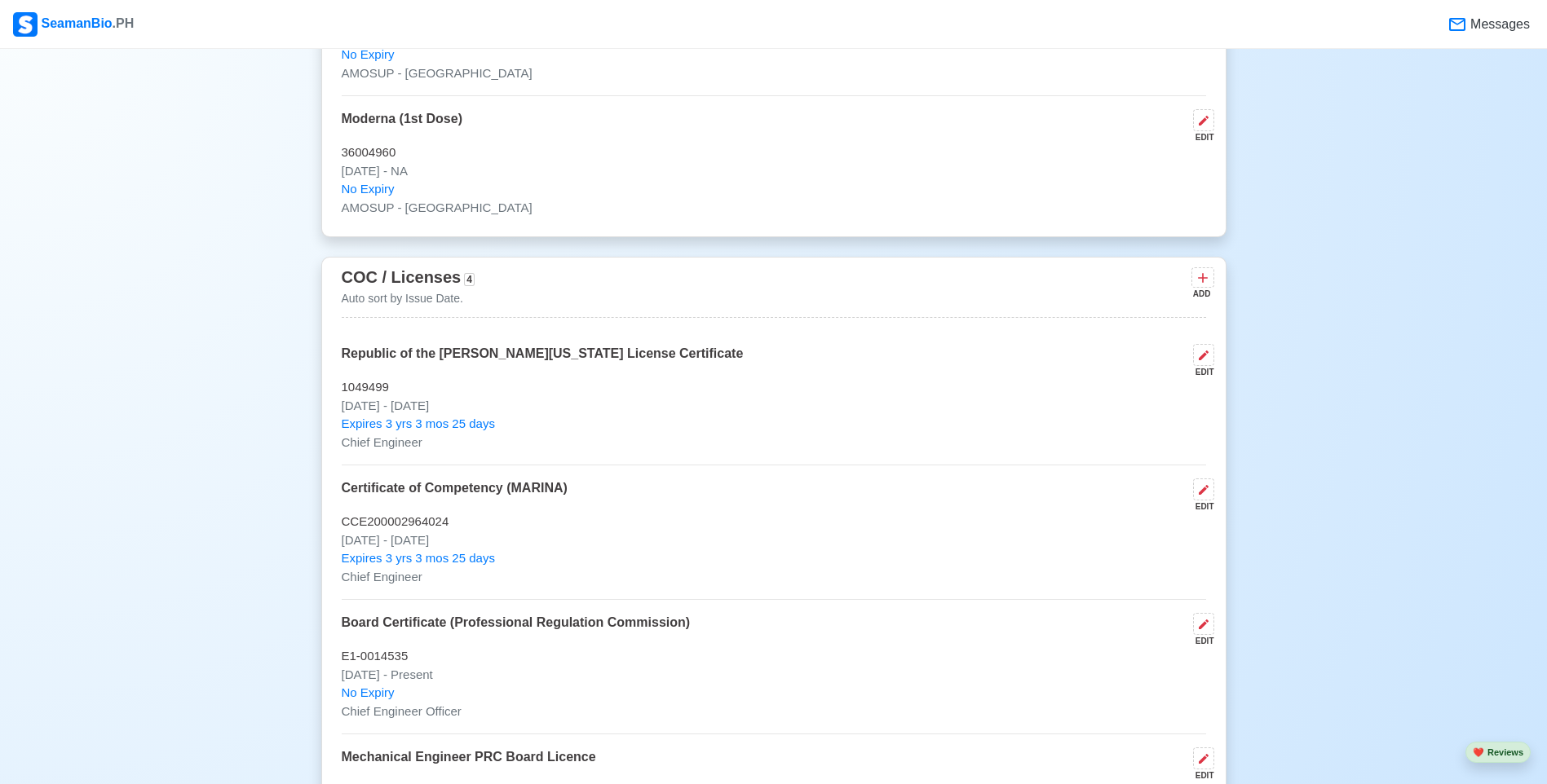
click at [1204, 271] on div "COC / Licenses 4 Auto sort by Issue Date. ADD" at bounding box center [773, 291] width 864 height 53
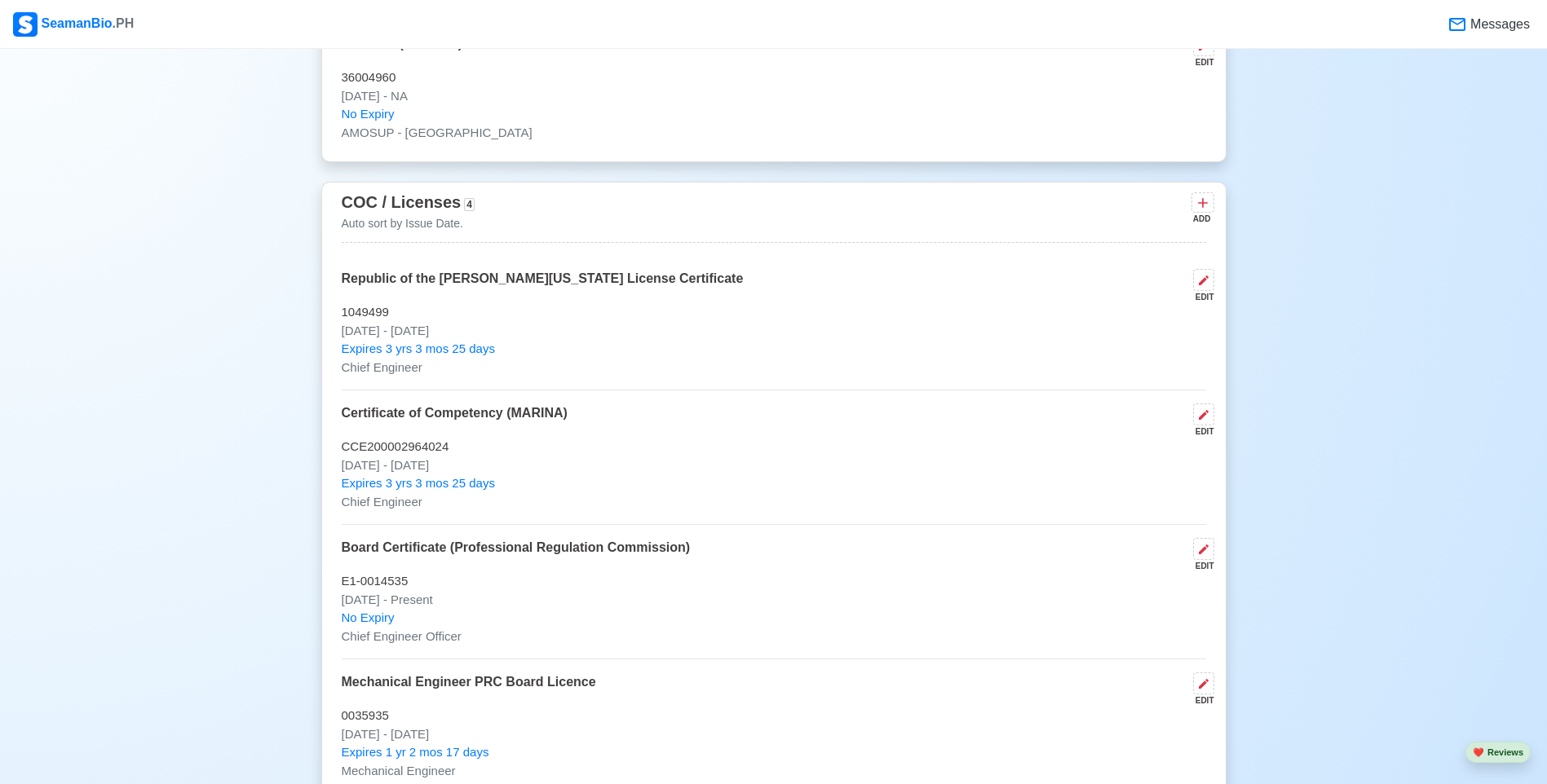
scroll to position [2363, 0]
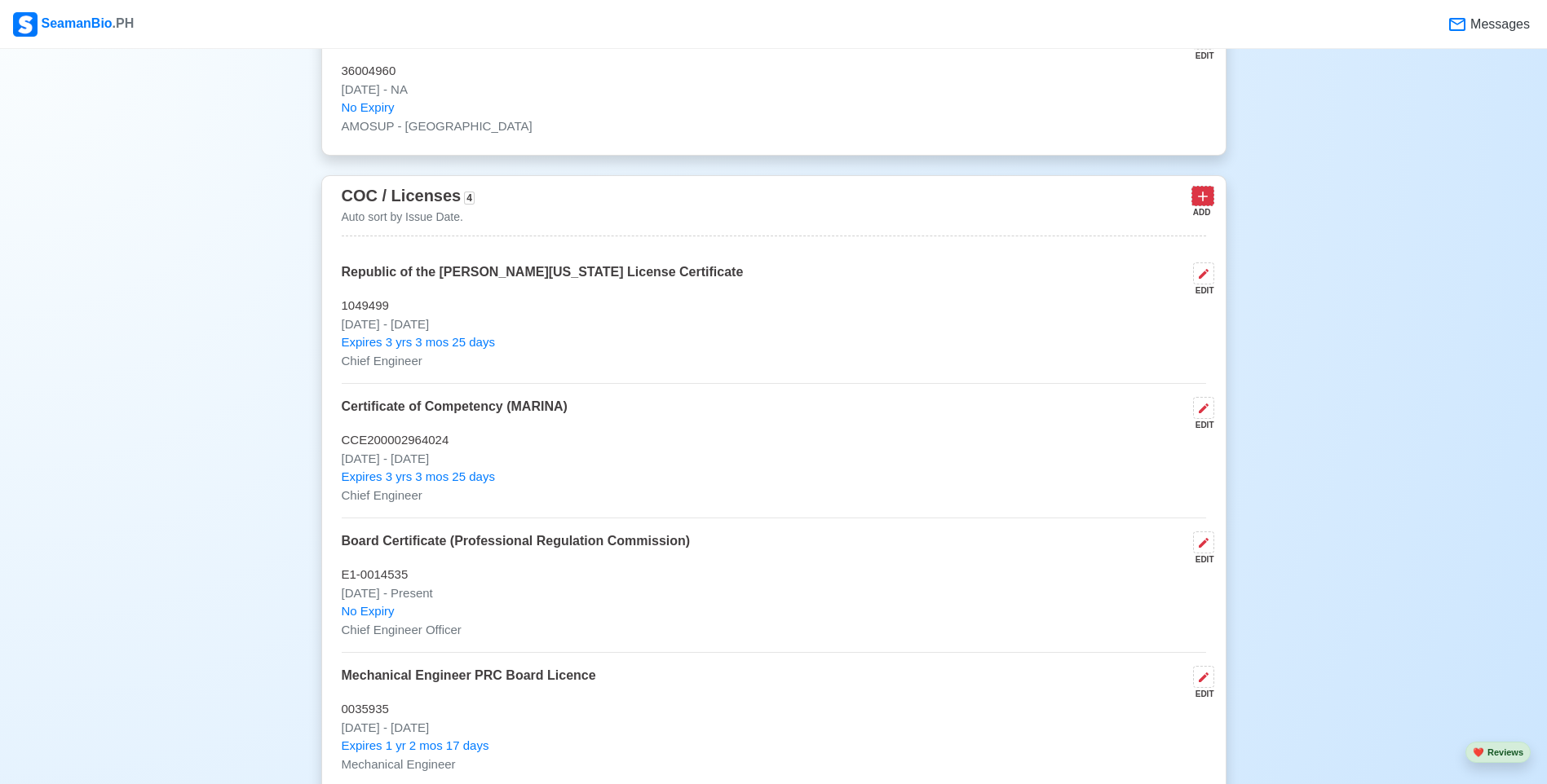
click at [1196, 197] on icon at bounding box center [1202, 196] width 16 height 16
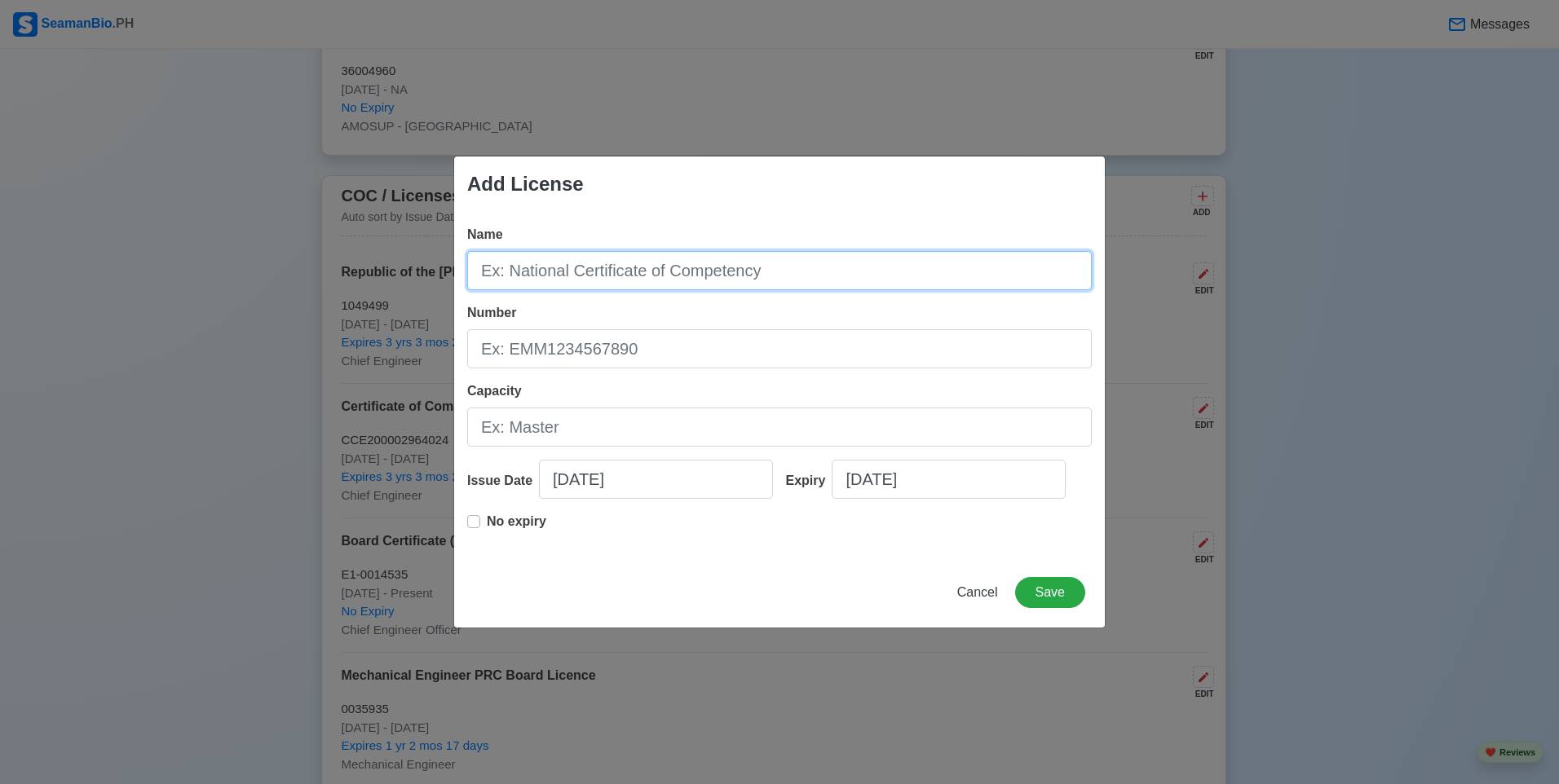
click at [900, 264] on input "Name" at bounding box center [780, 271] width 625 height 39
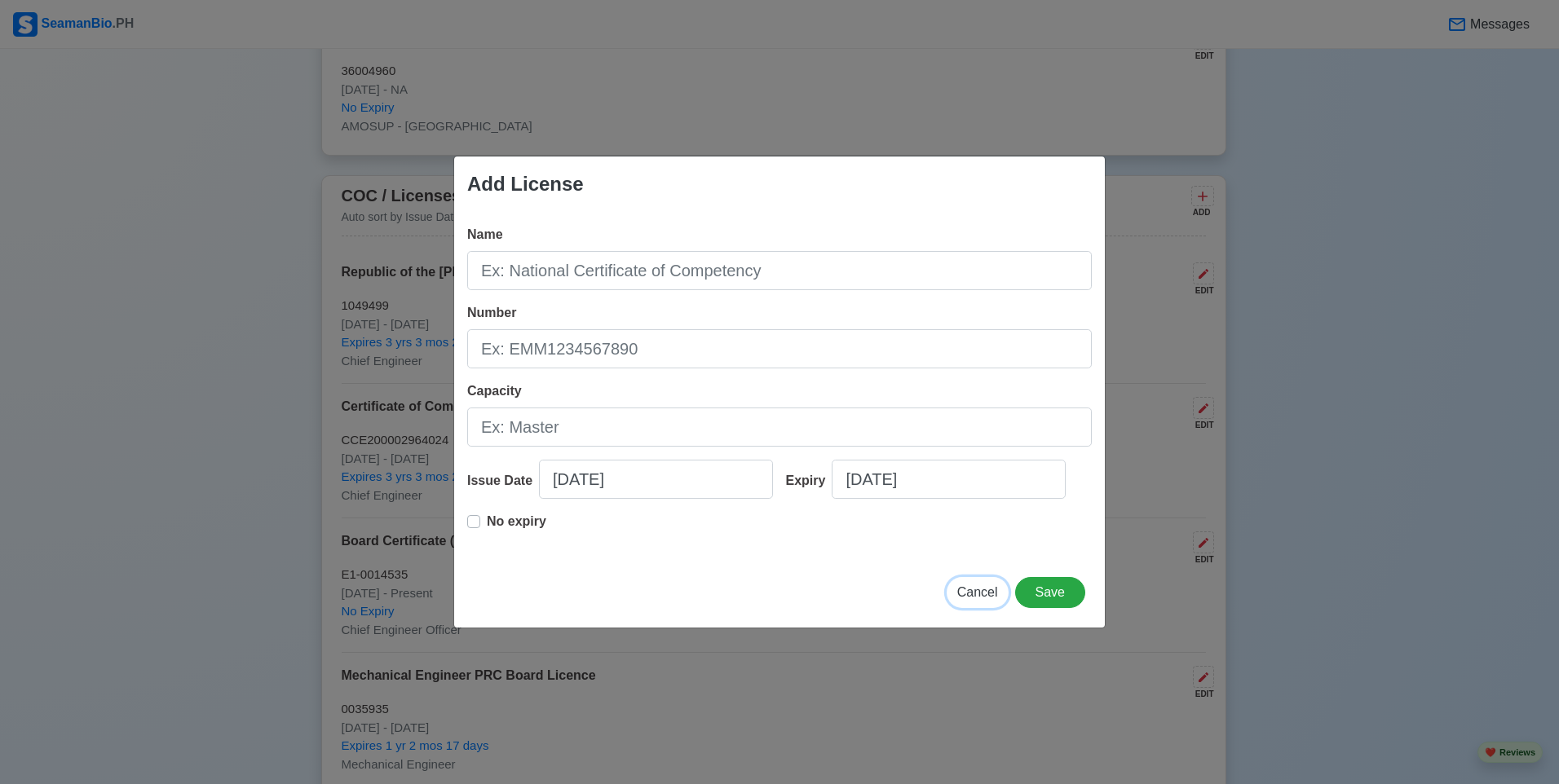
click at [974, 592] on span "Cancel" at bounding box center [976, 592] width 40 height 14
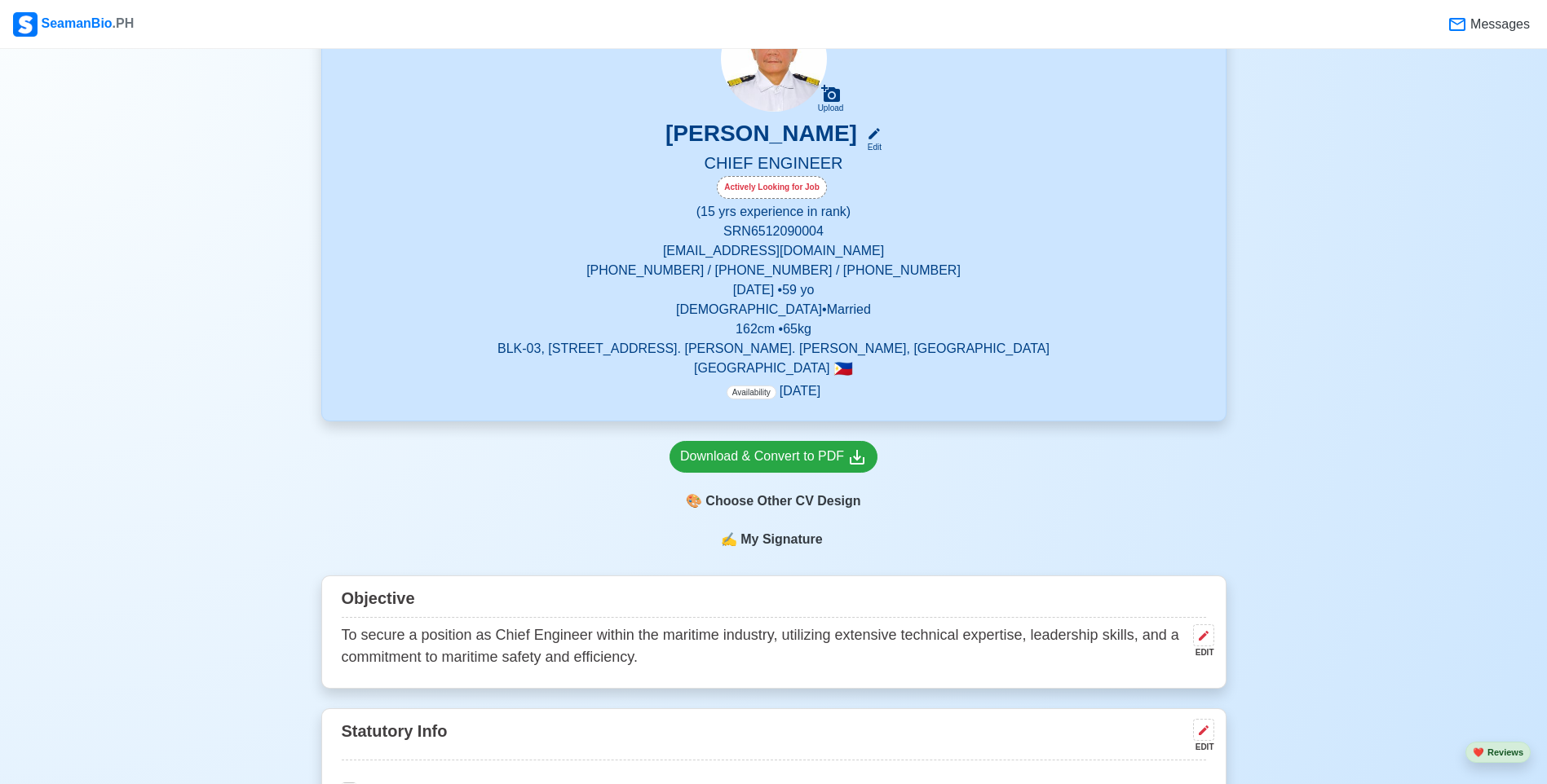
scroll to position [163, 0]
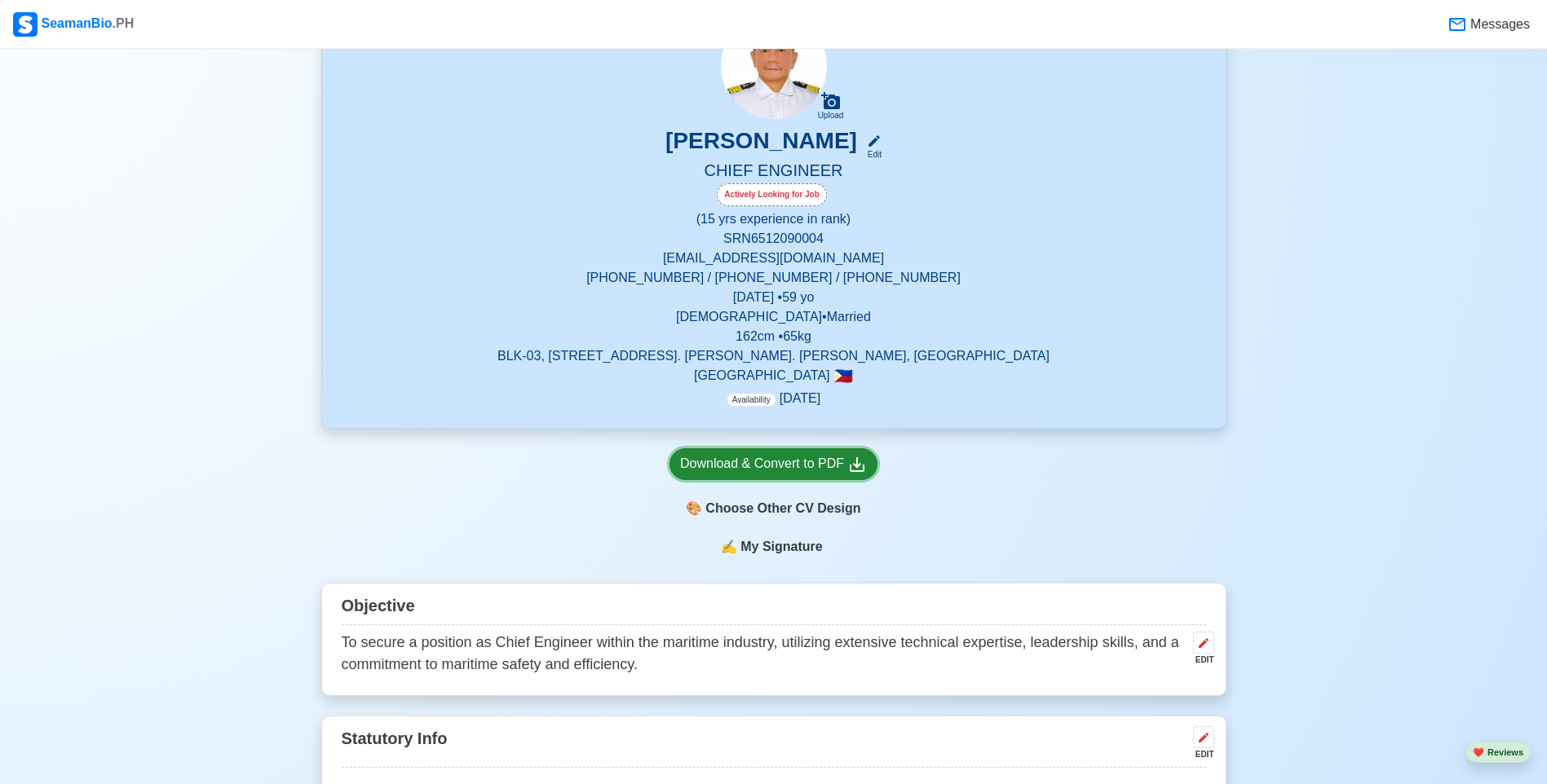
click at [768, 467] on div "Download & Convert to PDF" at bounding box center [773, 464] width 187 height 21
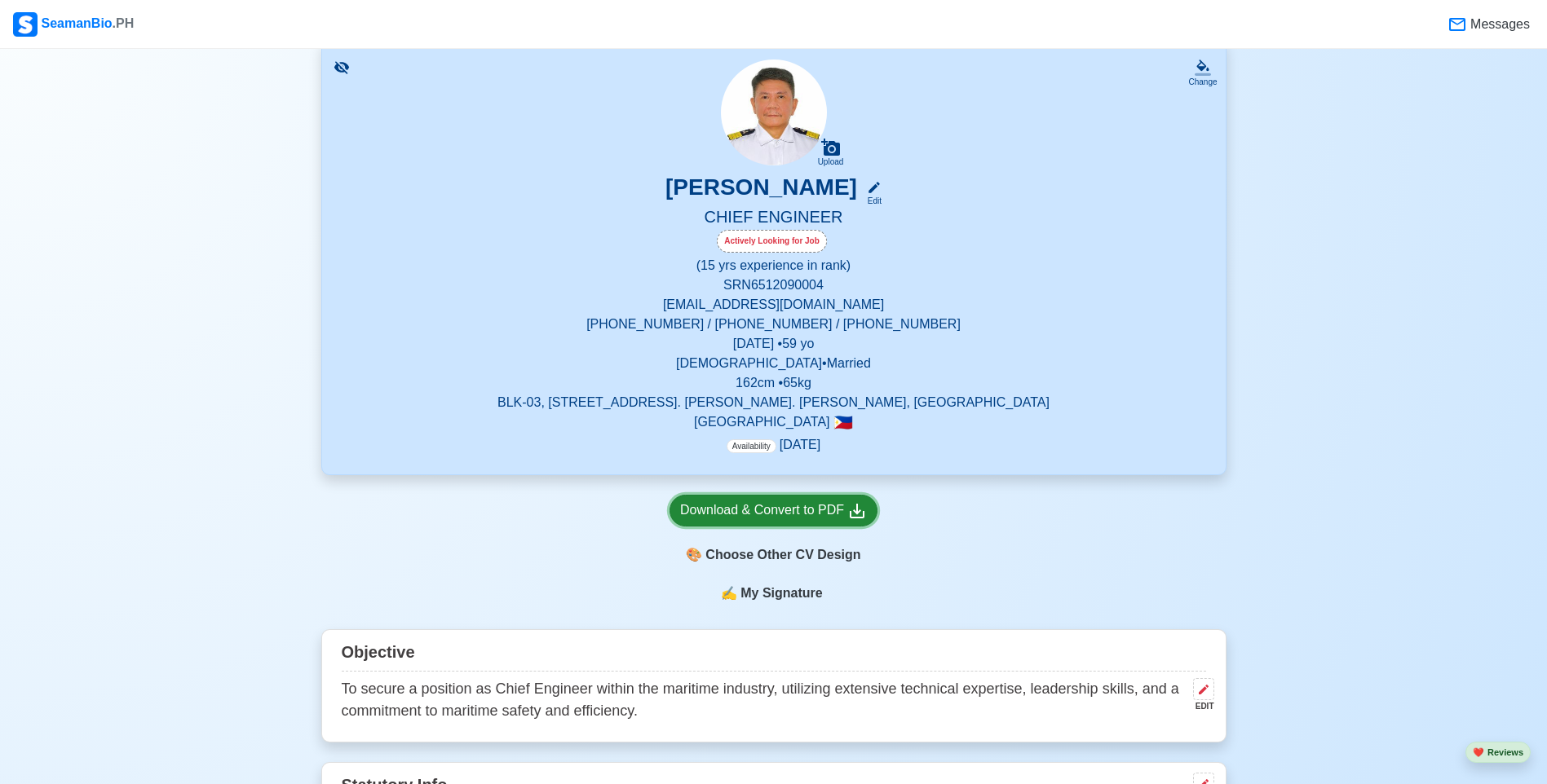
scroll to position [0, 0]
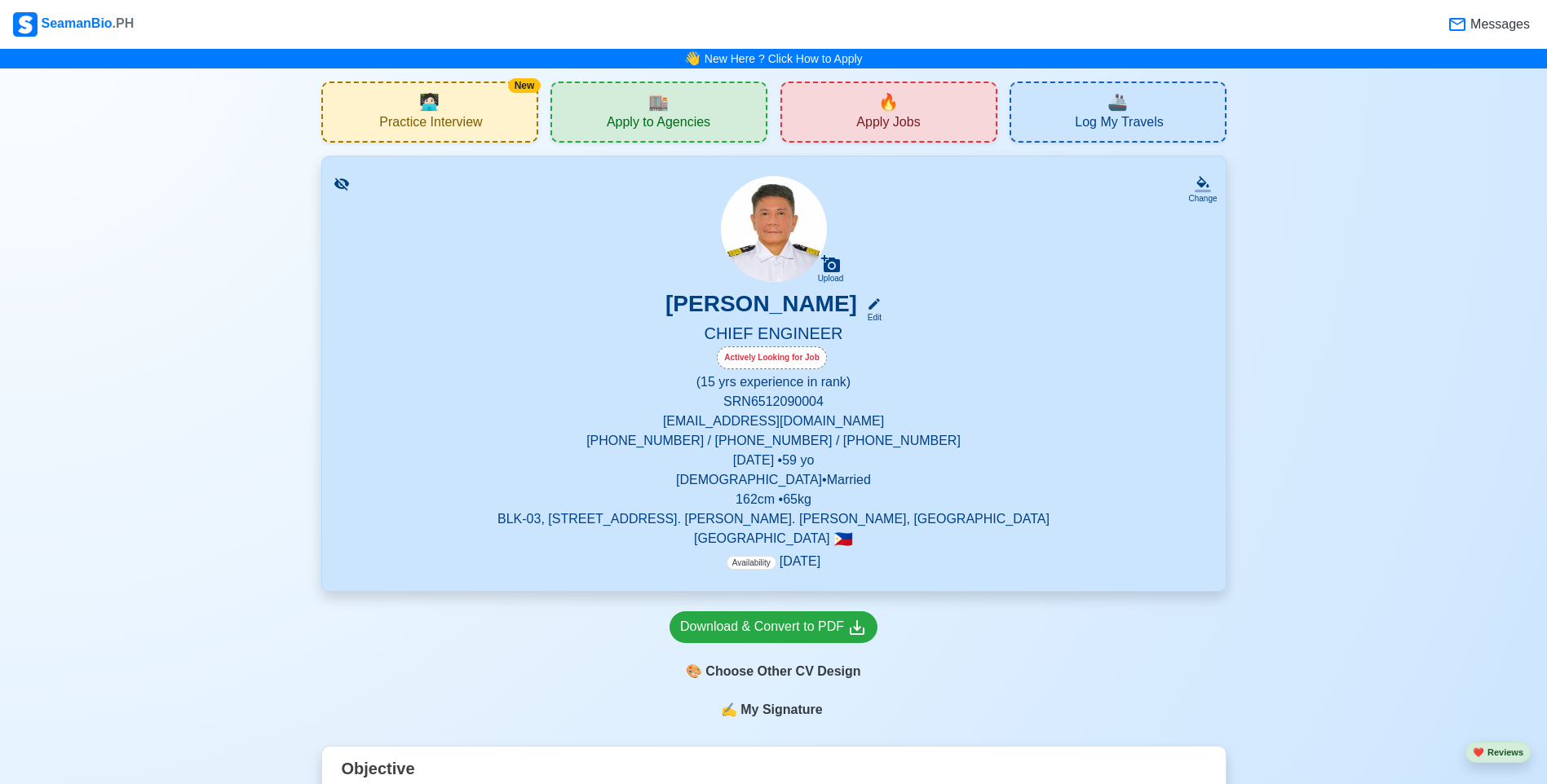
drag, startPoint x: 1446, startPoint y: 210, endPoint x: 1472, endPoint y: 32, distance: 179.9
click at [858, 434] on p "[PHONE_NUMBER] / [PHONE_NUMBER] / [PHONE_NUMBER]" at bounding box center [773, 441] width 864 height 20
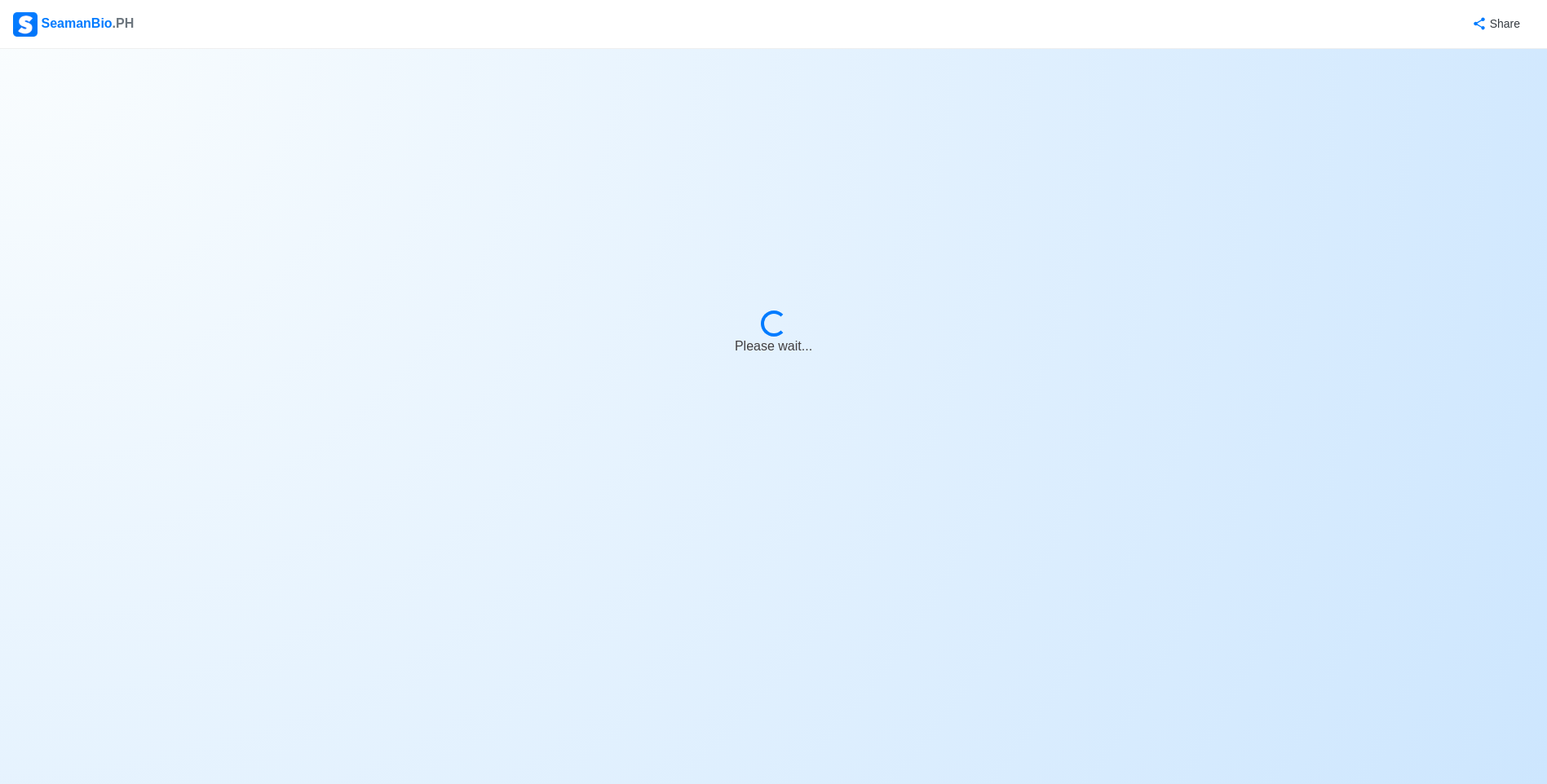
select select "Actively Looking for Job"
select select "Not Visible for Hiring"
select select "Married"
select select "[DEMOGRAPHIC_DATA]"
select select "PH"
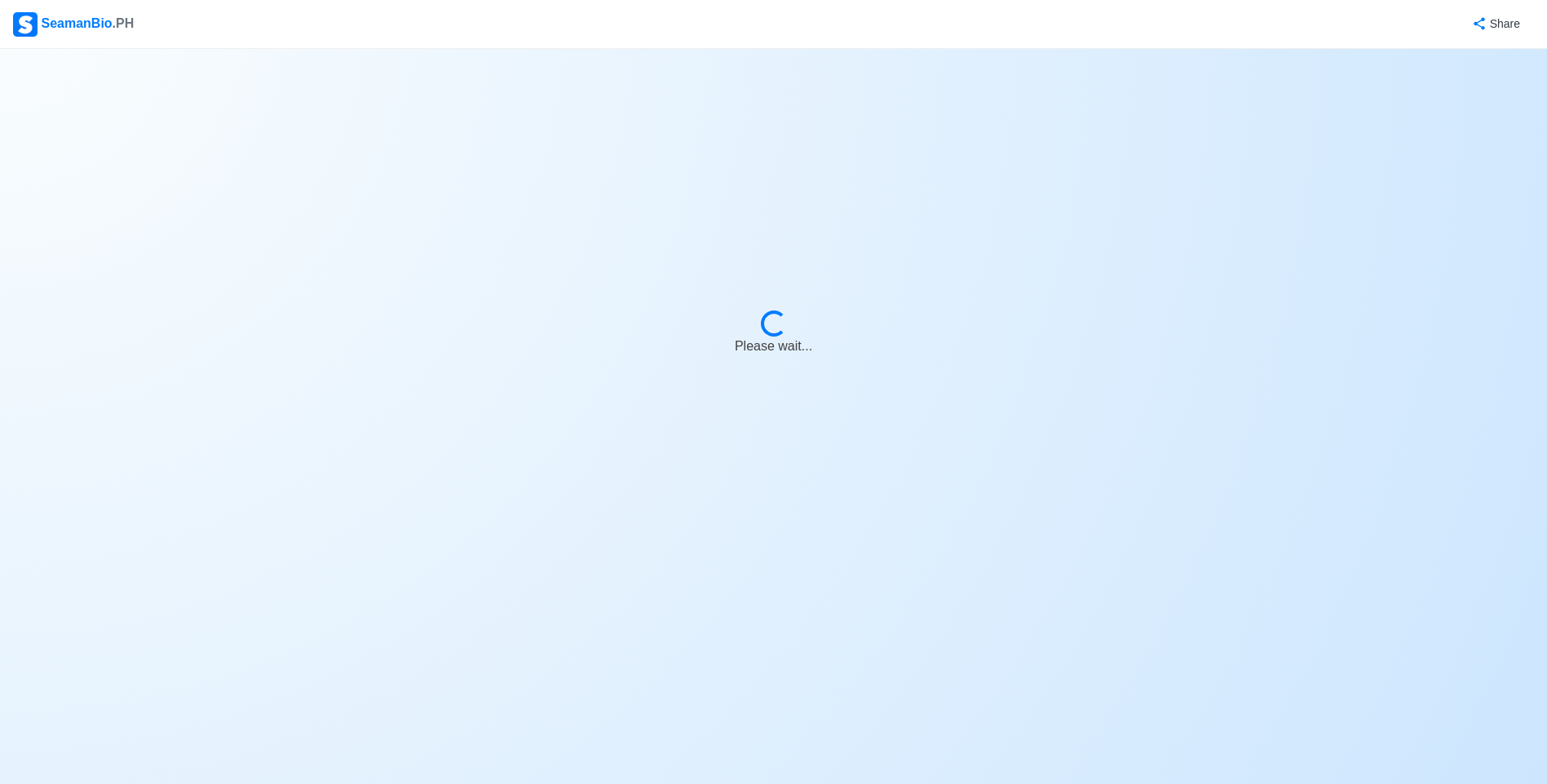
select select "15"
select select "0"
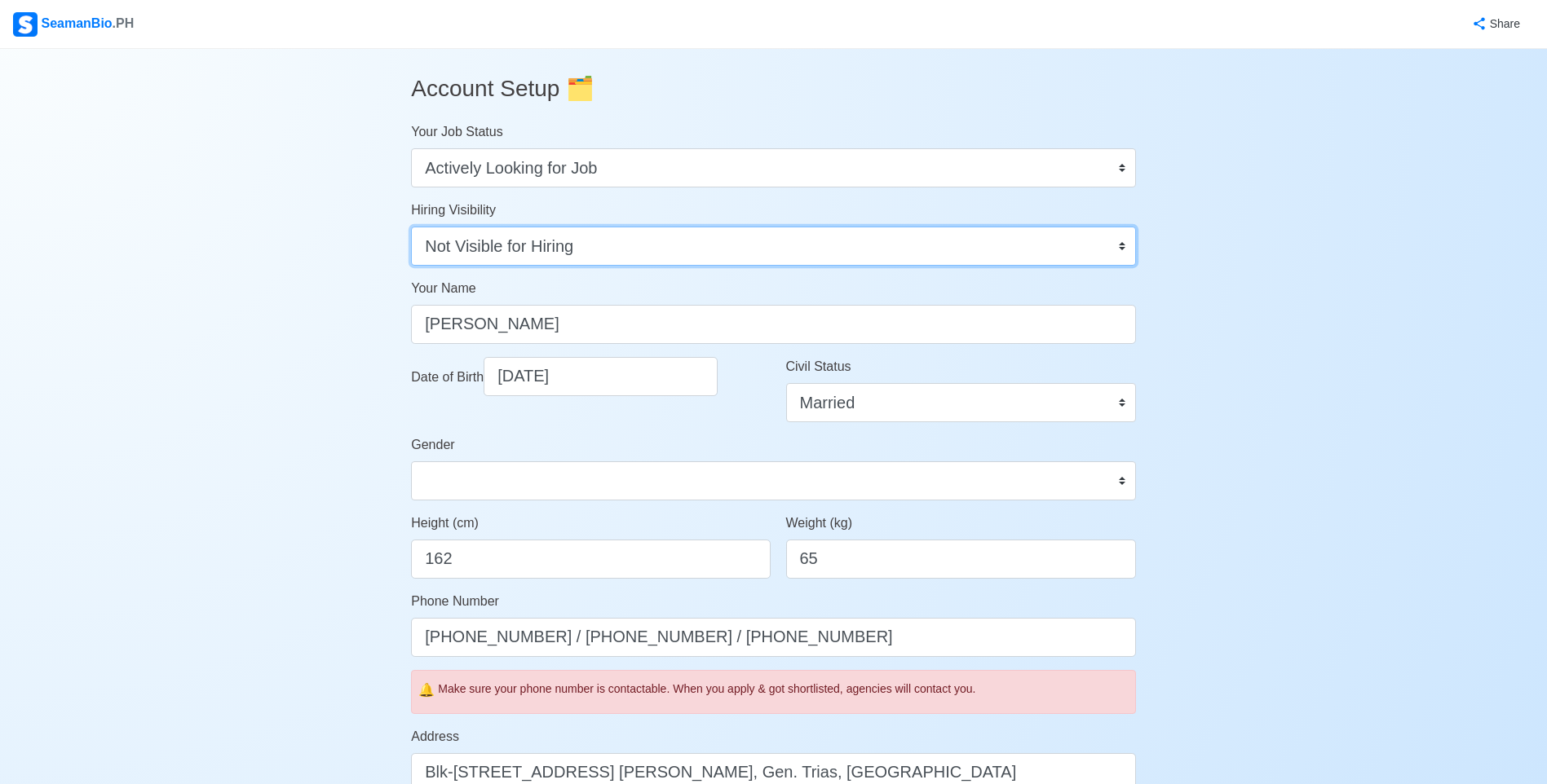
click at [1119, 242] on select "Visible for Hiring Not Visible for Hiring" at bounding box center [773, 247] width 725 height 39
click at [1232, 277] on div "Account Setup 🗂️ Your Job Status Onboard Actively Looking for Job Not Looking f…" at bounding box center [773, 784] width 1547 height 1471
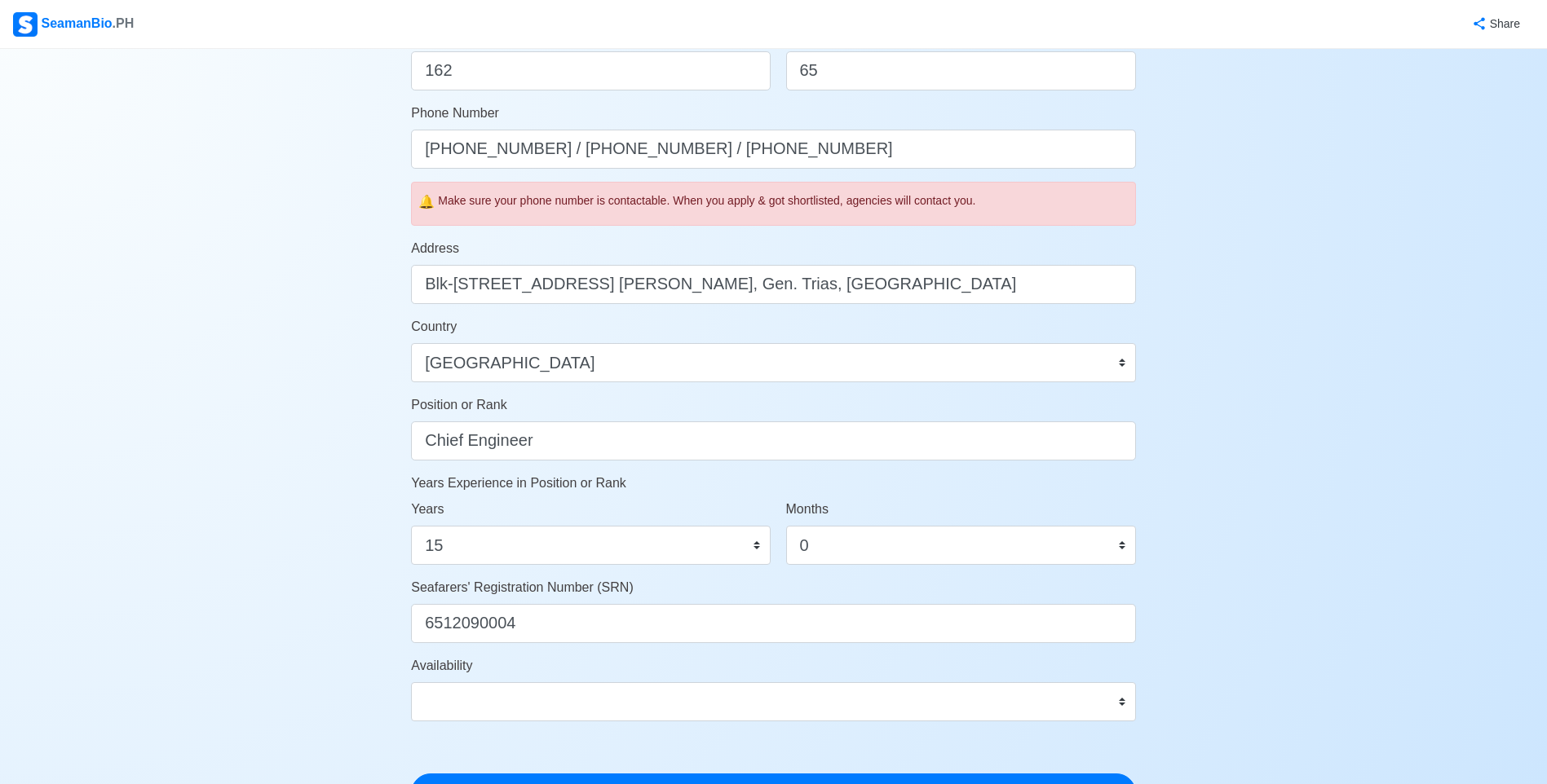
scroll to position [489, 0]
click at [427, 208] on span "🔔" at bounding box center [426, 201] width 16 height 20
click at [1056, 215] on div "🔔 Make sure your phone number is contactable. When you apply & got shortlisted,…" at bounding box center [773, 203] width 725 height 44
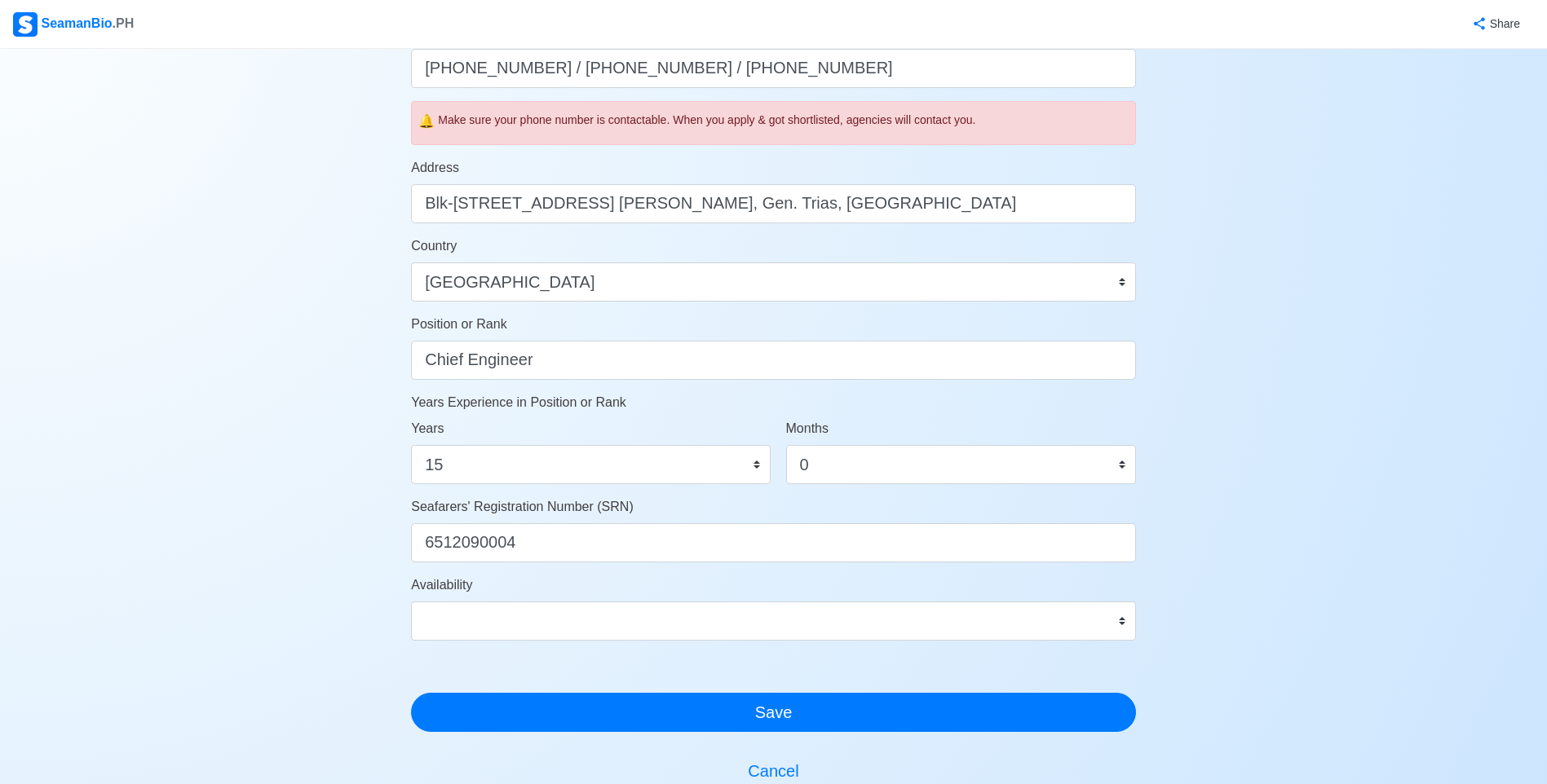
scroll to position [570, 0]
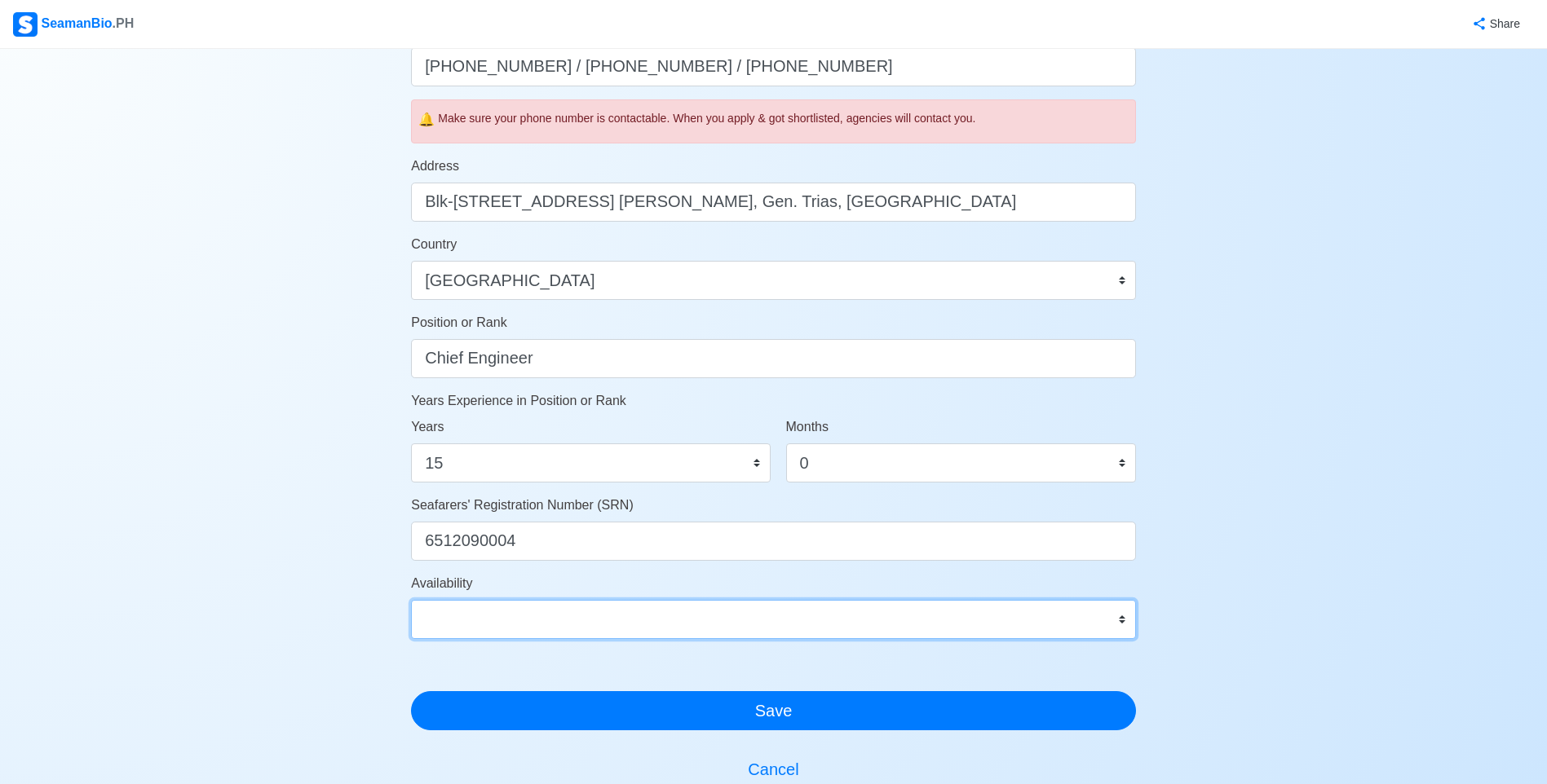
click at [1123, 619] on select "Immediate Oct 2025 Nov 2025 Dec 2025 Jan 2026 Feb 2026 Mar 2026 Apr 2026 May 20…" at bounding box center [773, 620] width 725 height 39
click at [1246, 507] on div "Account Setup 🗂️ Your Job Status Onboard Actively Looking for Job Not Looking f…" at bounding box center [773, 214] width 1547 height 1471
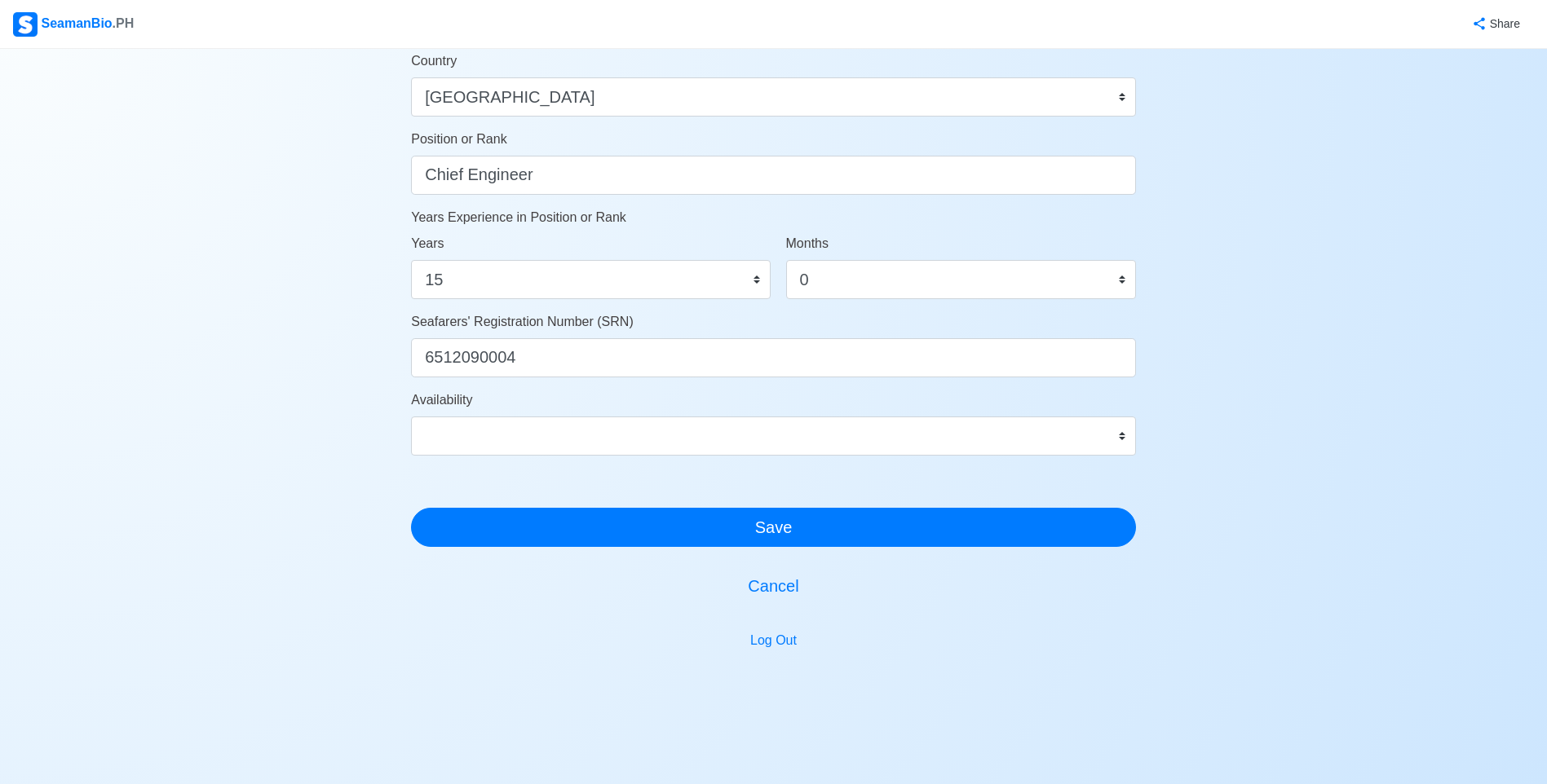
scroll to position [776, 0]
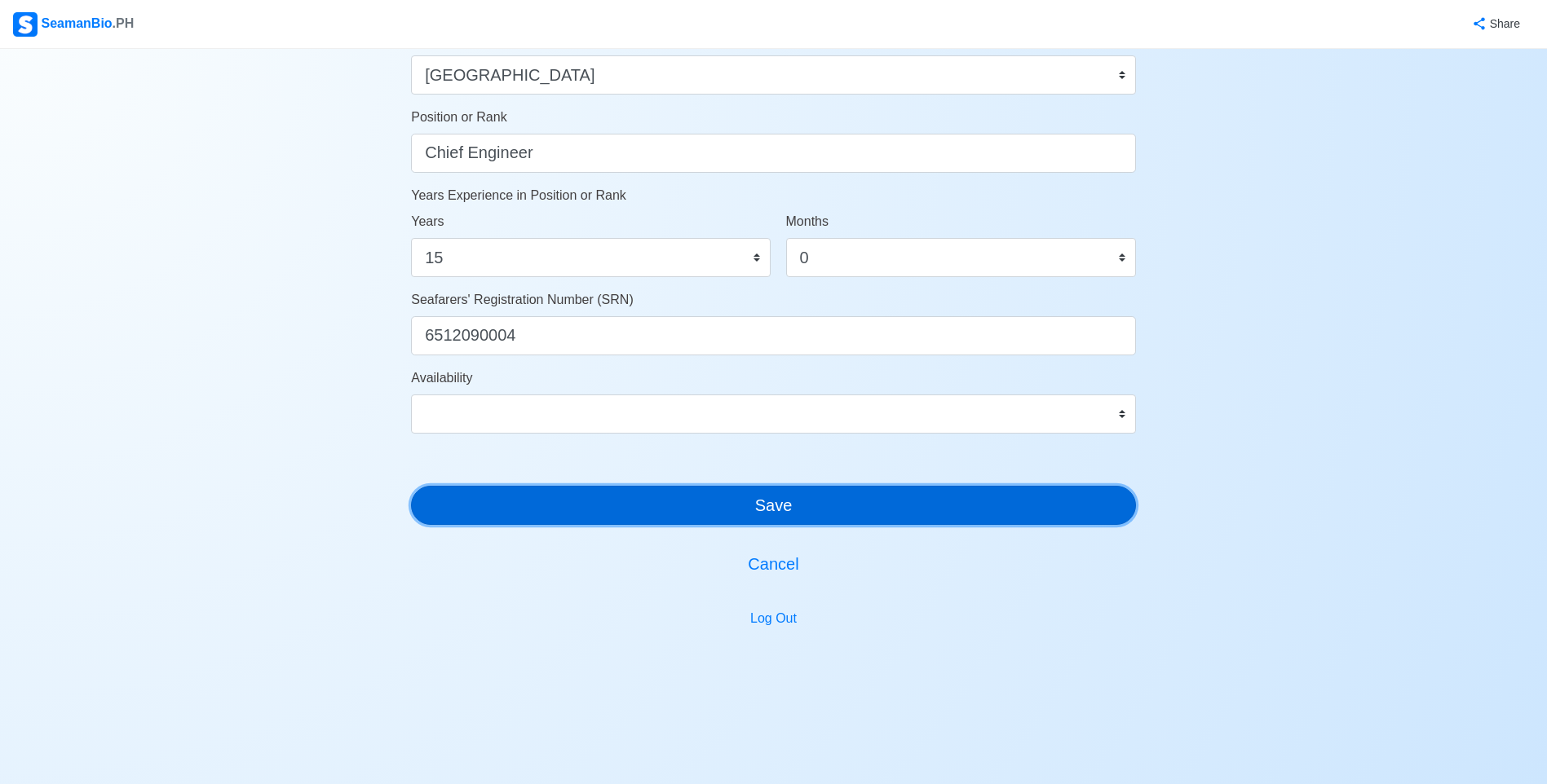
click at [855, 513] on button "Save" at bounding box center [773, 505] width 725 height 39
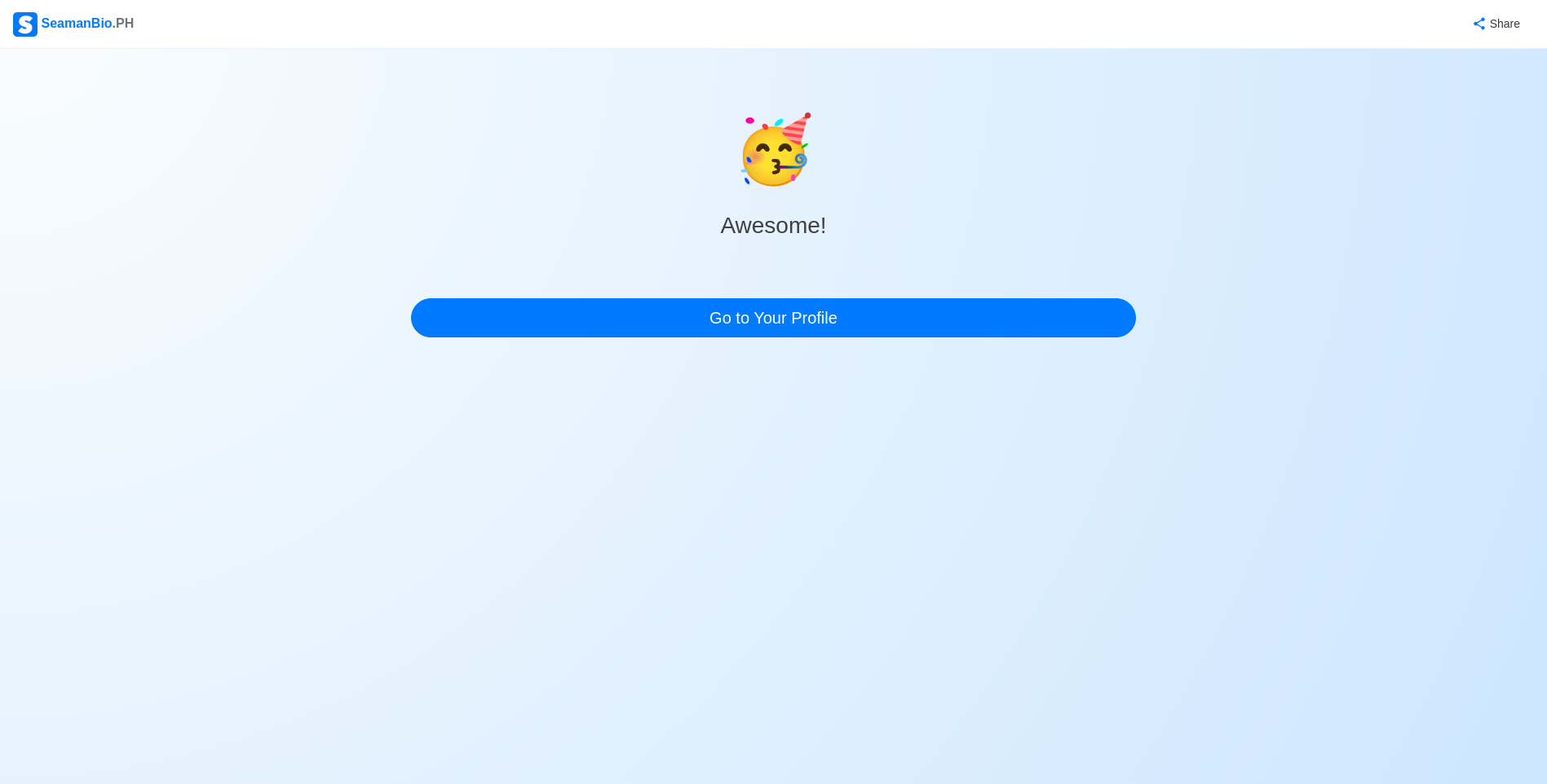
scroll to position [0, 0]
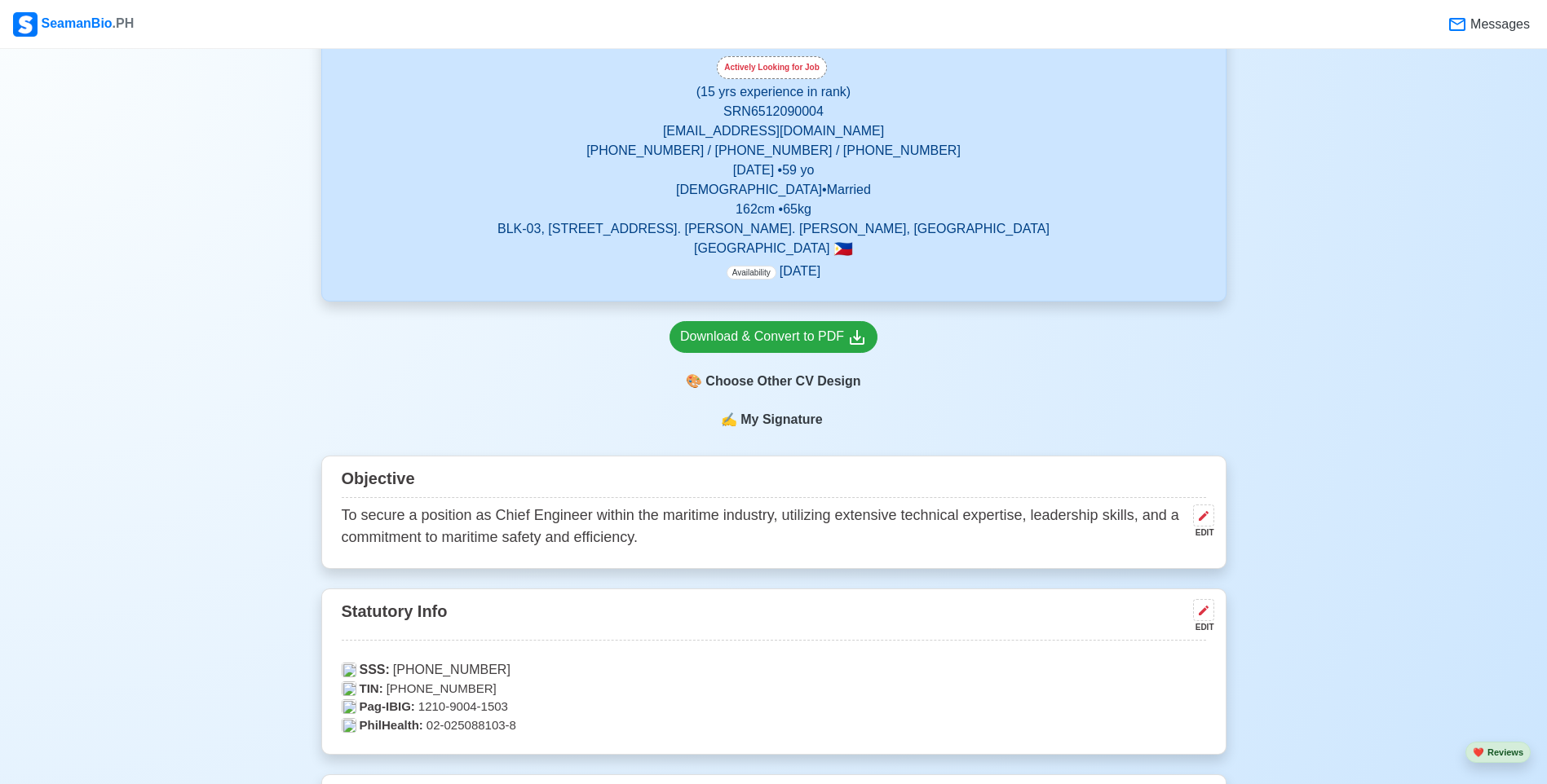
scroll to position [163, 0]
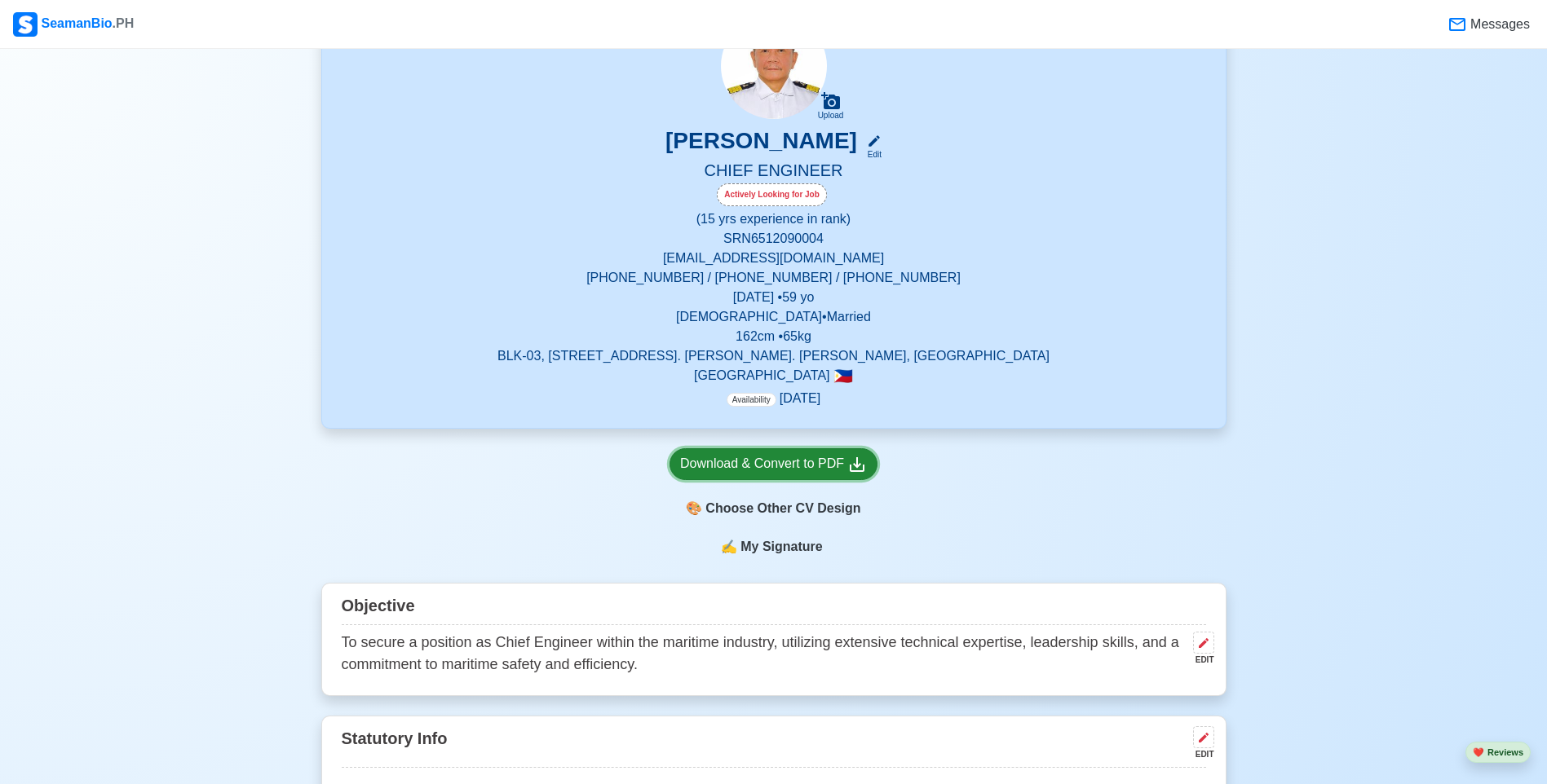
click at [857, 469] on icon at bounding box center [857, 465] width 15 height 15
click at [755, 406] on span "Availability" at bounding box center [751, 400] width 50 height 14
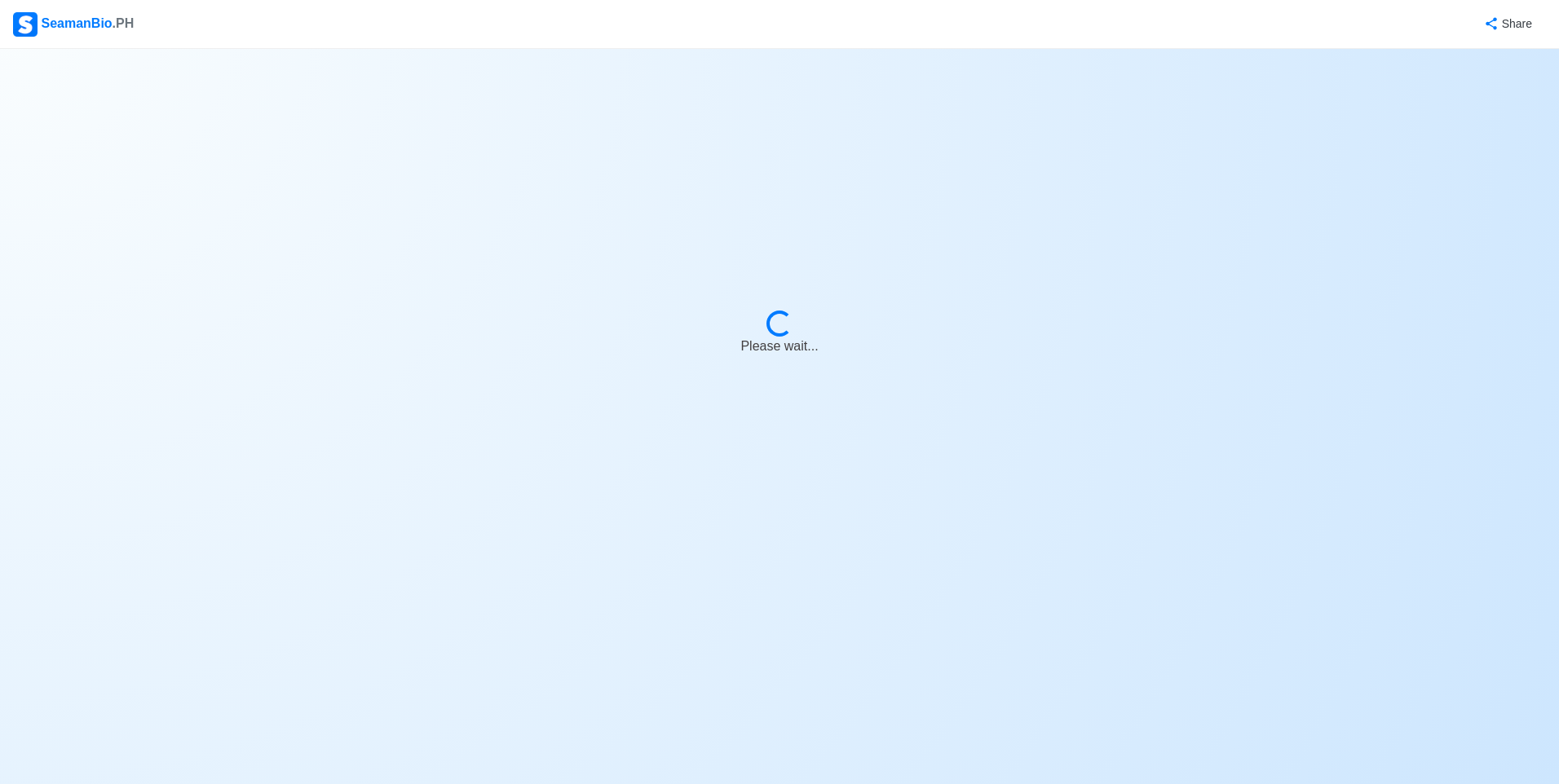
select select "Actively Looking for Job"
select select "Not Visible for Hiring"
select select "Married"
select select "[DEMOGRAPHIC_DATA]"
select select "PH"
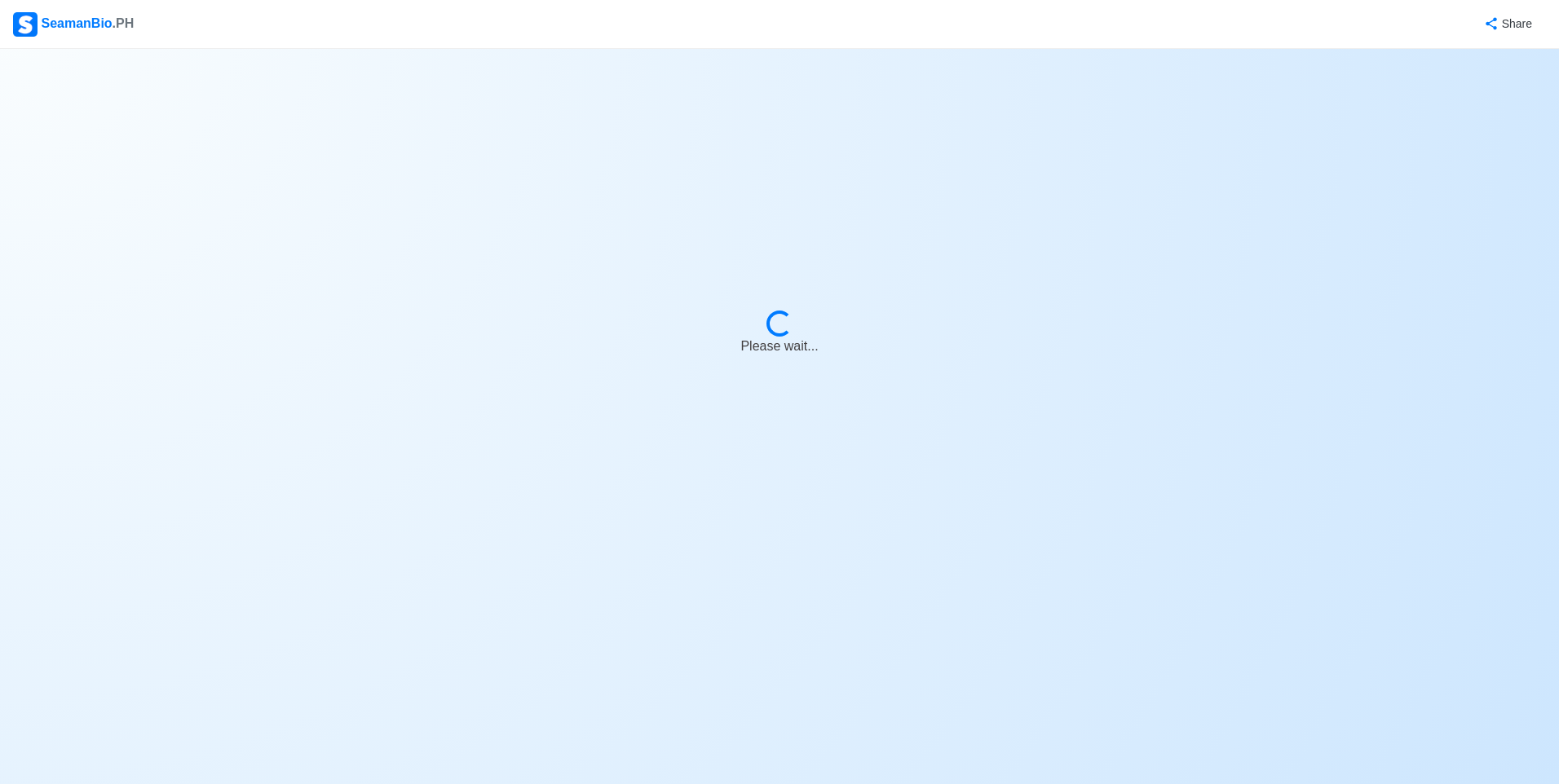
select select "15"
select select "0"
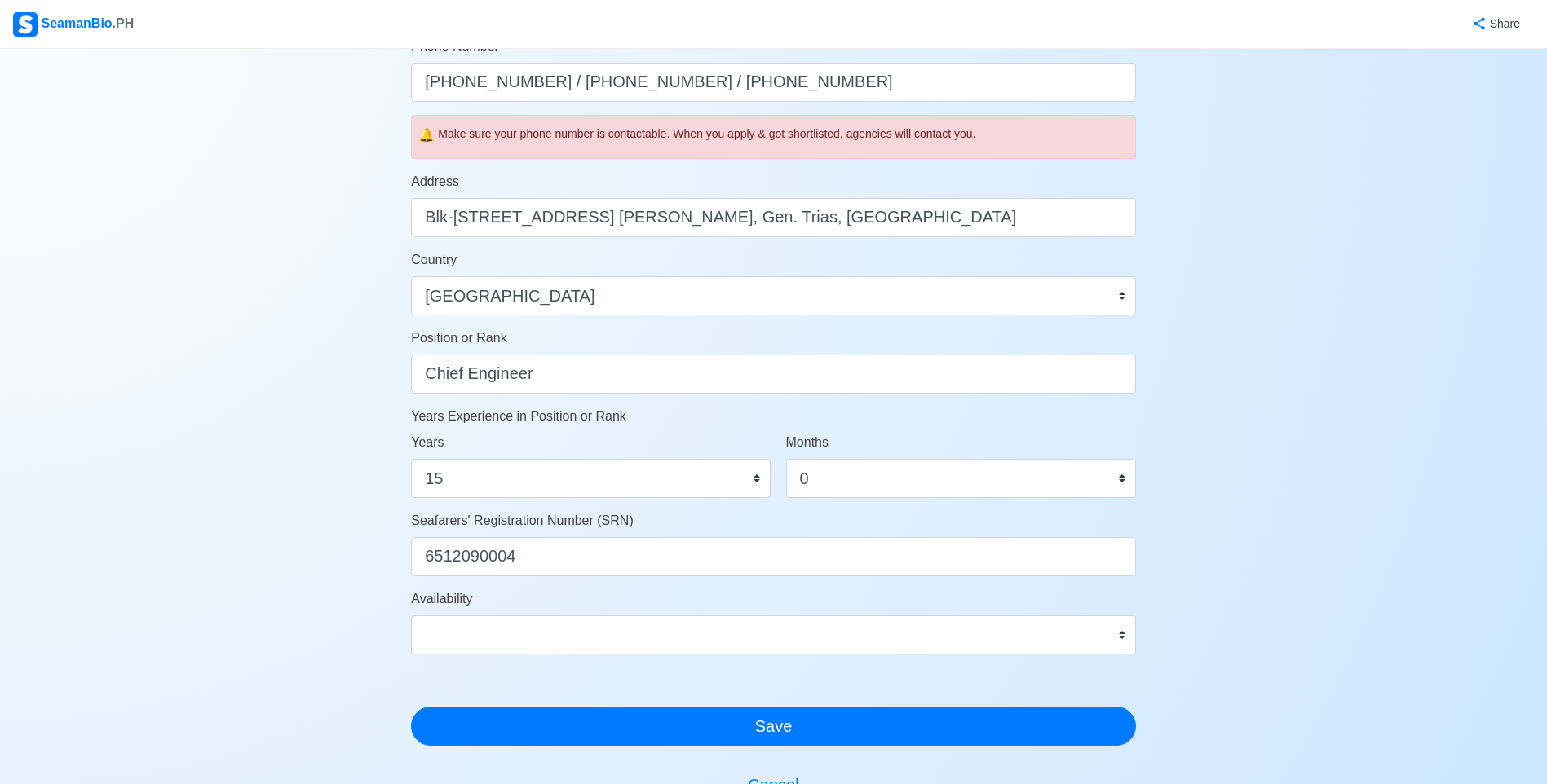
scroll to position [570, 0]
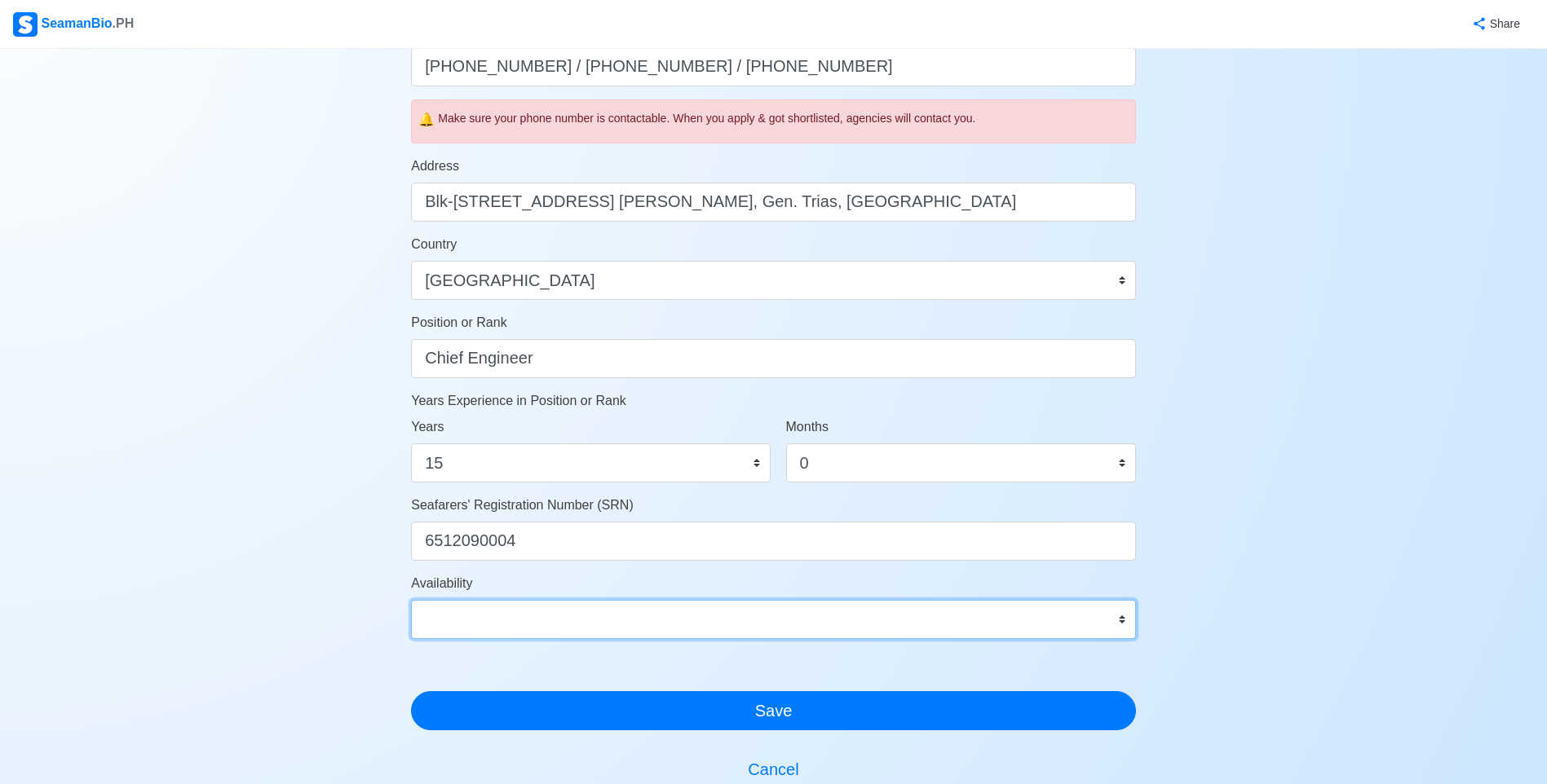
click at [1123, 619] on select "Immediate Oct 2025 Nov 2025 Dec 2025 Jan 2026 Feb 2026 Mar 2026 Apr 2026 May 20…" at bounding box center [773, 620] width 725 height 39
click at [1278, 609] on div "Account Setup 🗂️ Your Job Status Onboard Actively Looking for Job Not Looking f…" at bounding box center [773, 214] width 1547 height 1471
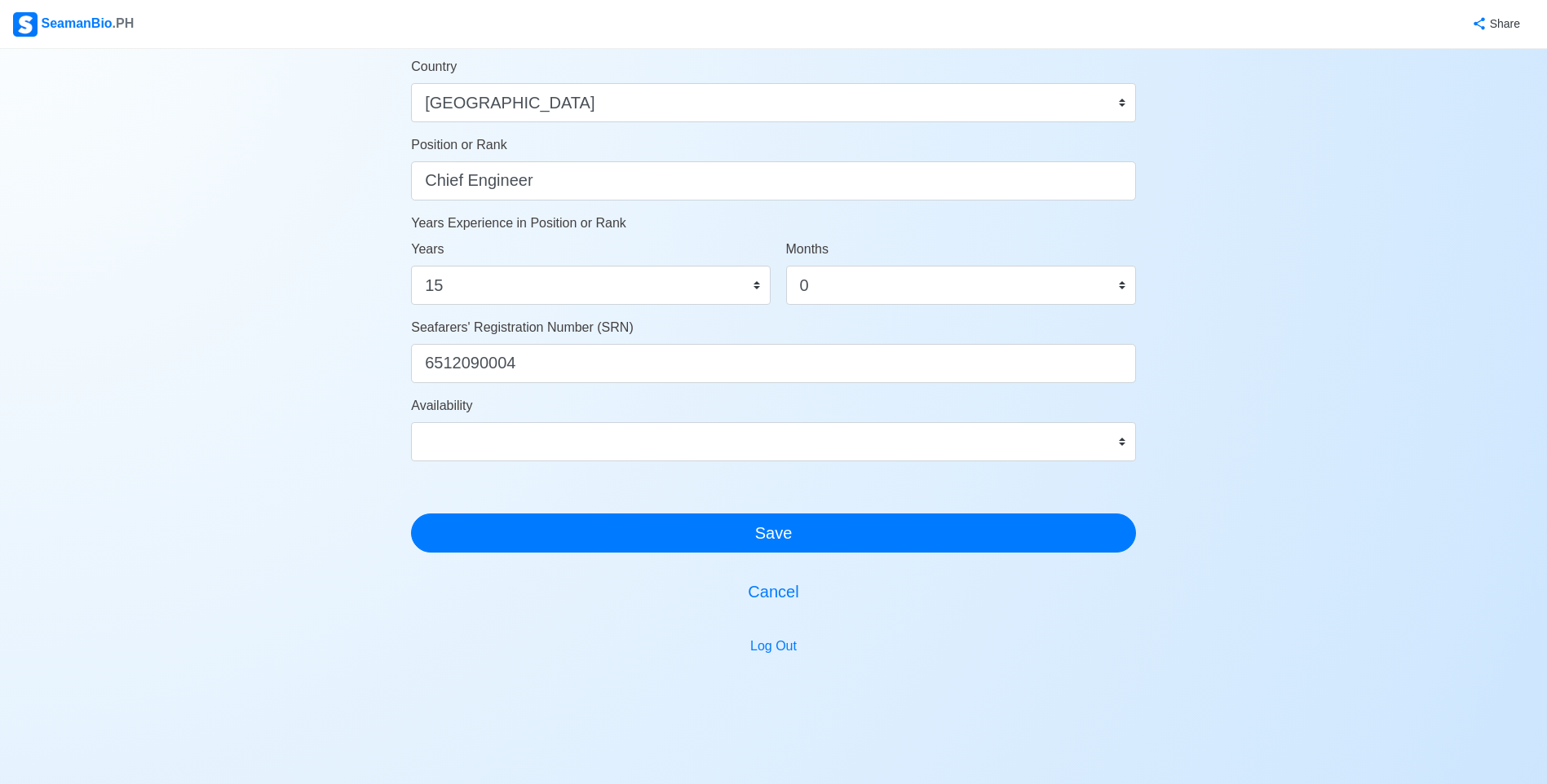
scroll to position [776, 0]
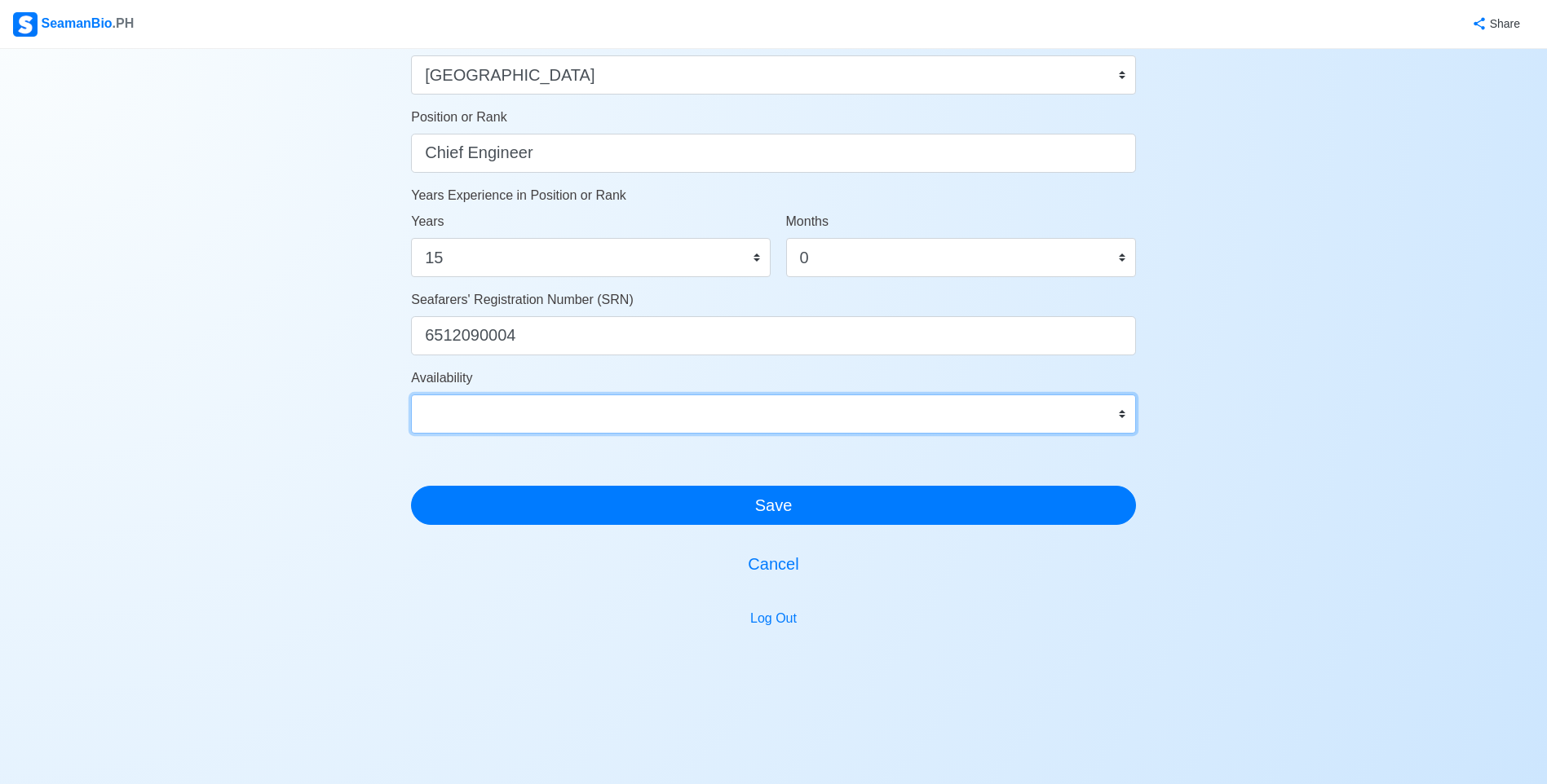
click at [1118, 421] on select "Immediate Oct 2025 Nov 2025 Dec 2025 Jan 2026 Feb 2026 Mar 2026 Apr 2026 May 20…" at bounding box center [773, 415] width 725 height 39
select select "1772294400000"
click at [411, 395] on select "Immediate Oct 2025 Nov 2025 Dec 2025 Jan 2026 Feb 2026 Mar 2026 Apr 2026 May 20…" at bounding box center [773, 415] width 725 height 39
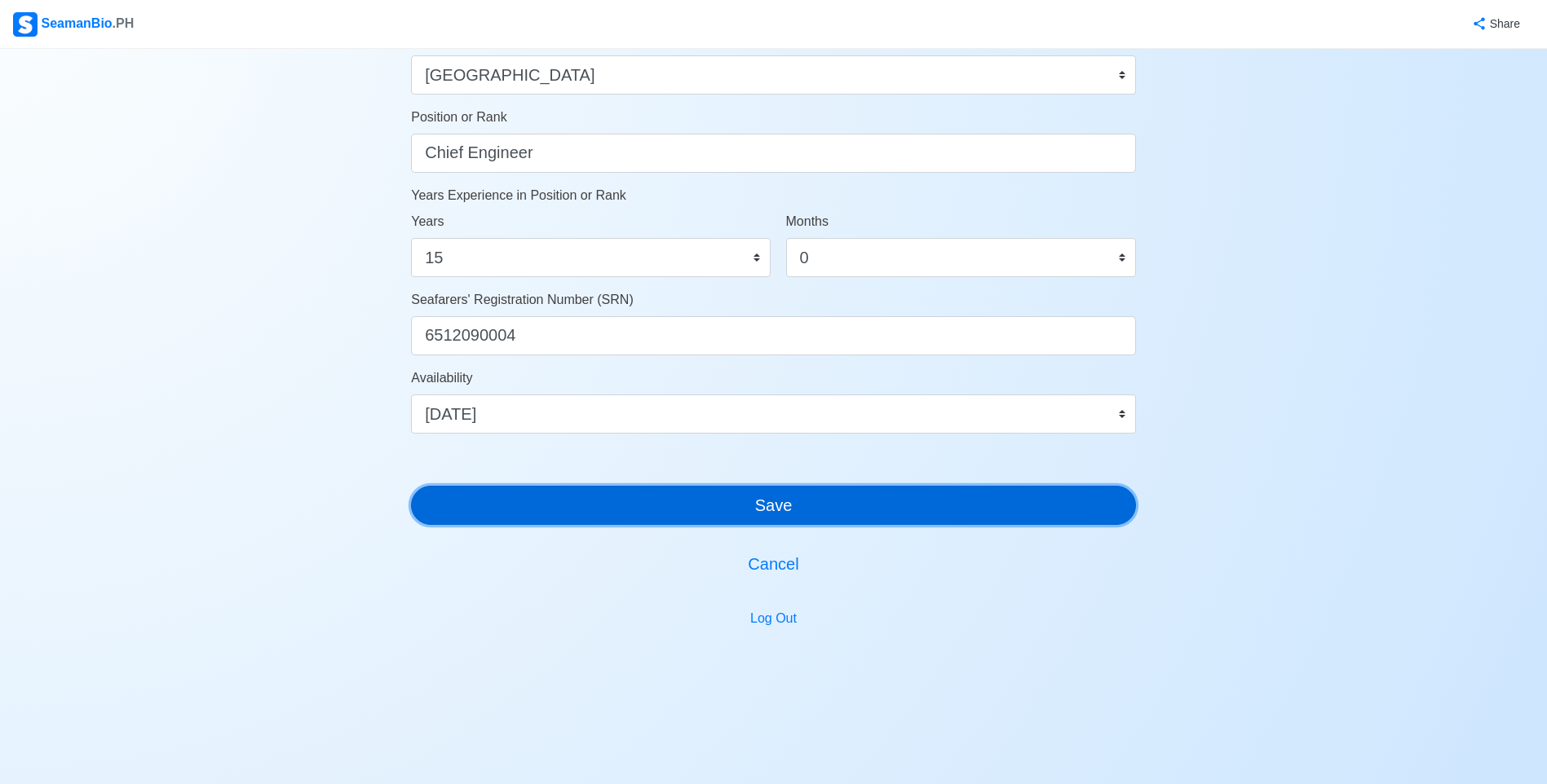
click at [815, 512] on button "Save" at bounding box center [773, 505] width 725 height 39
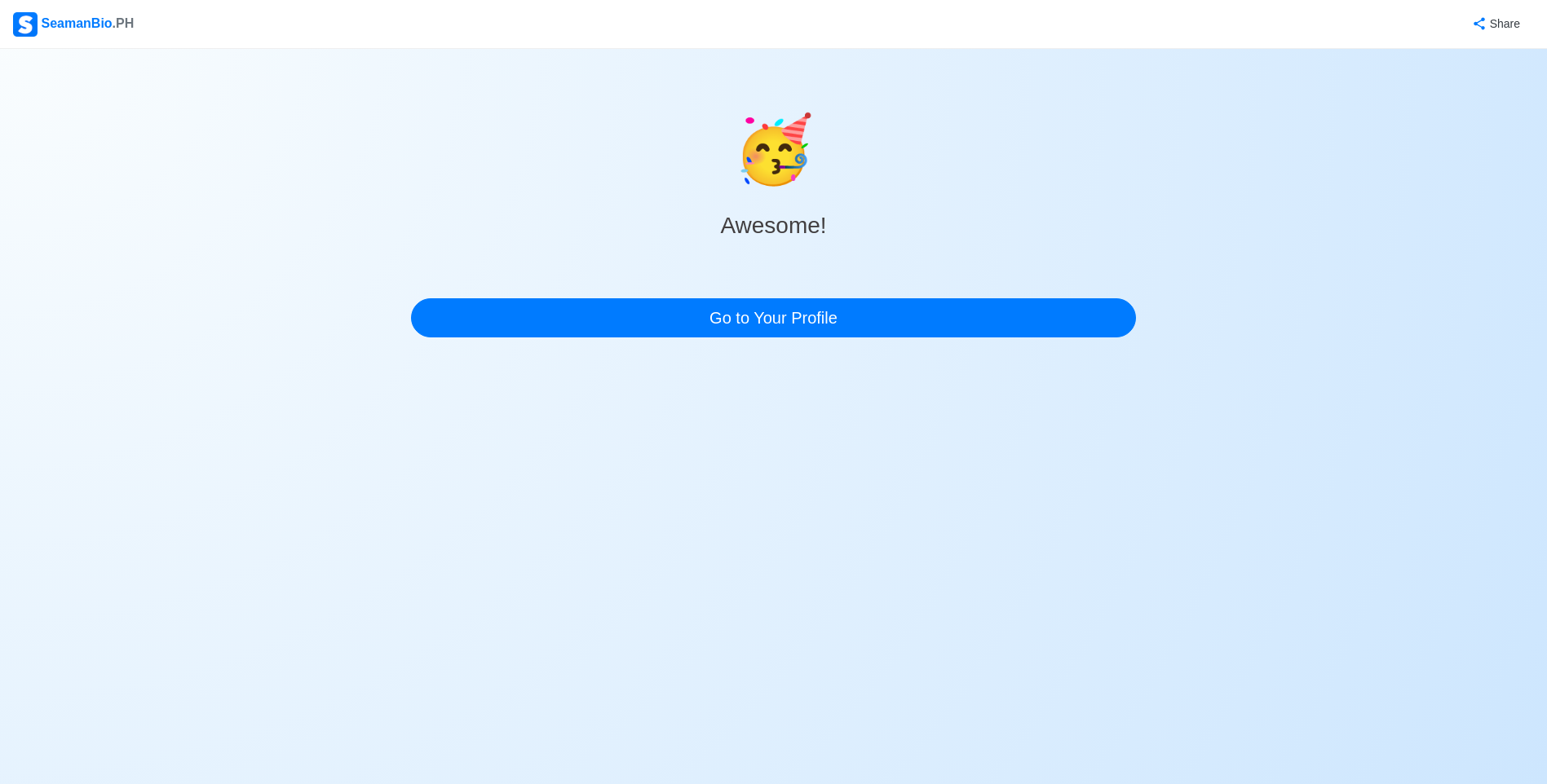
scroll to position [0, 0]
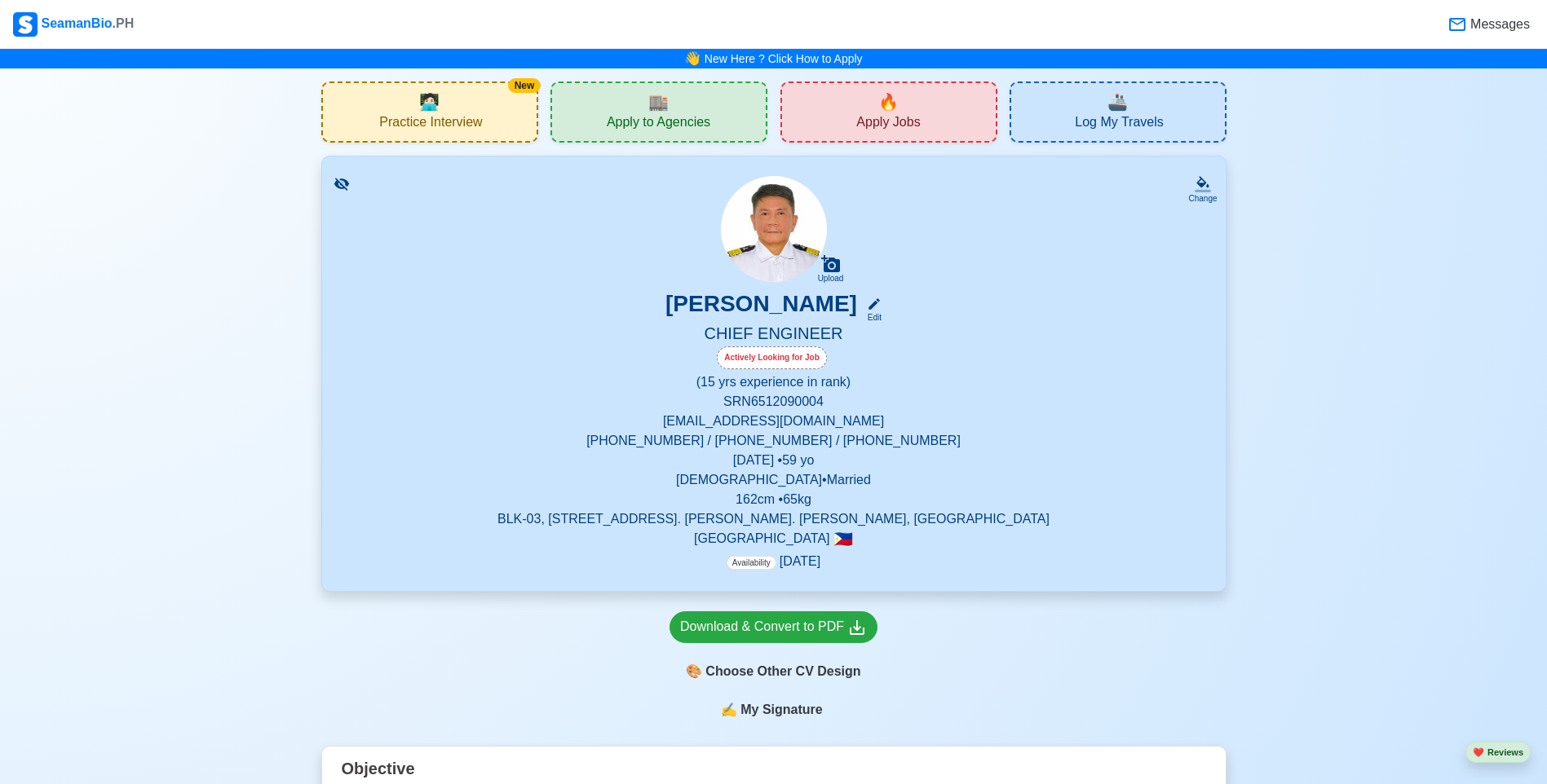
drag, startPoint x: 800, startPoint y: 565, endPoint x: 755, endPoint y: 559, distance: 45.4
click at [755, 559] on span "Availability" at bounding box center [751, 563] width 50 height 14
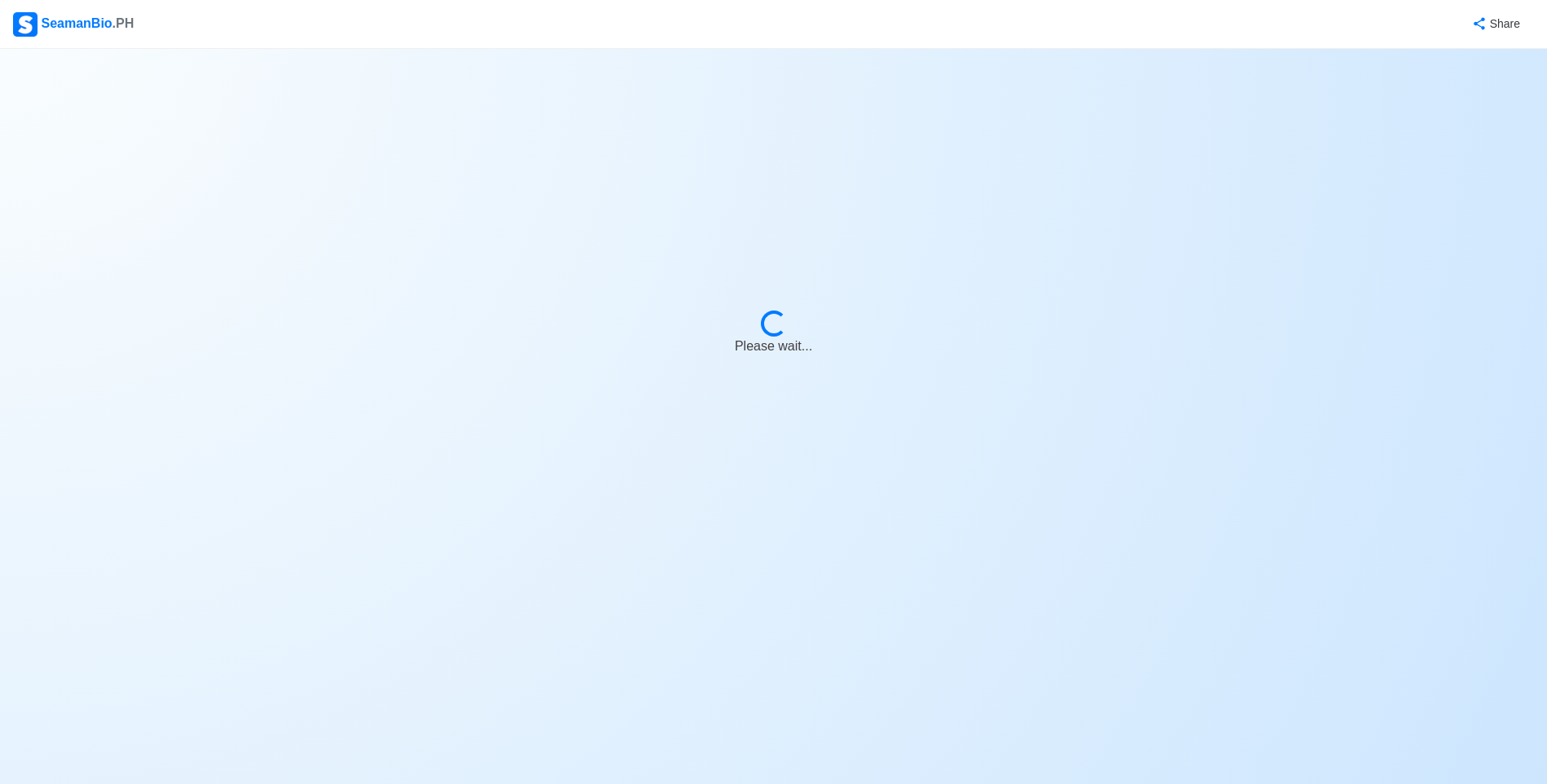
select select "Actively Looking for Job"
select select "Not Visible for Hiring"
select select "Married"
select select "[DEMOGRAPHIC_DATA]"
select select "PH"
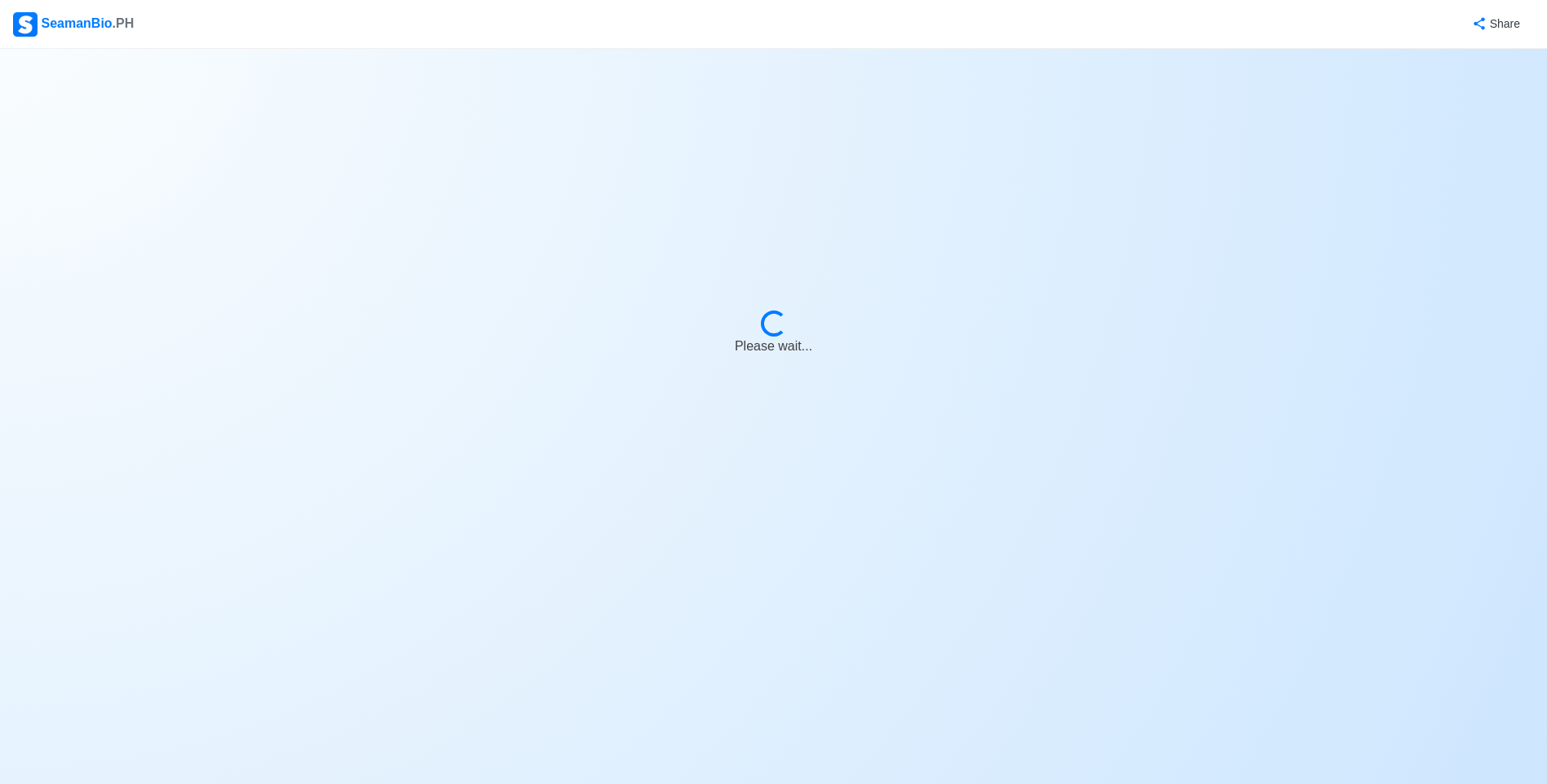
select select "15"
select select "0"
select select "1772294400000"
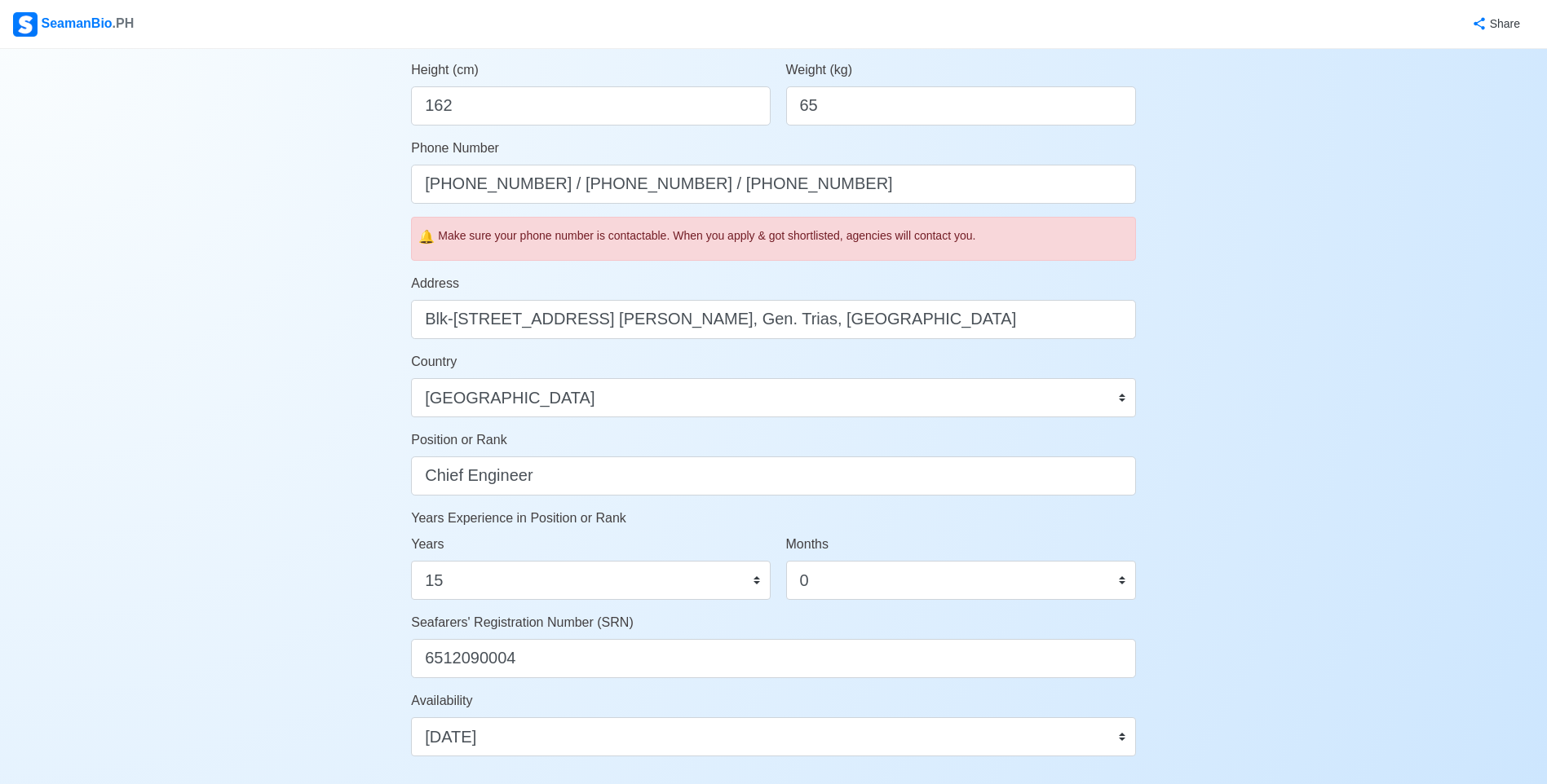
scroll to position [489, 0]
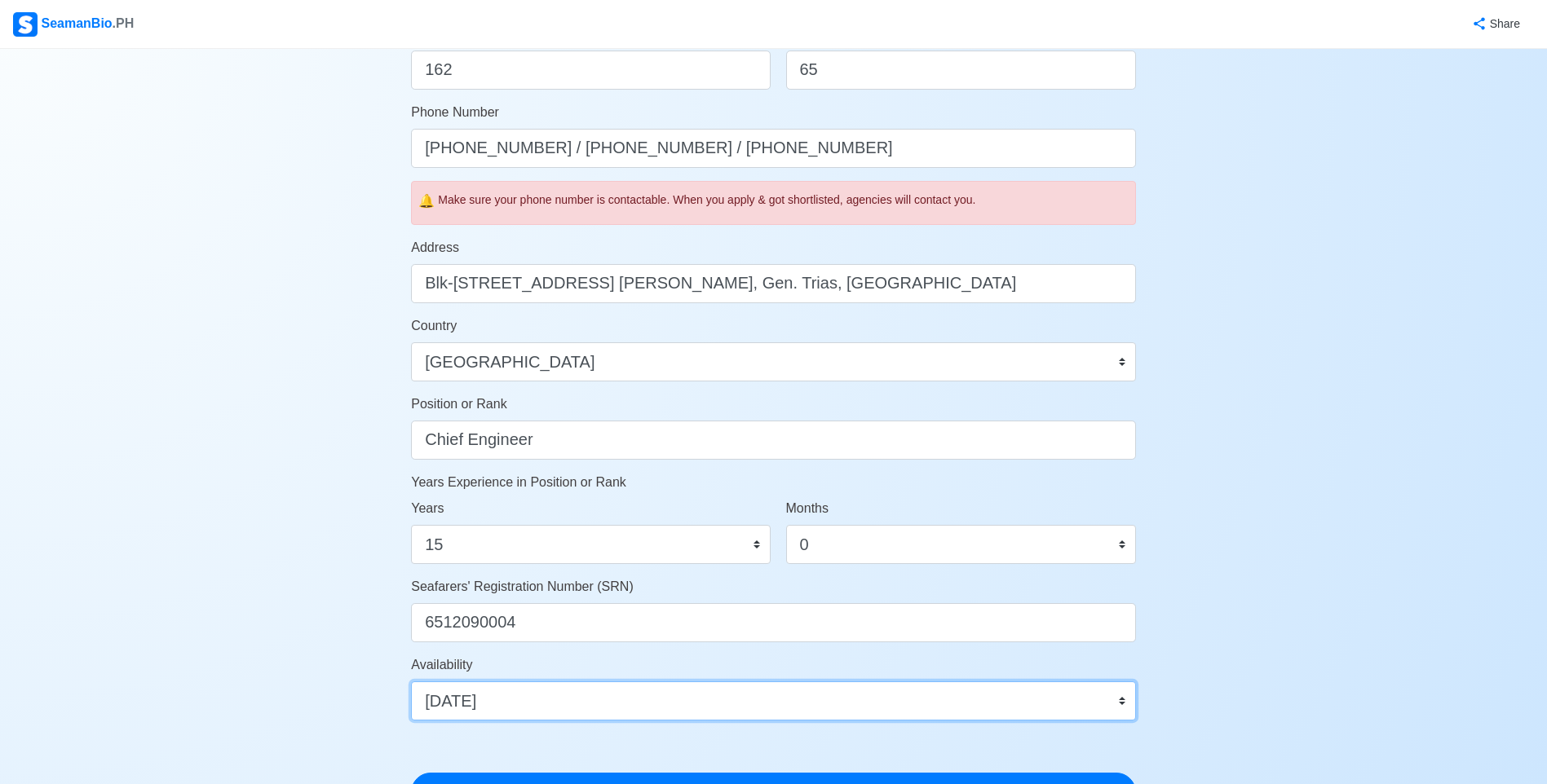
click at [522, 699] on select "Immediate Oct 2025 Nov 2025 Dec 2025 Jan 2026 Feb 2026 Mar 2026 Apr 2026 May 20…" at bounding box center [773, 701] width 725 height 39
select select
click at [411, 682] on select "Immediate Oct 2025 Nov 2025 Dec 2025 Jan 2026 Feb 2026 Mar 2026 Apr 2026 May 20…" at bounding box center [773, 701] width 725 height 39
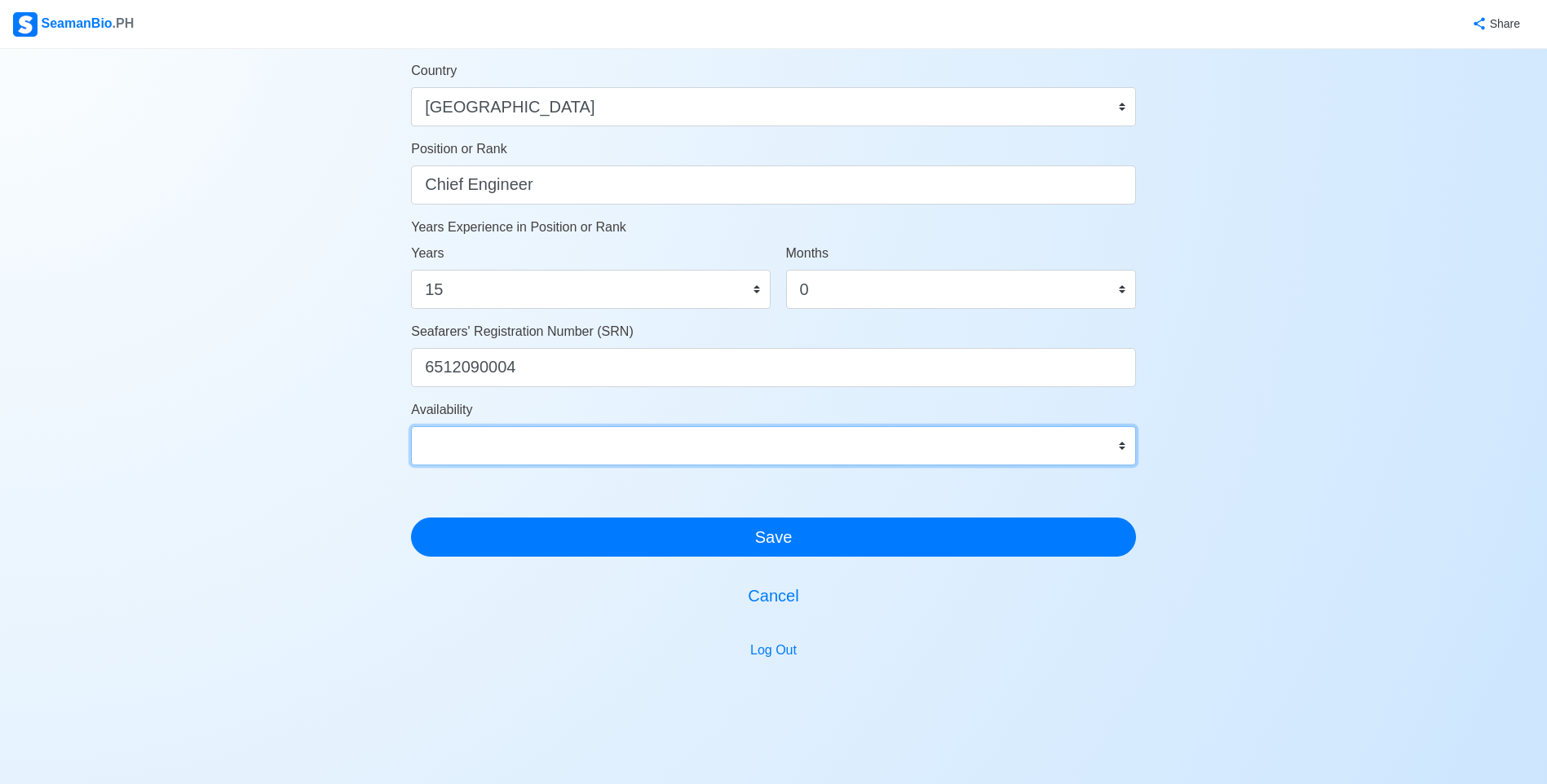
scroll to position [776, 0]
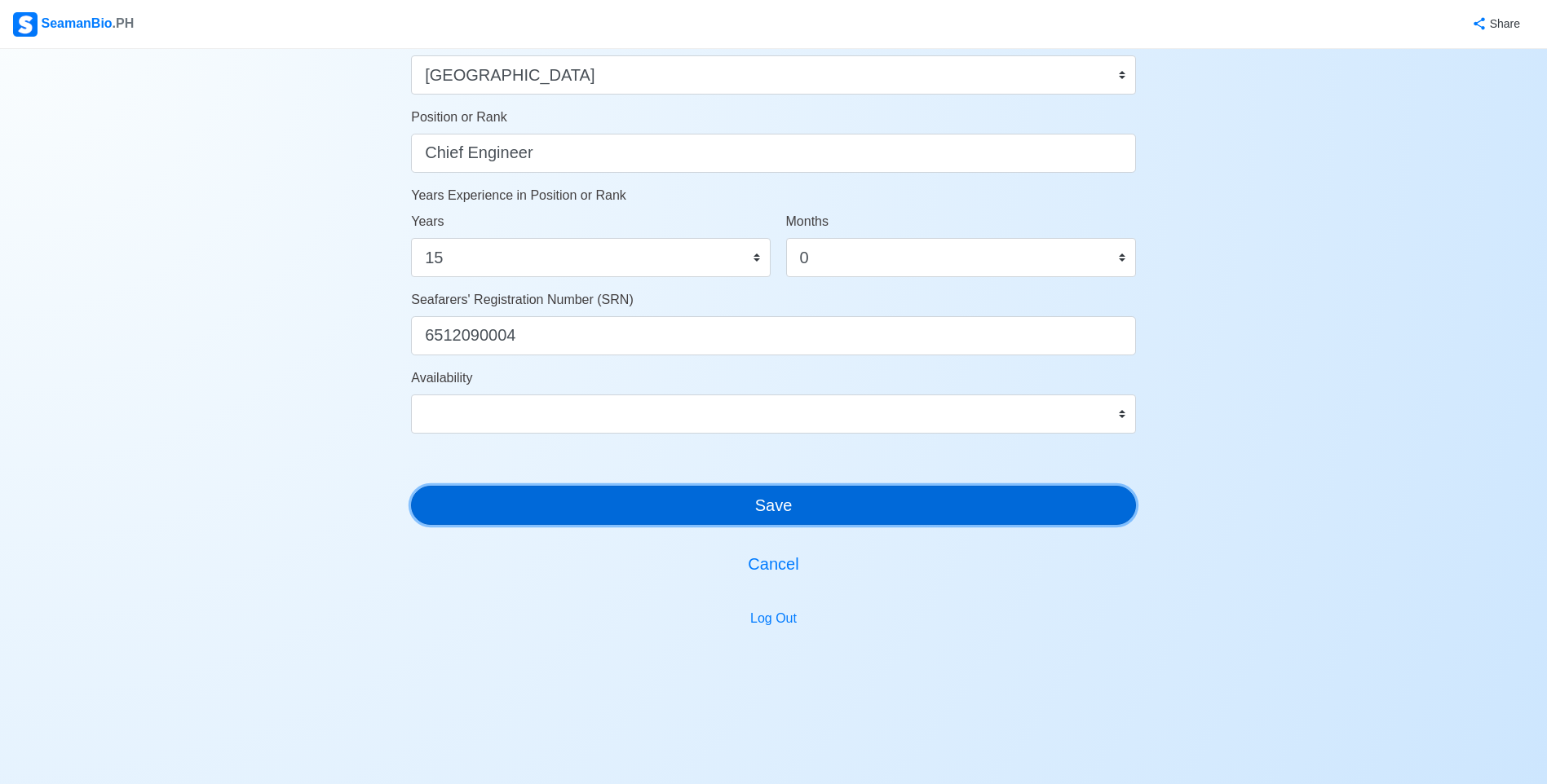
click at [786, 507] on button "Save" at bounding box center [773, 505] width 725 height 39
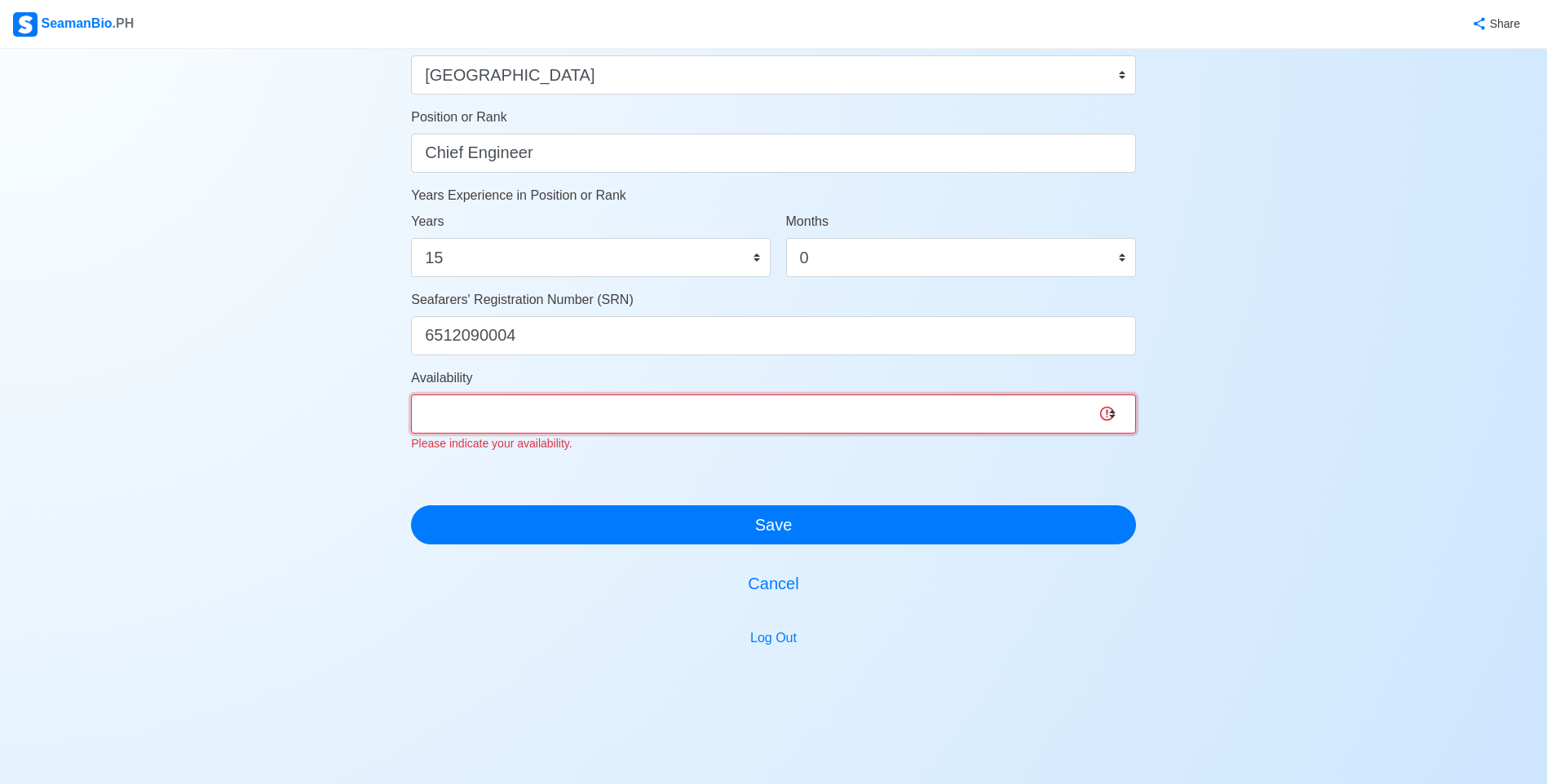
click at [1112, 411] on select "Immediate Oct 2025 Nov 2025 Dec 2025 Jan 2026 Feb 2026 Mar 2026 Apr 2026 May 20…" at bounding box center [773, 415] width 725 height 39
click at [1312, 407] on div "Account Setup 🗂️ Your Job Status Onboard Actively Looking for Job Not Looking f…" at bounding box center [773, 19] width 1547 height 1491
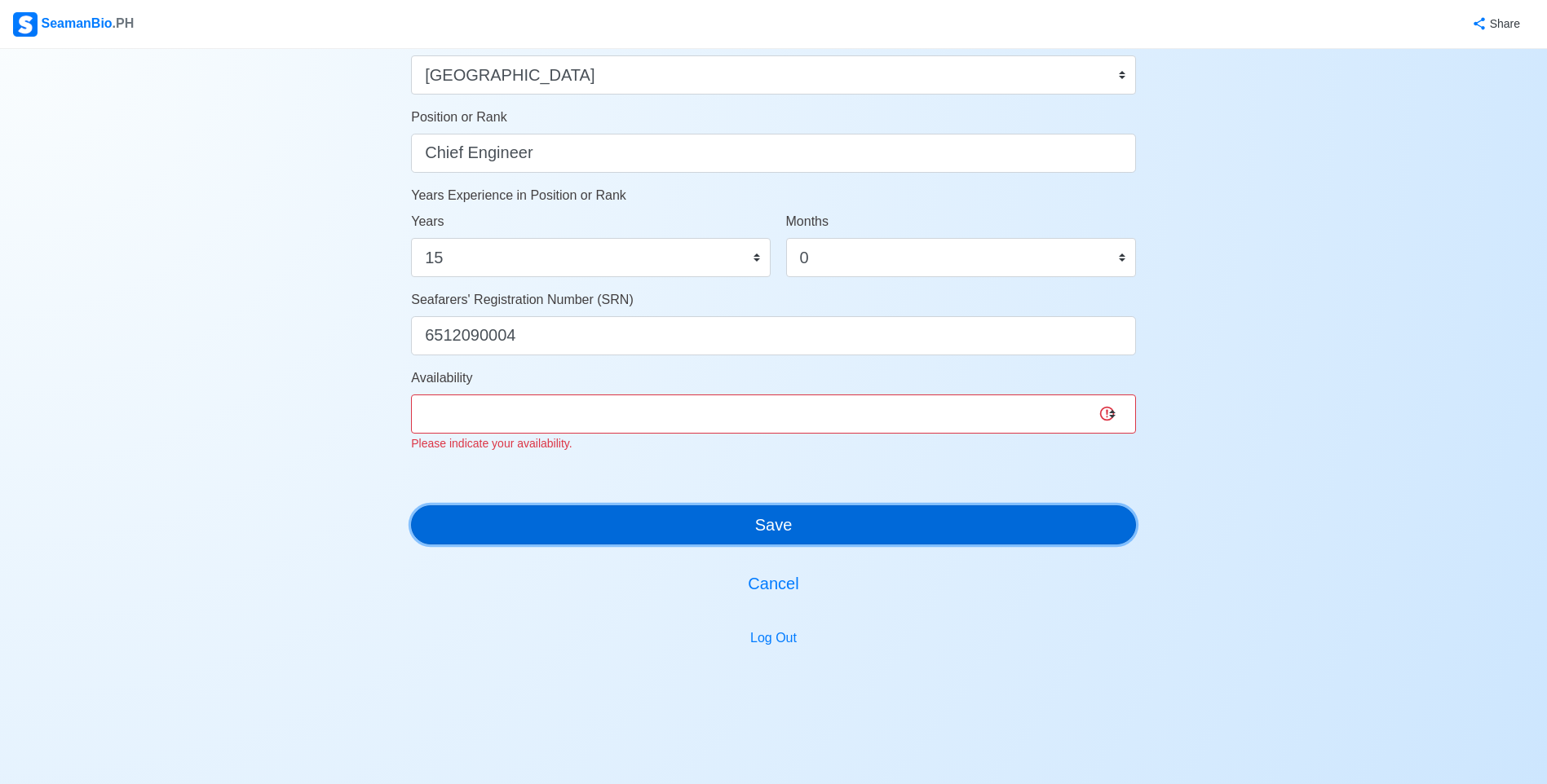
click at [842, 534] on button "Save" at bounding box center [773, 525] width 725 height 39
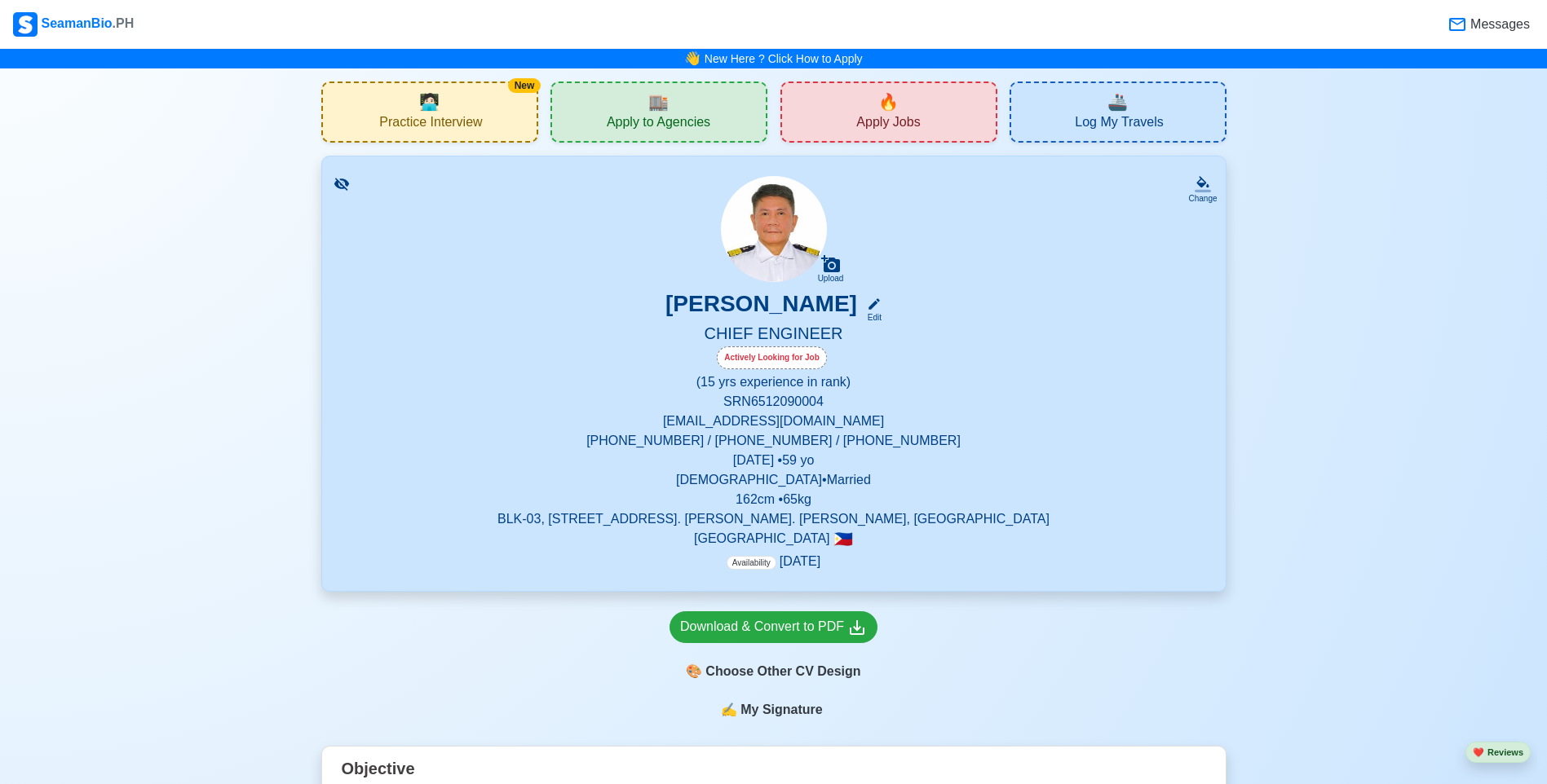
click at [751, 563] on span "Availability" at bounding box center [751, 563] width 50 height 14
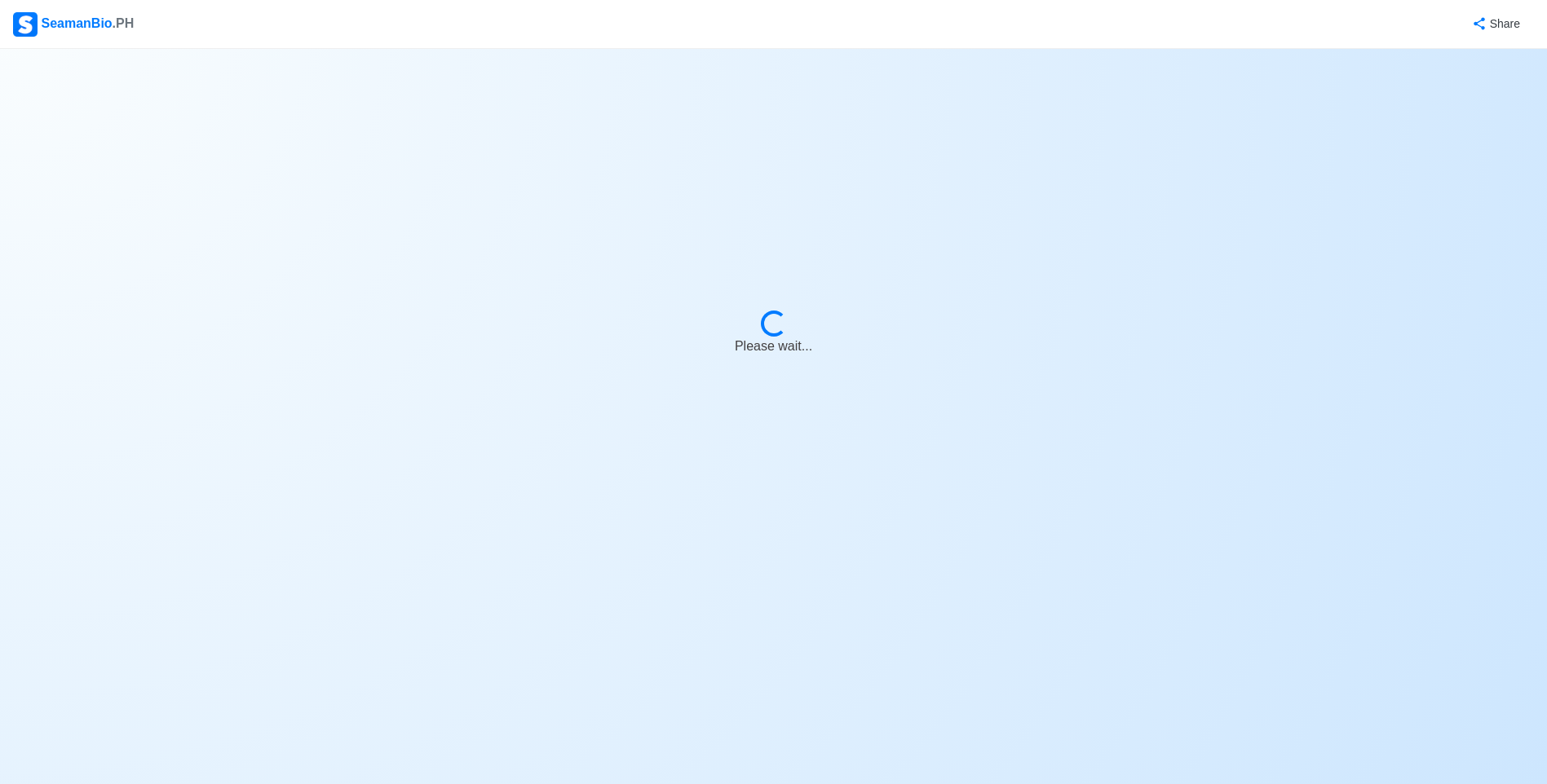
select select "Actively Looking for Job"
select select "Not Visible for Hiring"
select select "Married"
select select "[DEMOGRAPHIC_DATA]"
select select "PH"
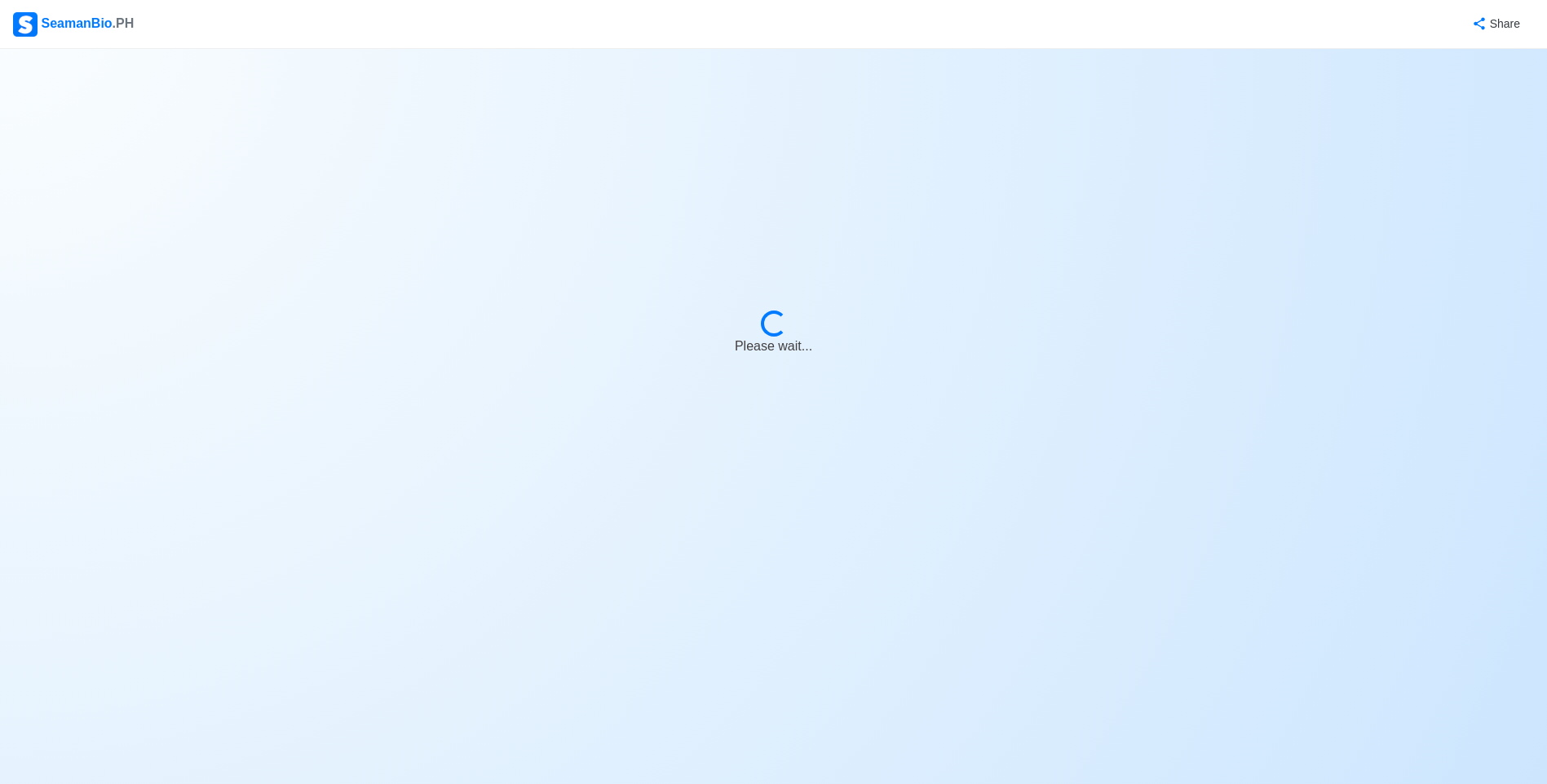
select select "15"
select select "0"
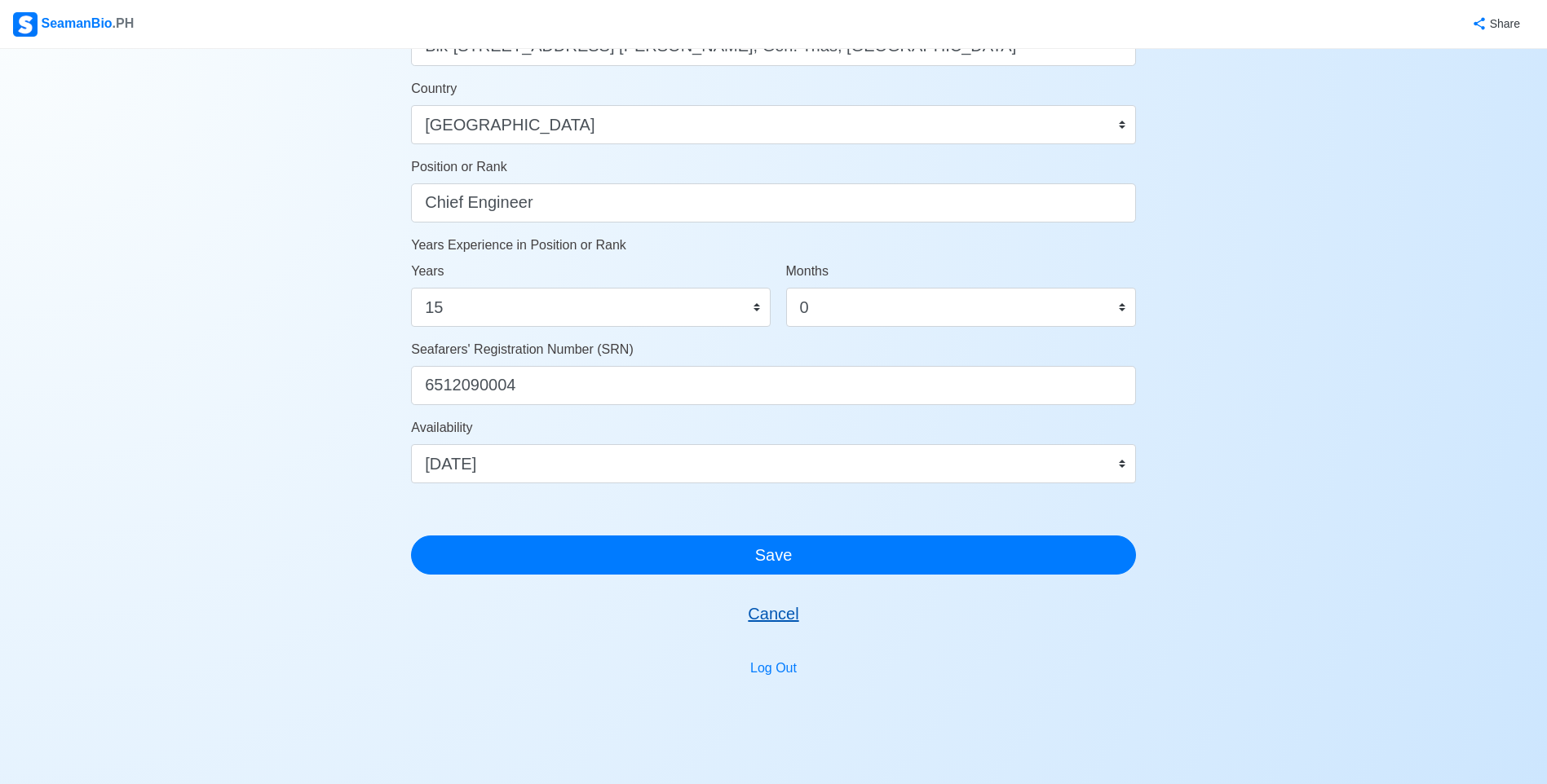
scroll to position [776, 0]
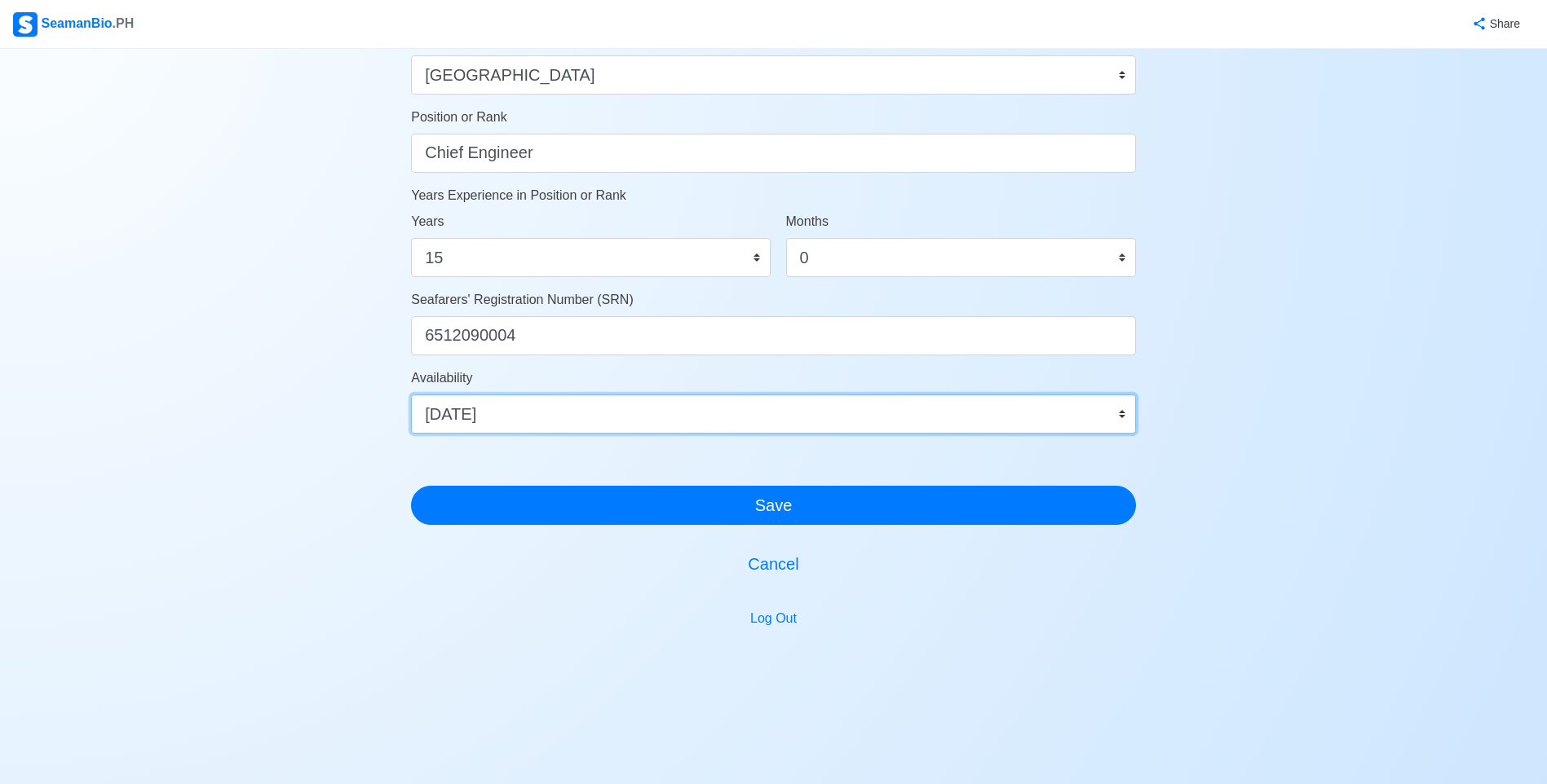
click at [1119, 413] on select "Immediate Oct 2025 Nov 2025 Dec 2025 Jan 2026 Feb 2026 Mar 2026 Apr 2026 May 20…" at bounding box center [773, 415] width 725 height 39
select select "1769875200000"
click at [411, 395] on select "Immediate Oct 2025 Nov 2025 Dec 2025 Jan 2026 Feb 2026 Mar 2026 Apr 2026 May 20…" at bounding box center [773, 415] width 725 height 39
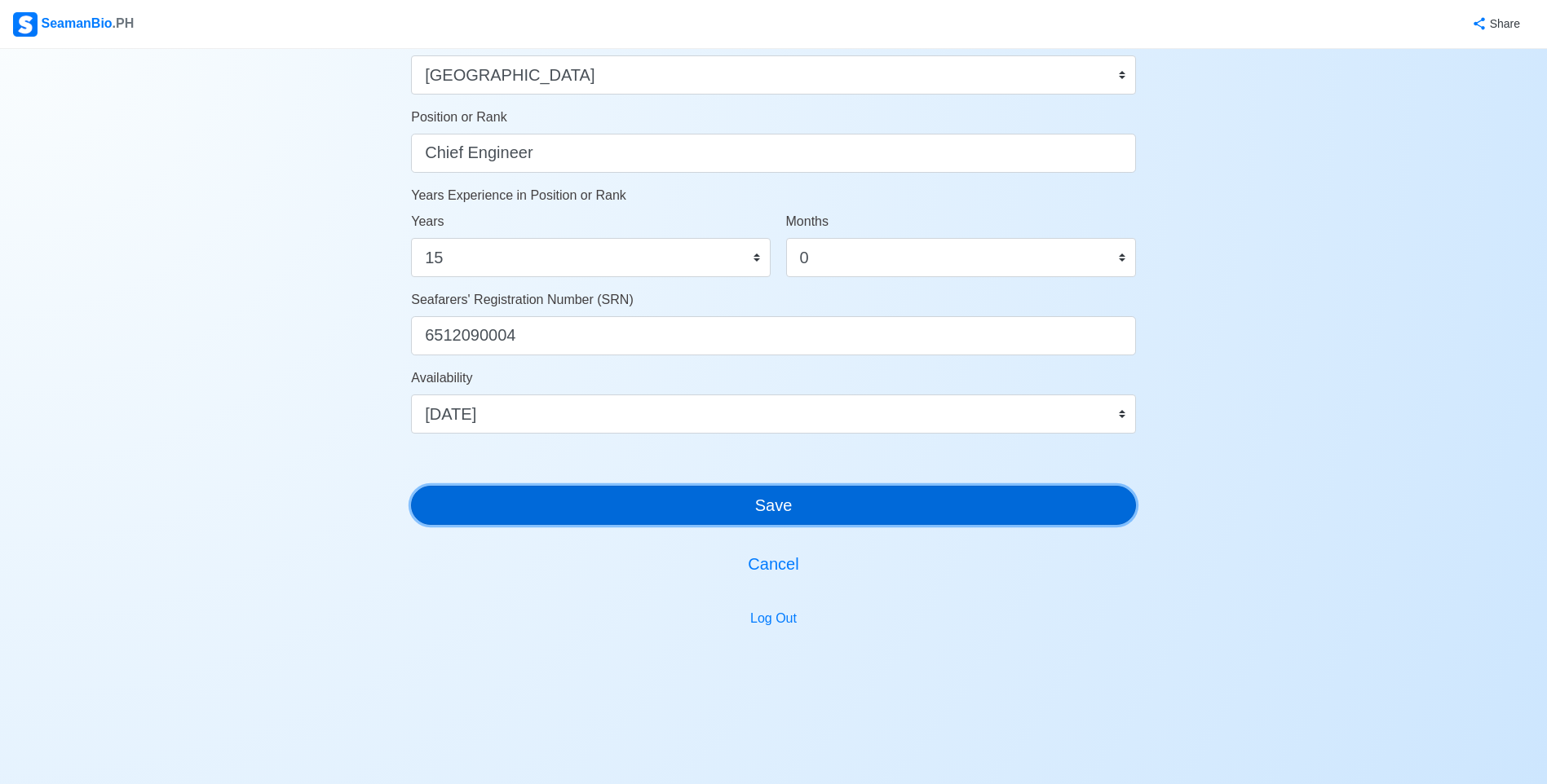
click at [895, 517] on button "Save" at bounding box center [773, 505] width 725 height 39
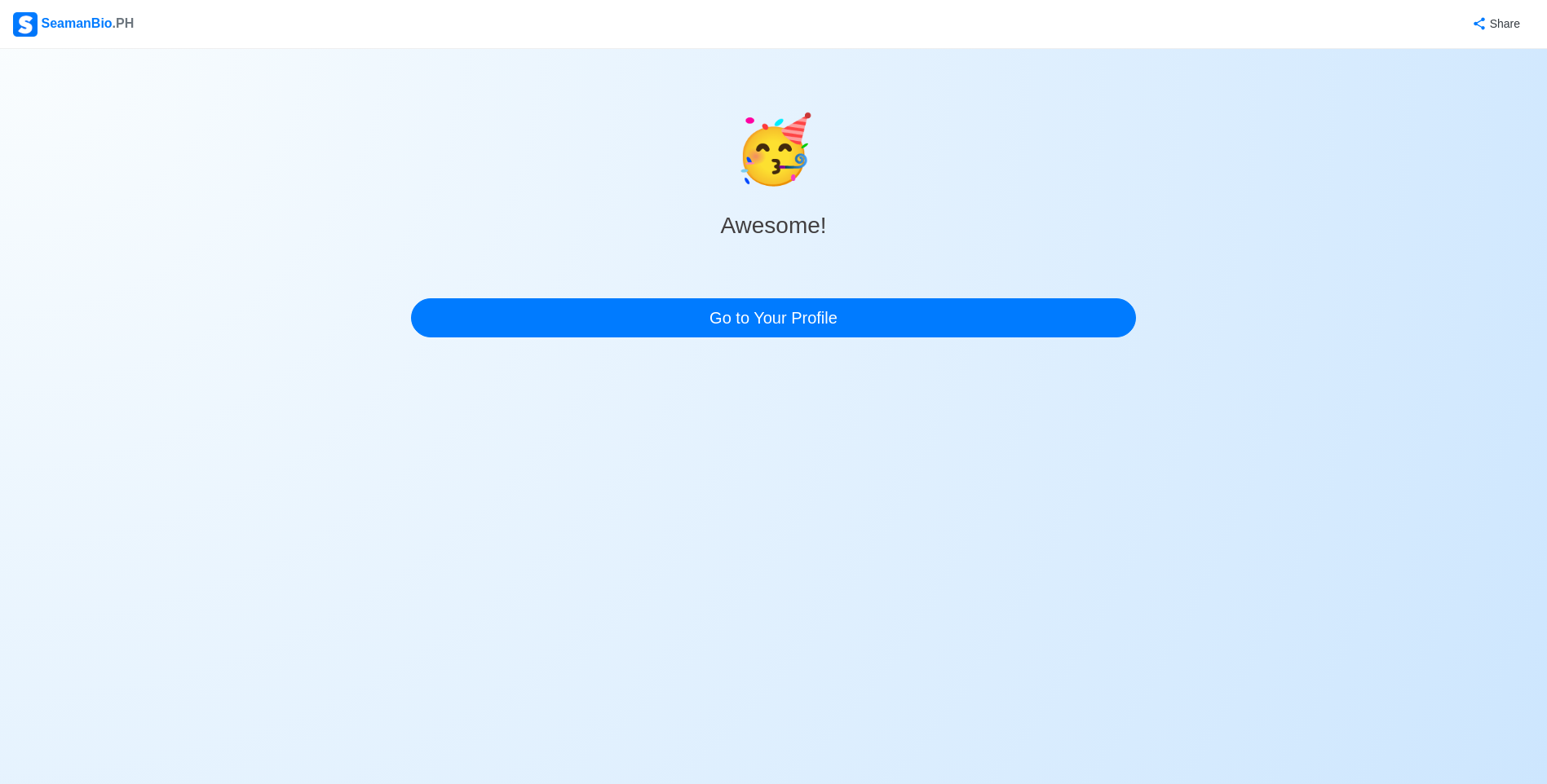
scroll to position [0, 0]
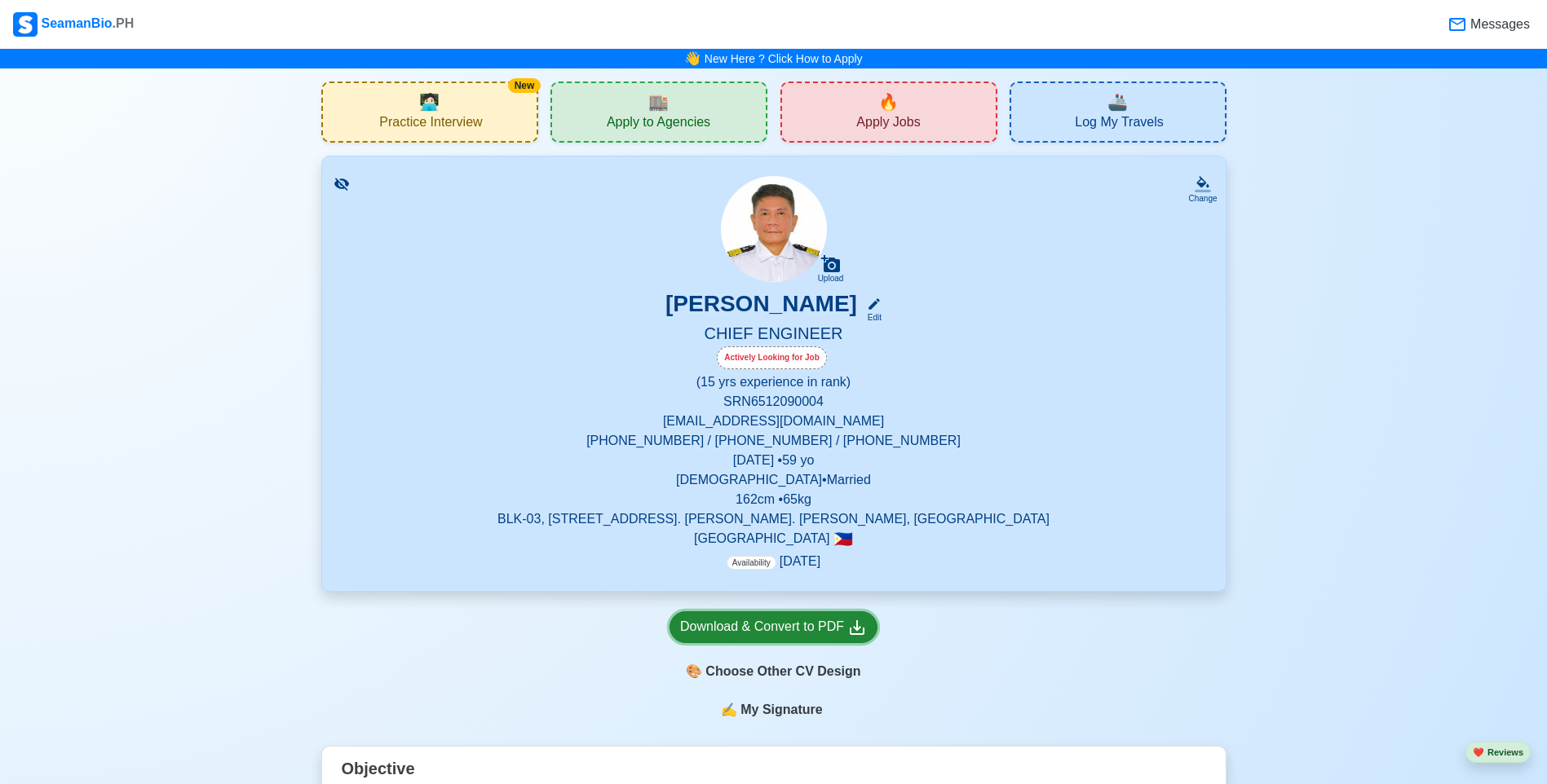
click at [825, 630] on div "Download & Convert to PDF" at bounding box center [773, 627] width 187 height 21
